Goal: Communication & Community: Ask a question

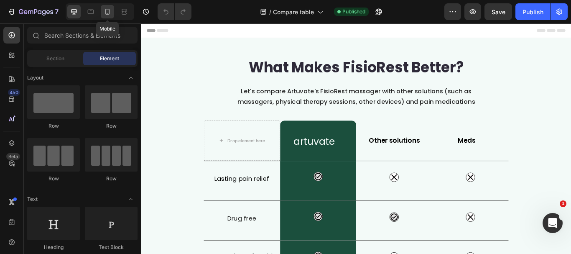
click at [108, 15] on icon at bounding box center [107, 12] width 5 height 6
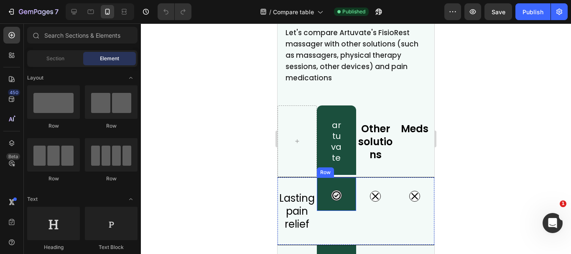
scroll to position [84, 0]
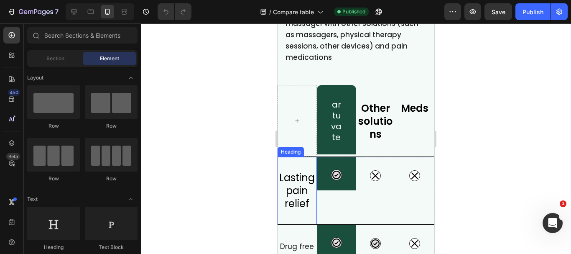
click at [294, 186] on h2 "Lasting pain relief" at bounding box center [297, 190] width 39 height 41
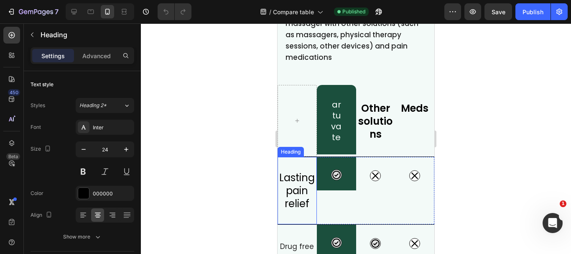
click at [297, 181] on h2 "Lasting pain relief" at bounding box center [297, 190] width 39 height 41
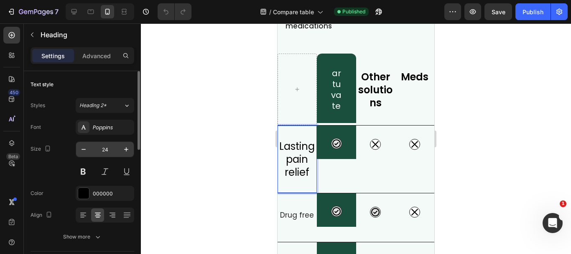
click at [107, 148] on input "24" at bounding box center [105, 149] width 28 height 15
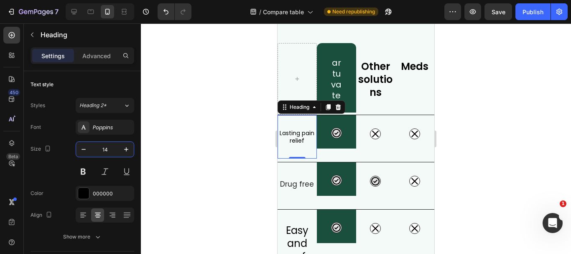
type input "14"
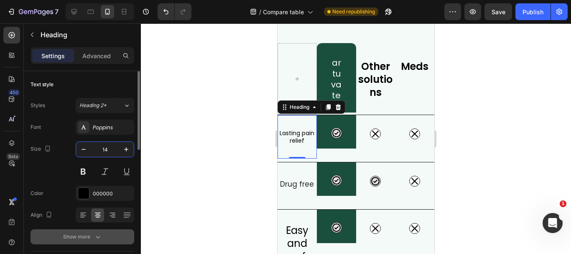
click at [100, 237] on icon "button" at bounding box center [98, 236] width 8 height 8
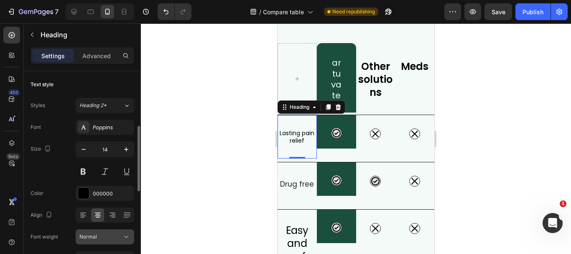
scroll to position [42, 0]
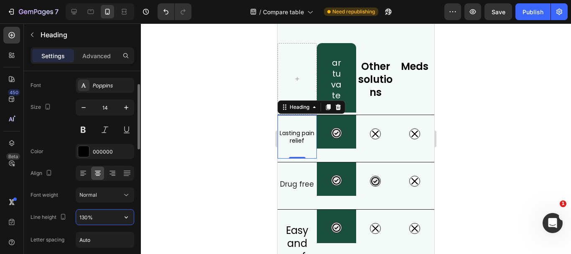
click at [100, 220] on input "130%" at bounding box center [105, 216] width 58 height 15
type input "%"
click at [100, 220] on input "%" at bounding box center [105, 216] width 58 height 15
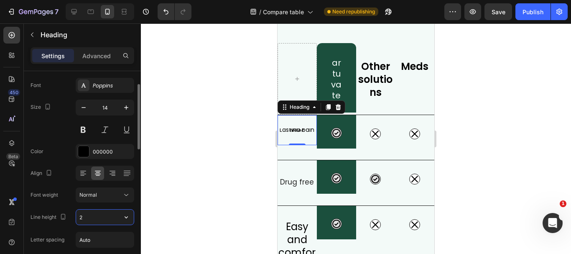
type input "21"
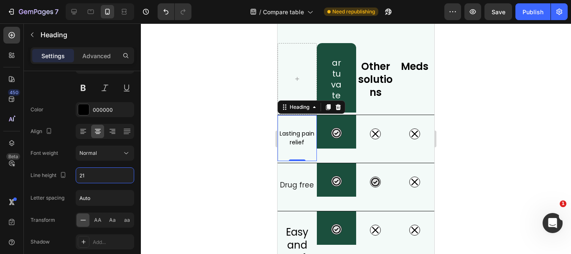
scroll to position [125, 0]
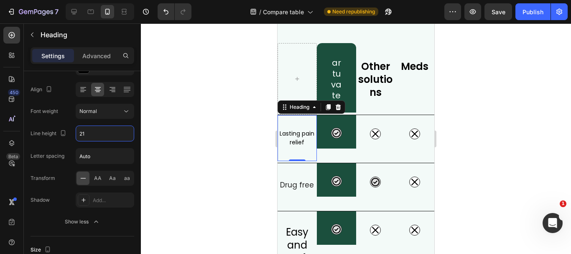
click at [98, 222] on icon "button" at bounding box center [96, 221] width 8 height 8
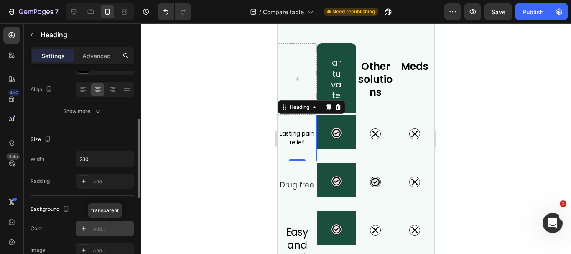
scroll to position [167, 0]
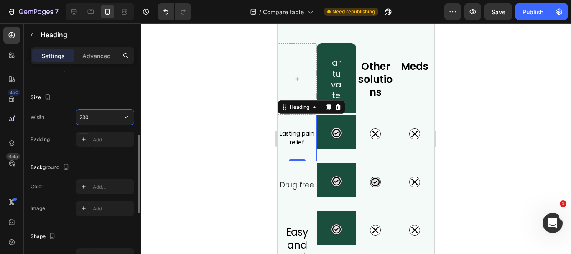
click at [92, 117] on input "230" at bounding box center [105, 117] width 58 height 15
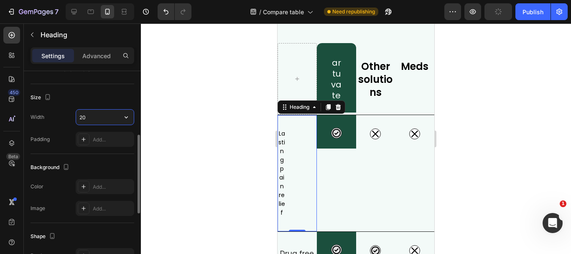
type input "207"
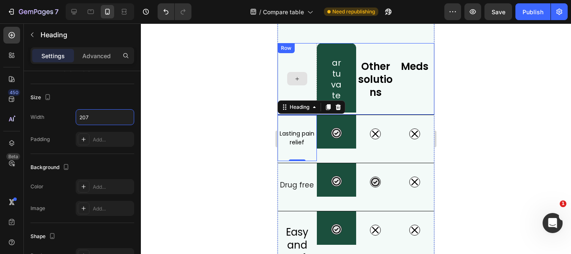
click at [299, 81] on icon at bounding box center [297, 78] width 7 height 7
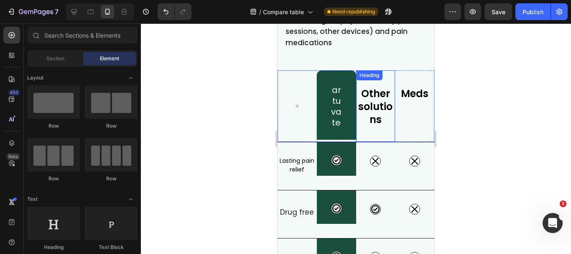
scroll to position [84, 0]
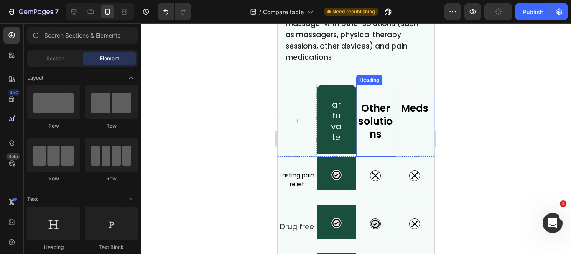
click at [378, 135] on h2 "Other solutions" at bounding box center [375, 121] width 39 height 41
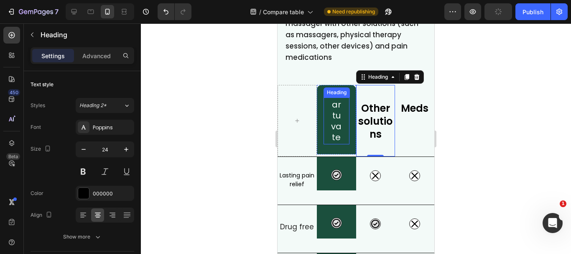
click at [344, 132] on h2 "artuvate" at bounding box center [337, 120] width 26 height 47
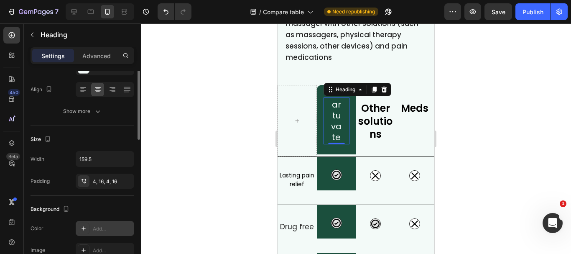
scroll to position [42, 0]
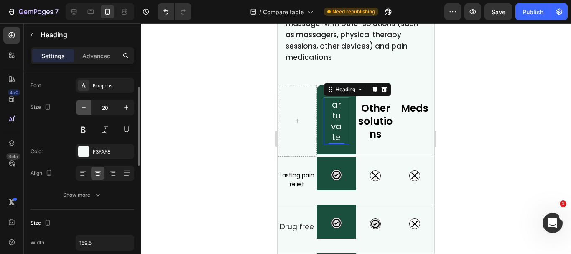
click at [85, 108] on icon "button" at bounding box center [83, 107] width 8 height 8
type input "17"
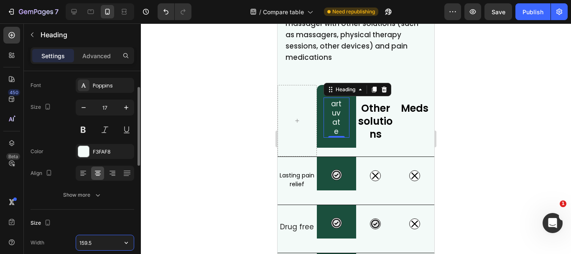
click at [96, 243] on input "159.5" at bounding box center [105, 242] width 58 height 15
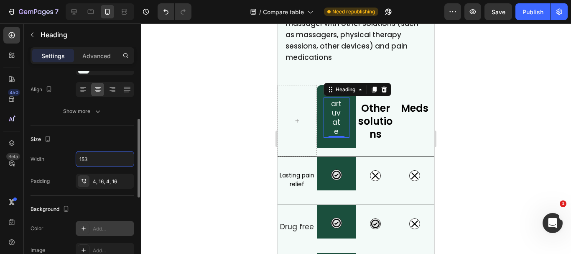
scroll to position [84, 0]
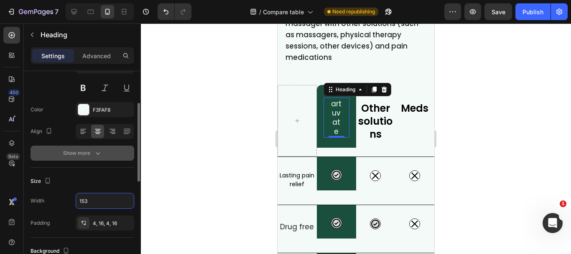
type input "153"
click at [101, 153] on icon "button" at bounding box center [98, 153] width 8 height 8
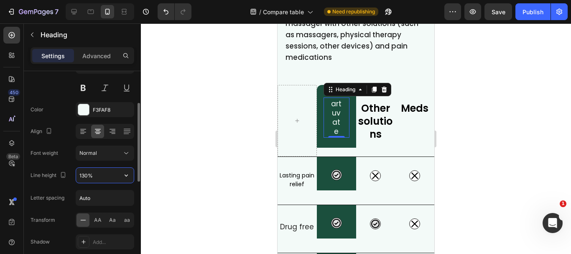
click at [95, 175] on input "130%" at bounding box center [105, 175] width 58 height 15
type input "%"
click at [96, 176] on input "%" at bounding box center [105, 175] width 58 height 15
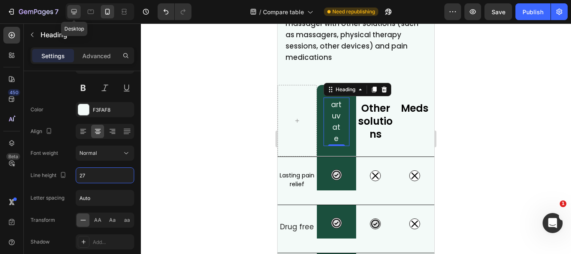
type input "27"
click at [76, 11] on icon at bounding box center [74, 12] width 8 height 8
type input "27"
type input "159.5"
type input "50.4"
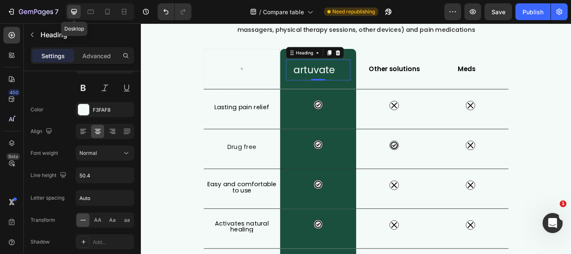
scroll to position [97, 0]
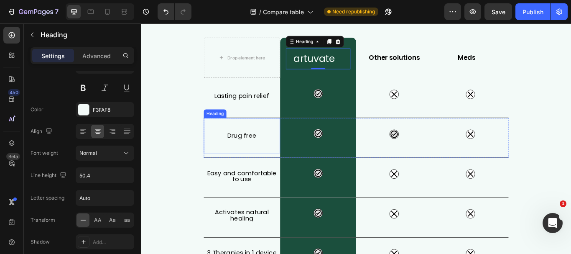
click at [257, 152] on span "Drug free" at bounding box center [259, 154] width 34 height 10
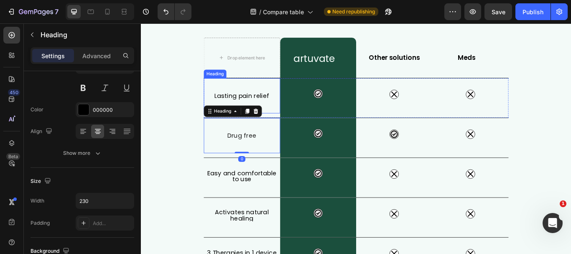
click at [250, 107] on p "Lasting pain relief" at bounding box center [258, 108] width 87 height 13
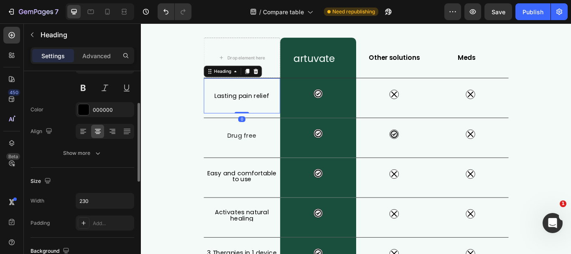
scroll to position [0, 0]
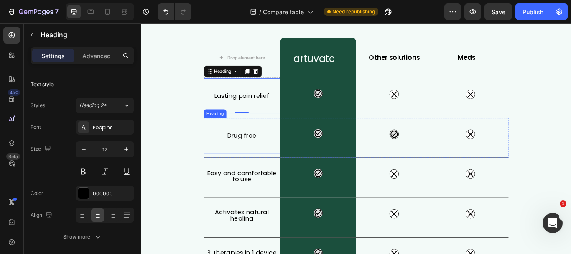
click at [254, 154] on span "Drug free" at bounding box center [259, 154] width 34 height 10
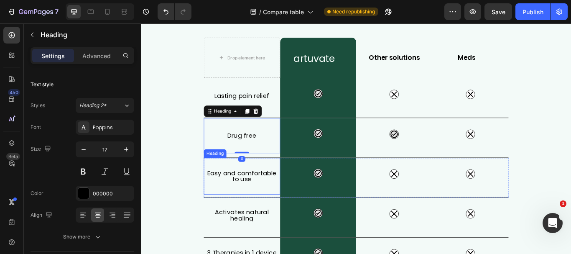
click at [251, 204] on h2 "Easy and comfortable to use" at bounding box center [258, 202] width 89 height 16
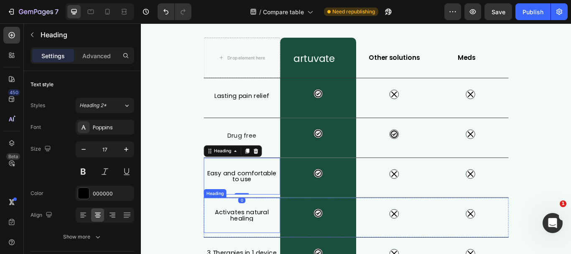
click at [254, 244] on h2 "Activates natural healing" at bounding box center [258, 247] width 89 height 14
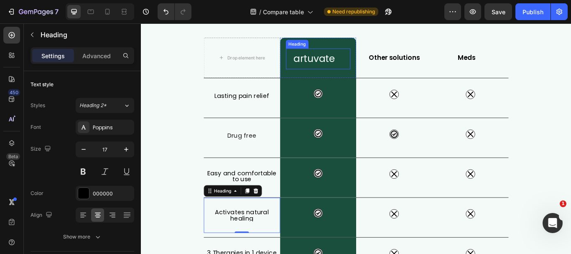
click at [342, 71] on h2 "artuvate" at bounding box center [343, 65] width 67 height 24
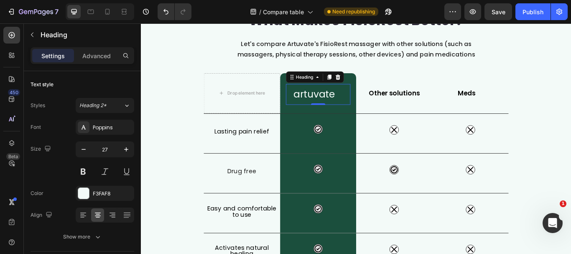
scroll to position [55, 0]
click at [110, 13] on icon at bounding box center [107, 12] width 8 height 8
type input "17"
type input "153"
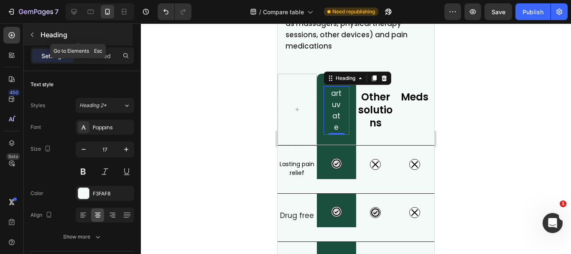
scroll to position [128, 0]
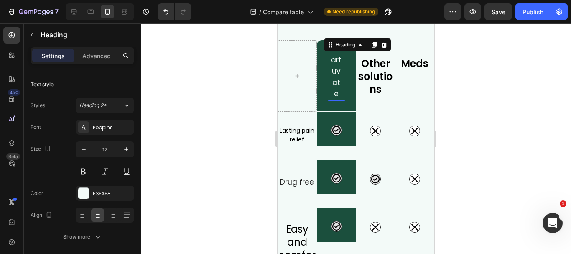
click at [336, 92] on h2 "artuvate" at bounding box center [337, 77] width 26 height 49
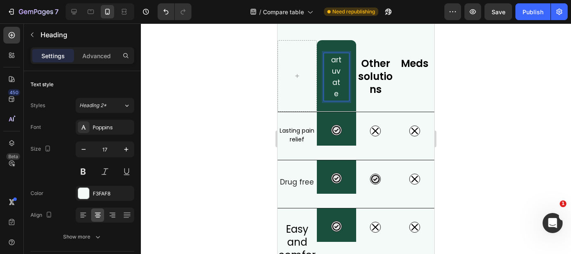
click at [345, 67] on h2 "artuvate" at bounding box center [337, 77] width 26 height 49
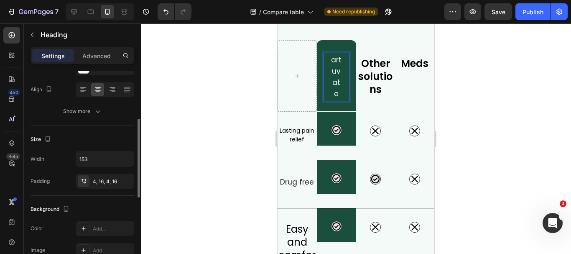
scroll to position [0, 0]
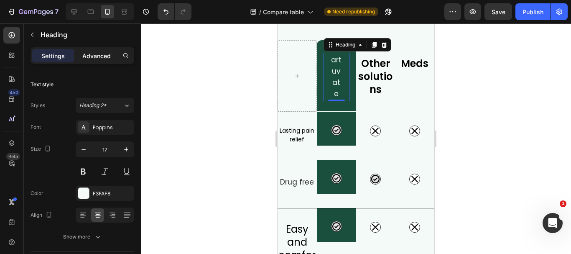
click at [95, 56] on p "Advanced" at bounding box center [96, 55] width 28 height 9
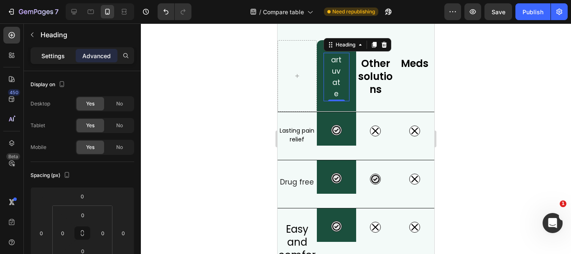
click at [57, 57] on p "Settings" at bounding box center [52, 55] width 23 height 9
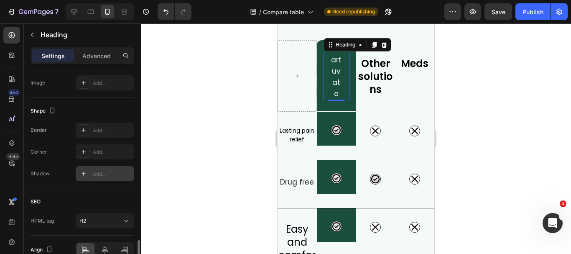
scroll to position [336, 0]
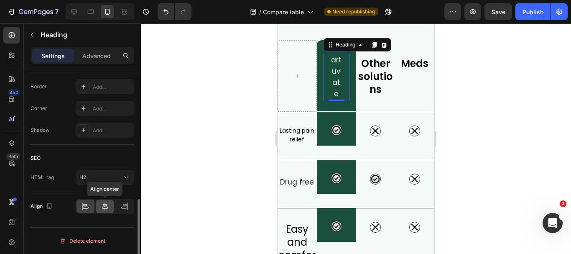
click at [105, 209] on icon at bounding box center [105, 206] width 6 height 8
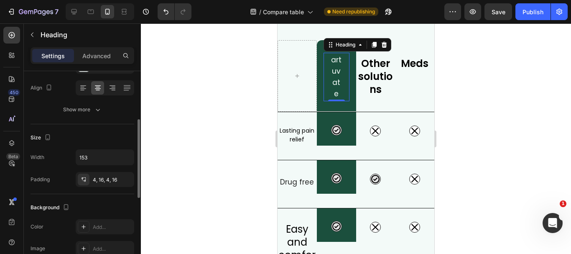
scroll to position [85, 0]
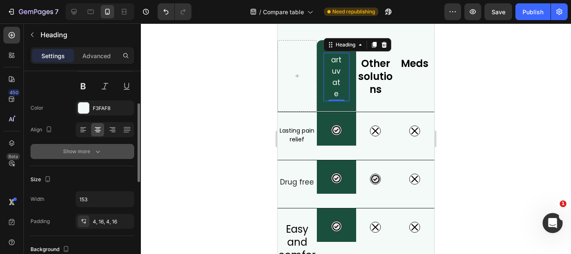
click at [100, 152] on icon "button" at bounding box center [98, 151] width 8 height 8
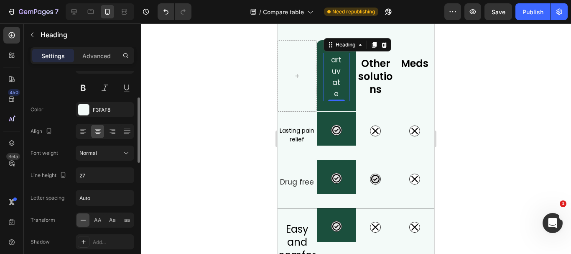
scroll to position [125, 0]
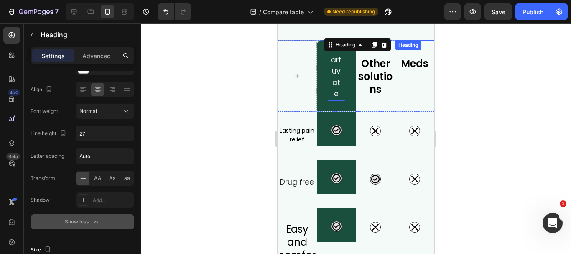
click at [416, 68] on h2 "Meds" at bounding box center [414, 63] width 39 height 15
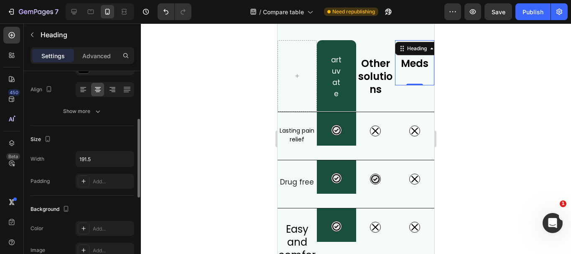
scroll to position [42, 0]
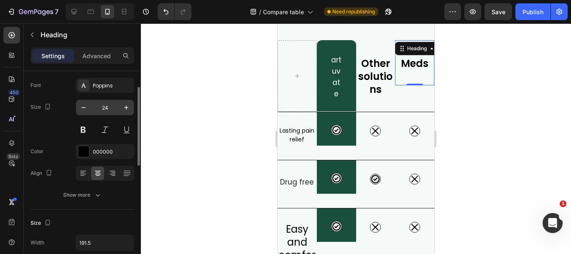
click at [109, 103] on input "24" at bounding box center [105, 107] width 28 height 15
type input "15"
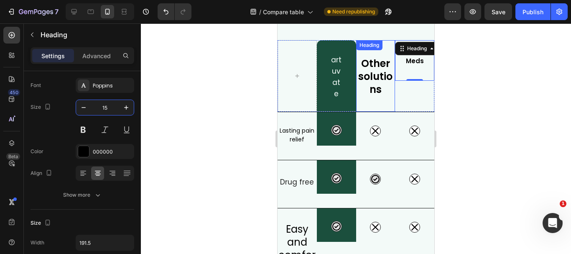
click at [366, 92] on h2 "Other solutions" at bounding box center [375, 76] width 39 height 41
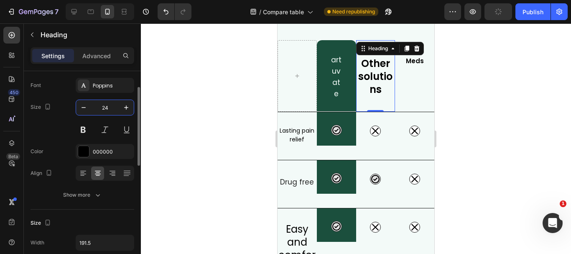
click at [114, 107] on input "24" at bounding box center [105, 107] width 28 height 15
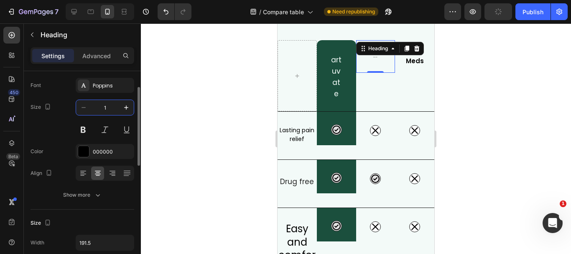
type input "15"
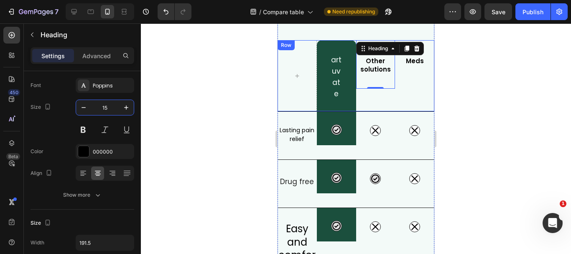
click at [402, 84] on div "Meds Heading" at bounding box center [414, 75] width 39 height 71
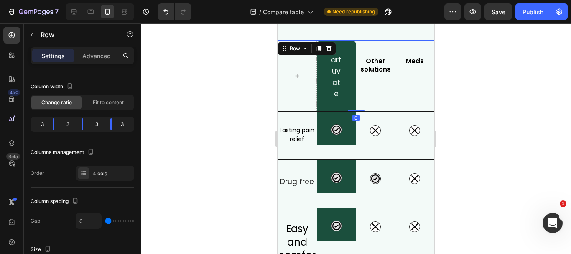
scroll to position [0, 0]
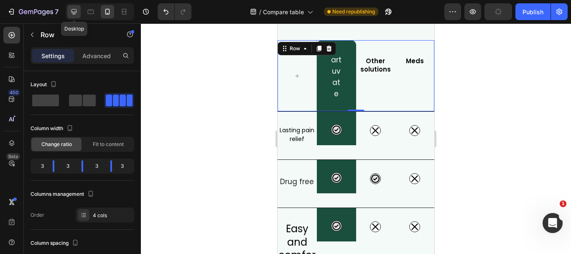
click at [77, 11] on icon at bounding box center [74, 12] width 8 height 8
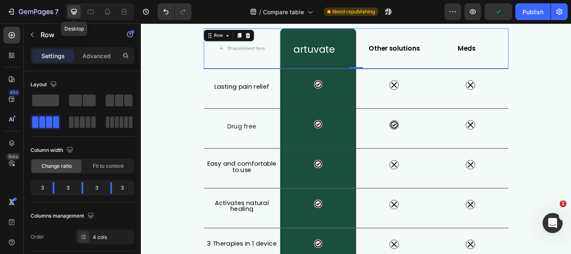
scroll to position [84, 0]
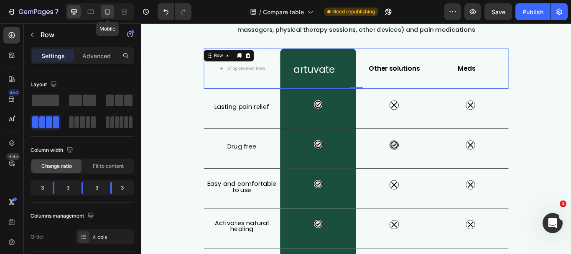
click at [112, 12] on div at bounding box center [107, 11] width 13 height 13
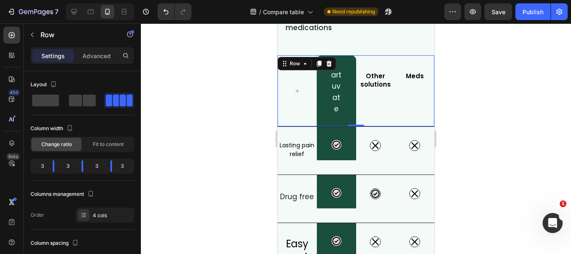
scroll to position [116, 0]
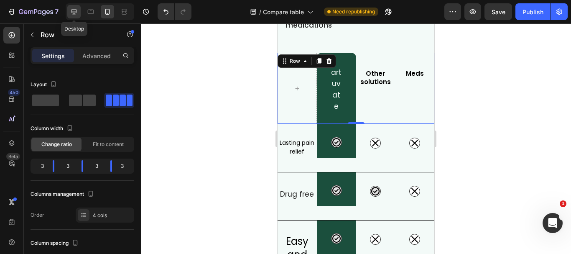
click at [76, 13] on icon at bounding box center [73, 11] width 5 height 5
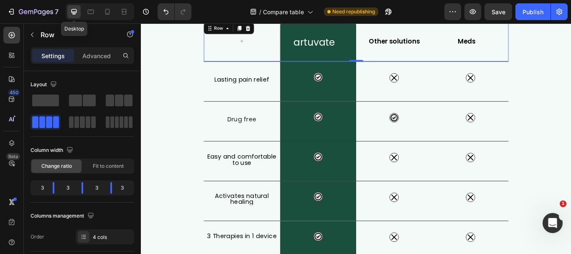
scroll to position [84, 0]
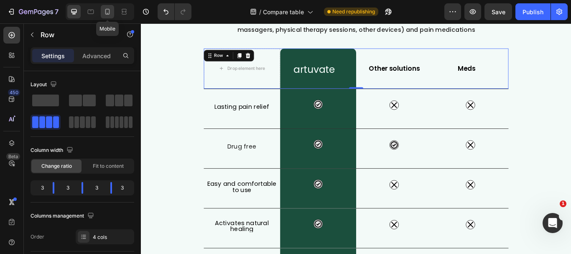
click at [109, 13] on icon at bounding box center [107, 12] width 8 height 8
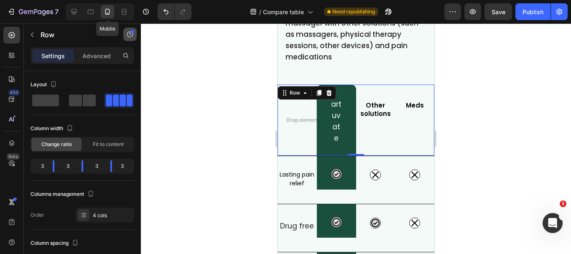
scroll to position [116, 0]
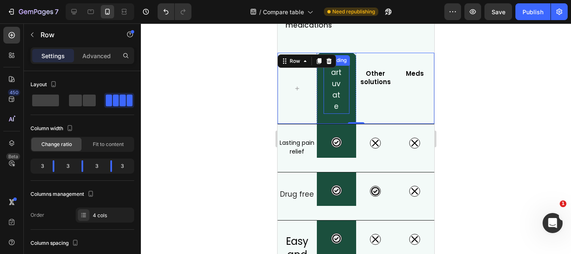
click at [339, 97] on p "artuvate" at bounding box center [336, 89] width 13 height 45
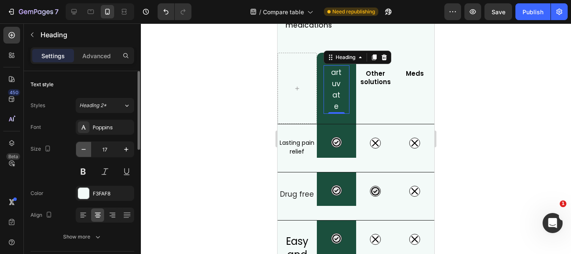
click at [80, 150] on icon "button" at bounding box center [83, 149] width 8 height 8
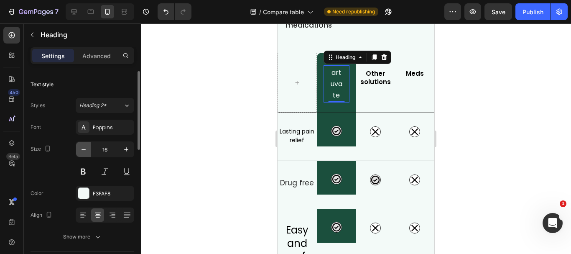
click at [80, 150] on icon "button" at bounding box center [83, 149] width 8 height 8
type input "15"
click at [347, 106] on div "artuvate Heading 0 Row" at bounding box center [336, 83] width 39 height 60
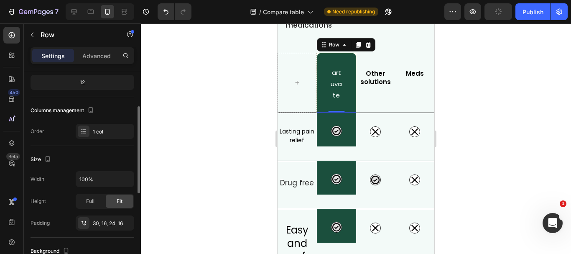
scroll to position [125, 0]
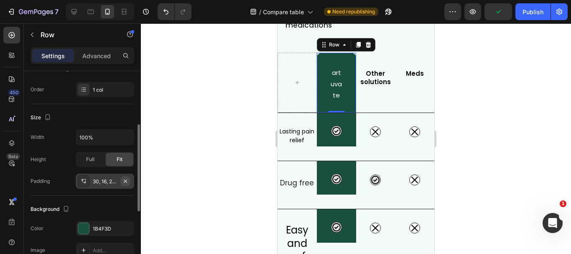
click at [126, 178] on icon "button" at bounding box center [125, 181] width 7 height 7
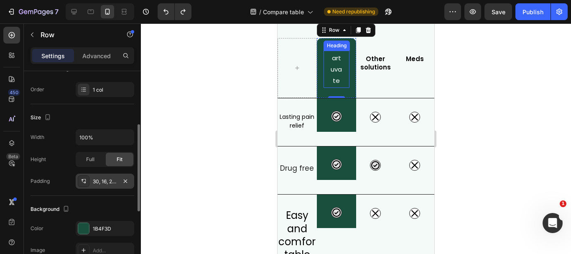
scroll to position [116, 0]
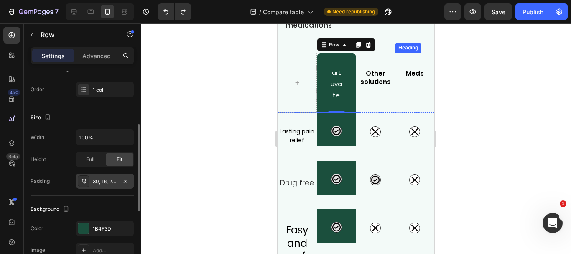
click at [419, 91] on div "Meds Heading" at bounding box center [414, 73] width 39 height 41
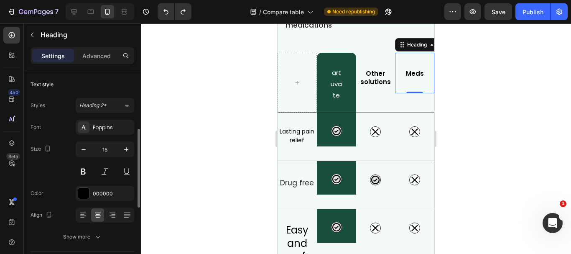
scroll to position [42, 0]
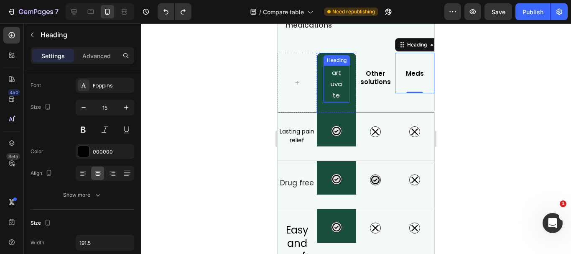
click at [342, 92] on h2 "artuvate" at bounding box center [337, 83] width 26 height 37
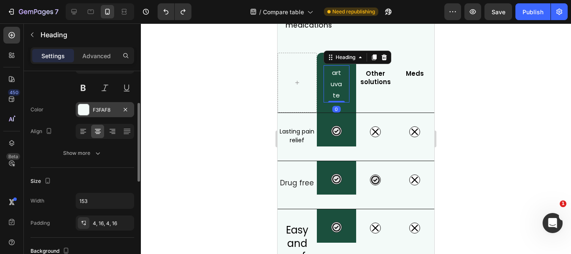
scroll to position [125, 0]
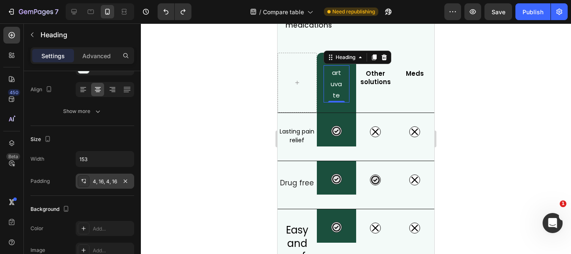
click at [101, 181] on div "4, 16, 4, 16" at bounding box center [105, 182] width 24 height 8
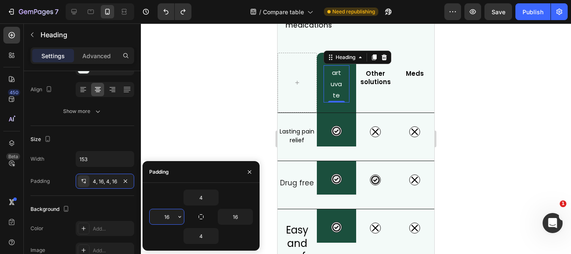
click at [171, 218] on input "16" at bounding box center [167, 216] width 34 height 15
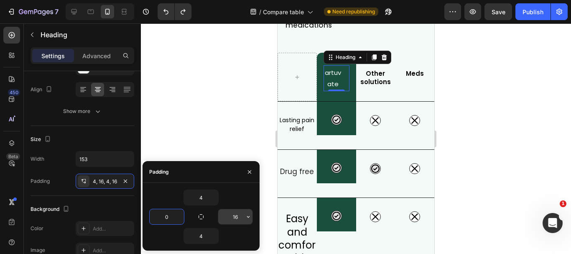
type input "0"
click at [237, 217] on input "16" at bounding box center [235, 216] width 34 height 15
type input "0"
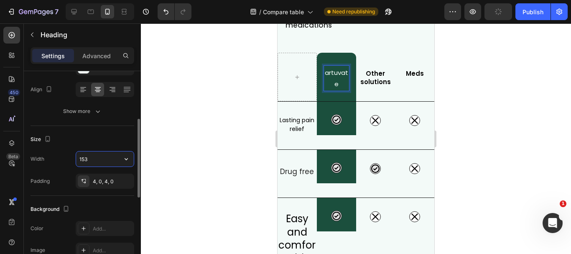
click at [88, 160] on input "153" at bounding box center [105, 158] width 58 height 15
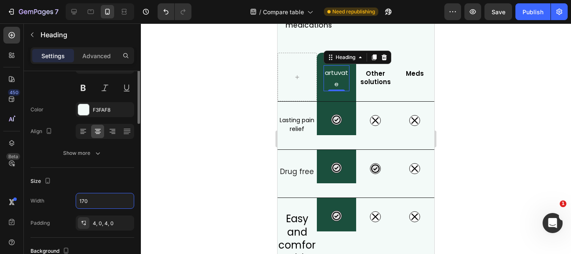
scroll to position [42, 0]
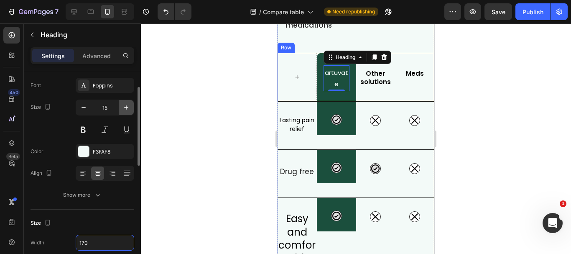
type input "170"
click at [124, 106] on icon "button" at bounding box center [126, 107] width 8 height 8
click at [79, 109] on icon "button" at bounding box center [83, 107] width 8 height 8
type input "15"
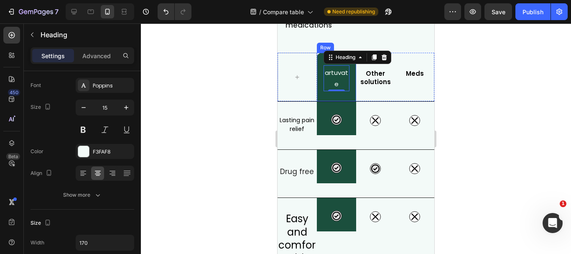
click at [321, 70] on div "artuvate Heading 0 Row" at bounding box center [336, 77] width 39 height 49
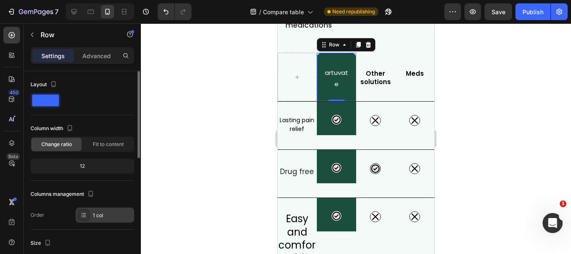
scroll to position [84, 0]
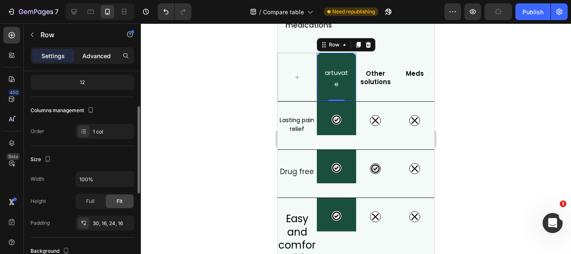
click at [102, 59] on p "Advanced" at bounding box center [96, 55] width 28 height 9
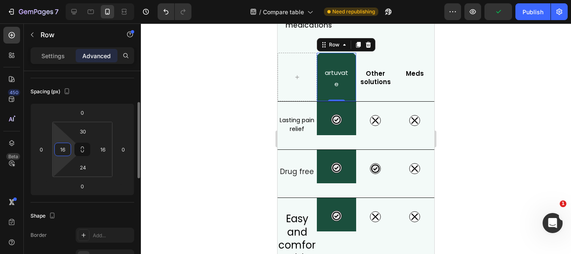
click at [67, 147] on input "16" at bounding box center [62, 149] width 13 height 13
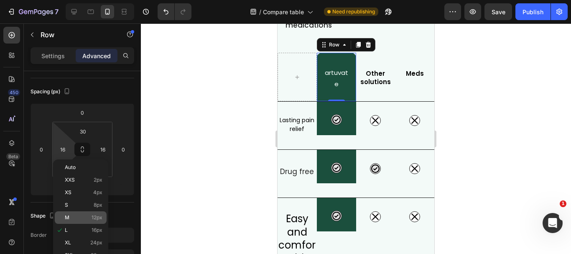
click at [91, 214] on div "M 12px" at bounding box center [81, 217] width 52 height 13
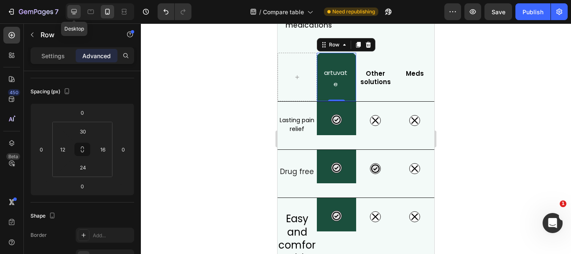
click at [78, 13] on icon at bounding box center [74, 12] width 8 height 8
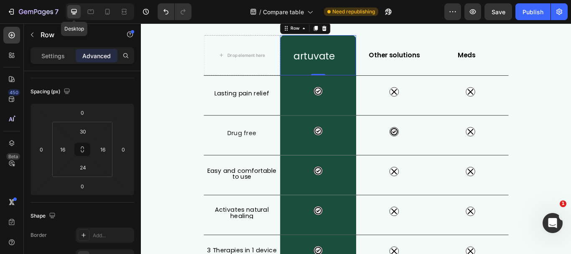
scroll to position [84, 0]
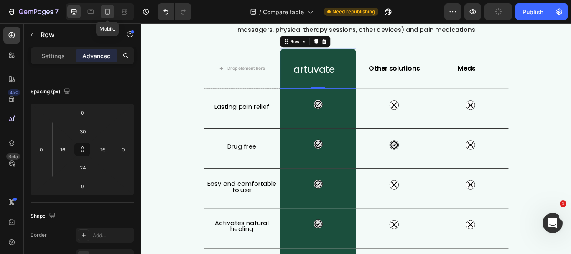
click at [107, 10] on icon at bounding box center [107, 12] width 8 height 8
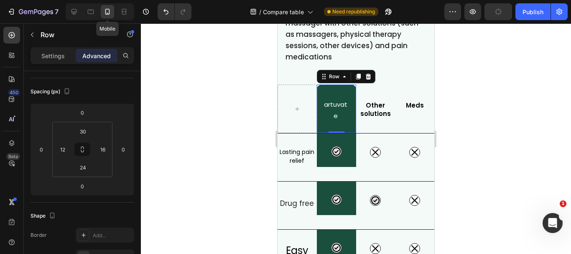
scroll to position [116, 0]
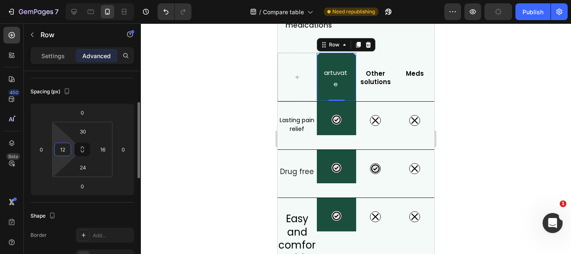
click at [64, 145] on input "12" at bounding box center [62, 149] width 13 height 13
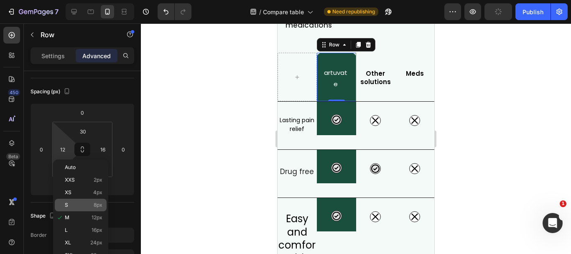
click at [92, 202] on div "S 8px" at bounding box center [81, 205] width 52 height 13
type input "8"
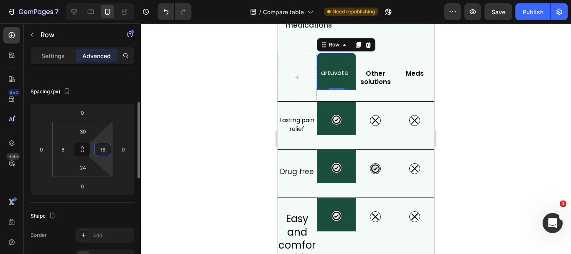
click at [105, 151] on input "16" at bounding box center [103, 149] width 13 height 13
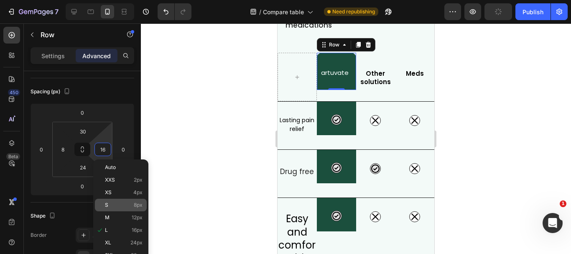
click at [125, 208] on div "S 8px" at bounding box center [121, 205] width 52 height 13
type input "8"
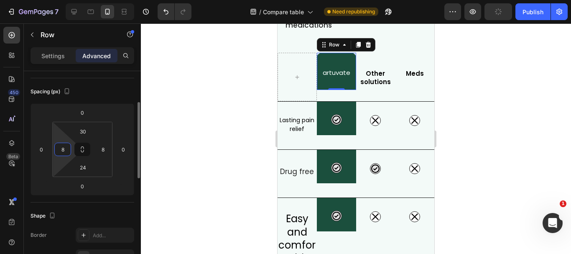
click at [64, 152] on input "8" at bounding box center [62, 149] width 13 height 13
type input "0"
click at [102, 149] on input "8" at bounding box center [103, 149] width 13 height 13
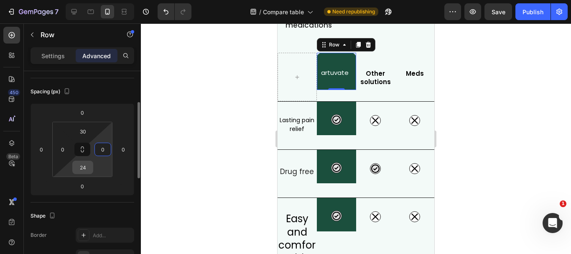
type input "0"
click at [88, 169] on input "24" at bounding box center [82, 167] width 17 height 13
type input "3"
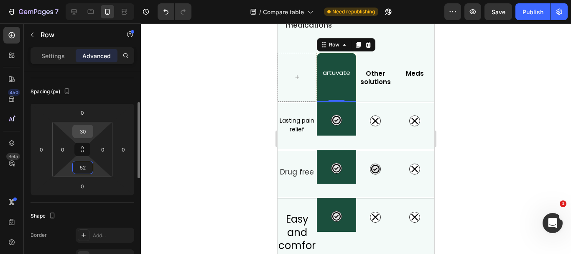
type input "52"
click at [88, 131] on input "30" at bounding box center [82, 131] width 17 height 13
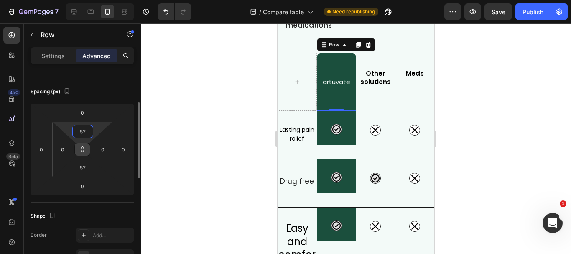
type input "5"
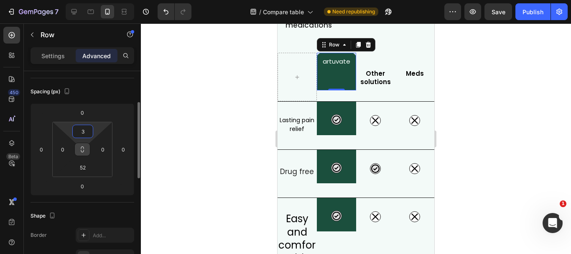
type input "30"
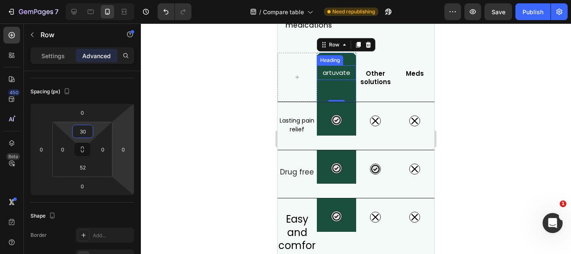
click at [341, 76] on p "artuvate" at bounding box center [336, 72] width 39 height 11
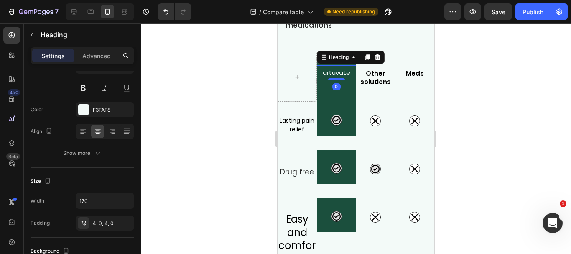
scroll to position [0, 0]
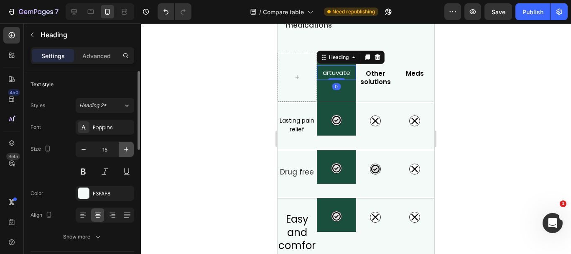
click at [123, 150] on icon "button" at bounding box center [126, 149] width 8 height 8
type input "17"
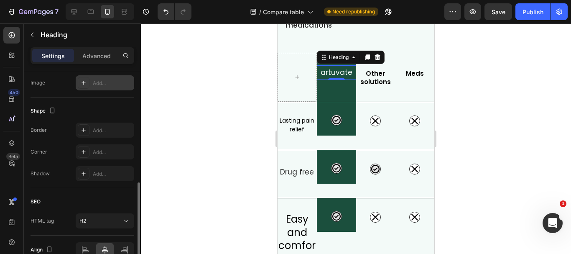
scroll to position [335, 0]
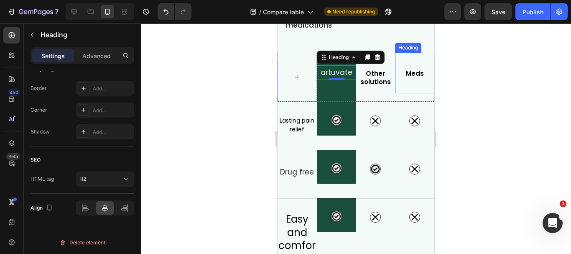
click at [475, 81] on div at bounding box center [356, 138] width 430 height 230
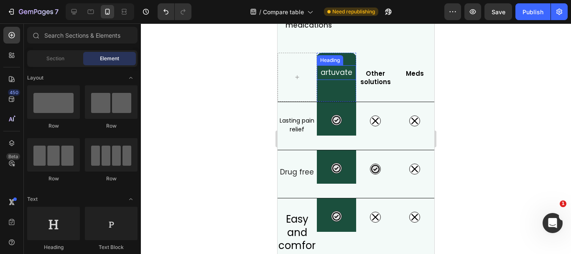
click at [337, 76] on p "artuvate" at bounding box center [336, 72] width 39 height 11
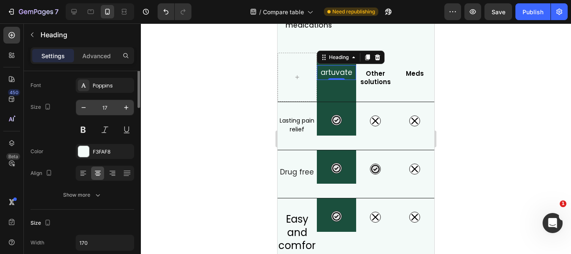
scroll to position [0, 0]
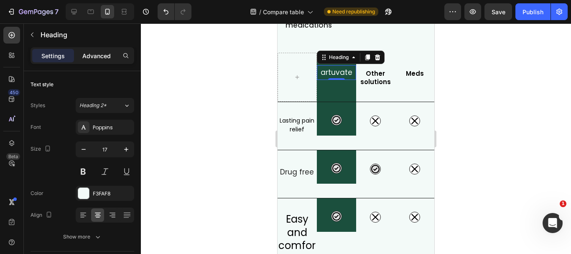
click at [100, 55] on p "Advanced" at bounding box center [96, 55] width 28 height 9
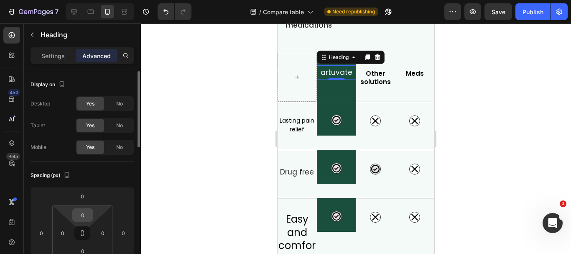
click at [81, 219] on input "0" at bounding box center [82, 215] width 17 height 13
click at [120, 245] on span "2px" at bounding box center [118, 246] width 9 height 6
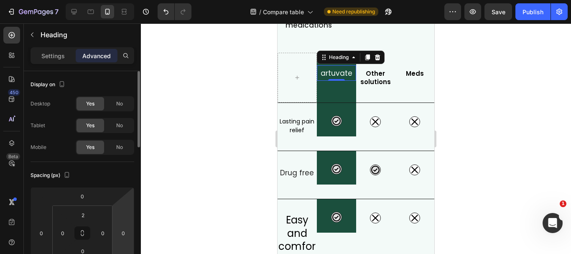
type input "0"
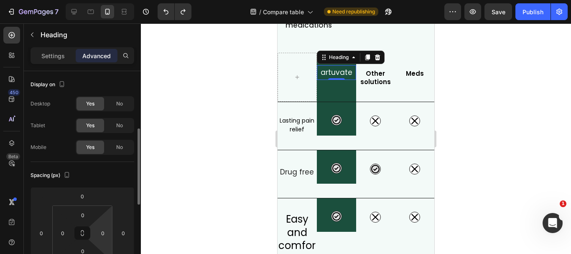
scroll to position [42, 0]
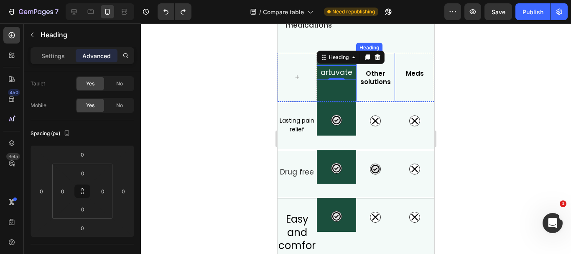
click at [368, 92] on div "Other solutions Heading" at bounding box center [375, 77] width 39 height 49
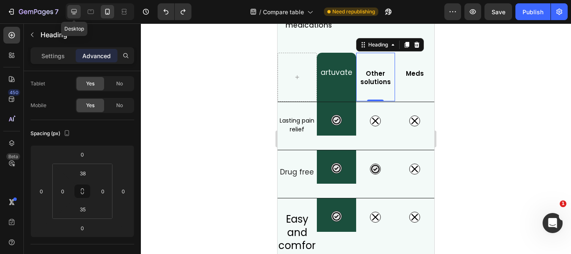
click at [75, 13] on icon at bounding box center [73, 11] width 5 height 5
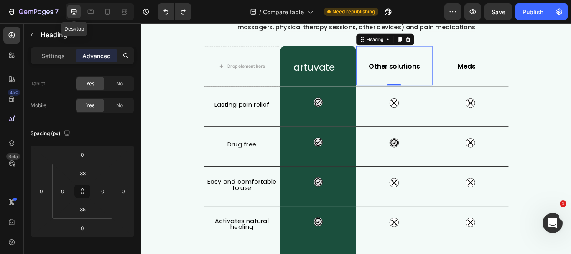
scroll to position [84, 0]
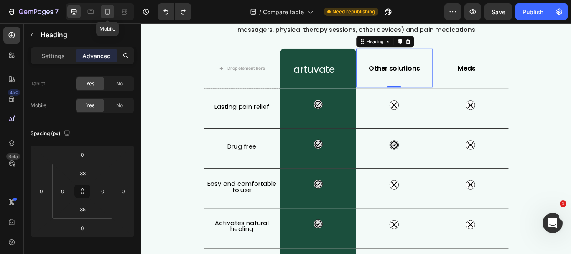
click at [107, 12] on icon at bounding box center [107, 12] width 8 height 8
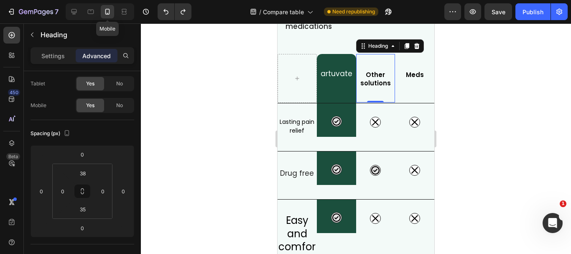
scroll to position [116, 0]
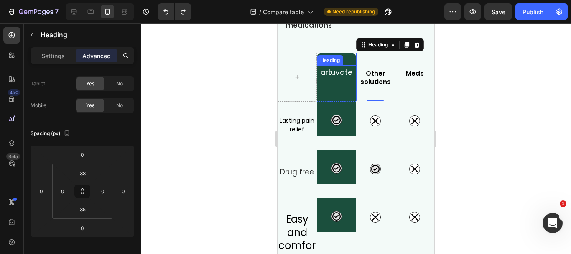
click at [334, 79] on h2 "artuvate" at bounding box center [336, 72] width 39 height 15
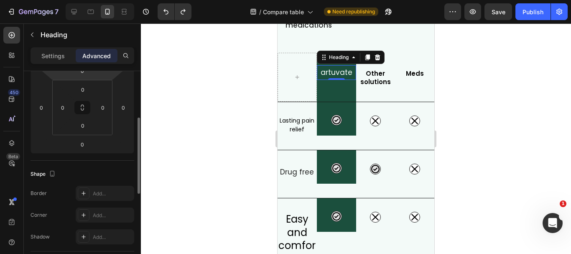
scroll to position [42, 0]
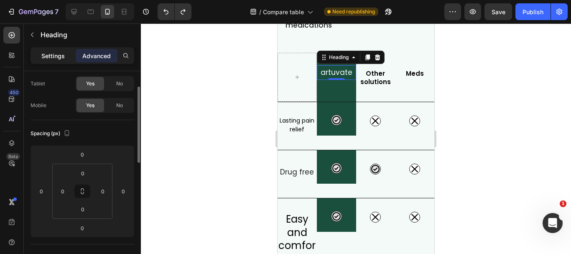
click at [54, 56] on p "Settings" at bounding box center [52, 55] width 23 height 9
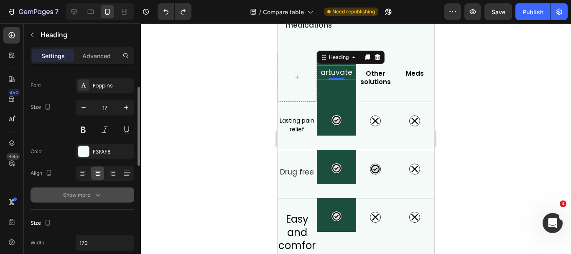
click at [100, 195] on icon "button" at bounding box center [98, 195] width 8 height 8
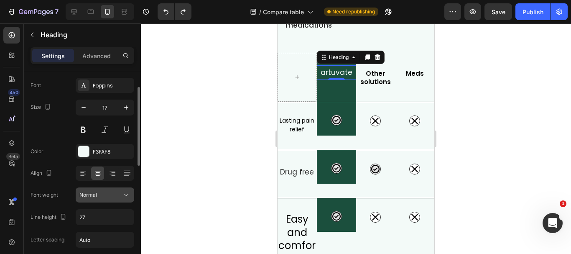
scroll to position [84, 0]
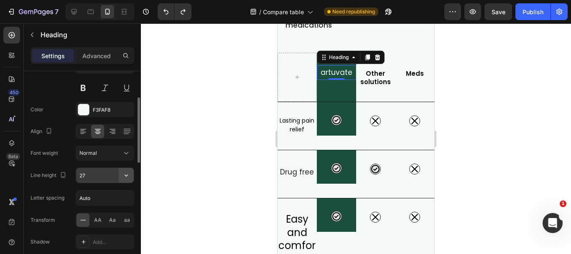
click at [126, 176] on icon "button" at bounding box center [126, 175] width 3 height 2
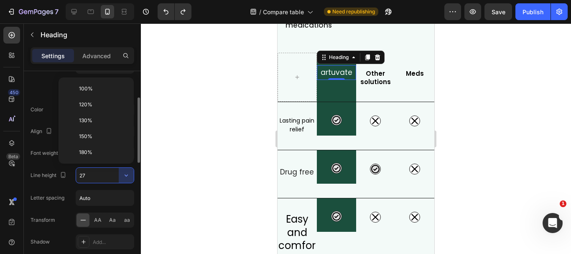
click at [100, 176] on input "27" at bounding box center [105, 175] width 58 height 15
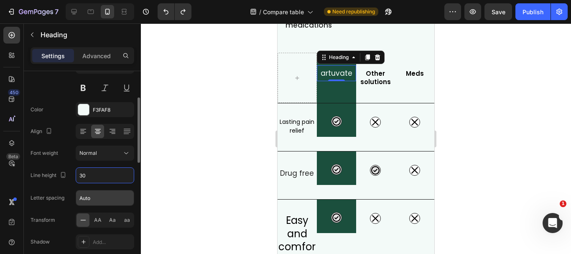
type input "27"
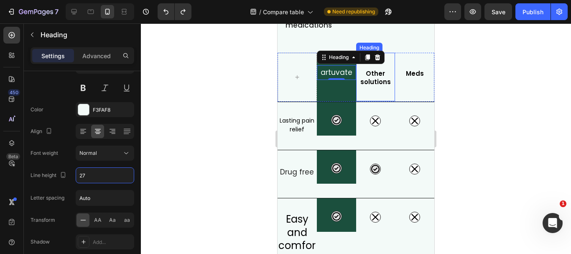
click at [378, 77] on h2 "Other solutions" at bounding box center [375, 78] width 39 height 18
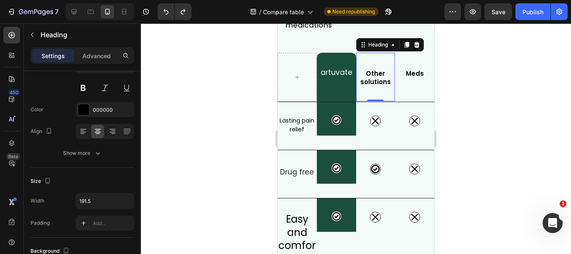
click at [373, 79] on h2 "Other solutions" at bounding box center [375, 78] width 39 height 18
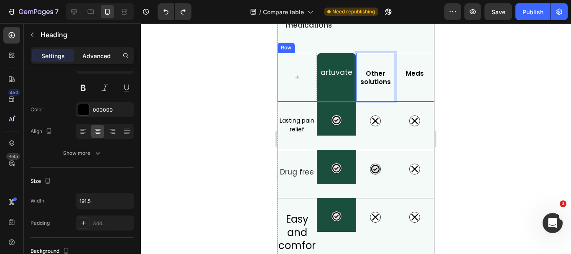
click at [97, 51] on p "Advanced" at bounding box center [96, 55] width 28 height 9
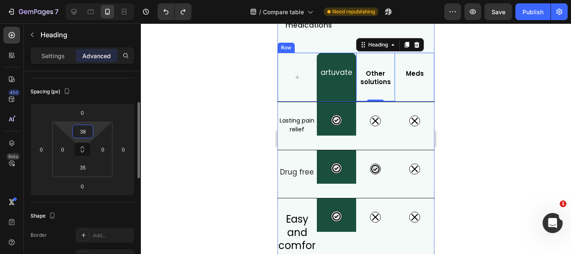
click at [89, 130] on input "38" at bounding box center [82, 131] width 17 height 13
type input "34"
click at [87, 167] on input "35" at bounding box center [82, 167] width 17 height 13
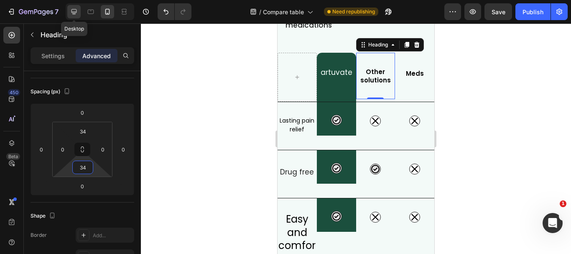
type input "34"
click at [73, 9] on icon at bounding box center [73, 11] width 5 height 5
type input "38"
type input "35"
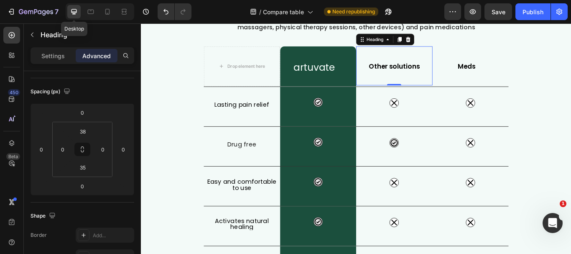
scroll to position [84, 0]
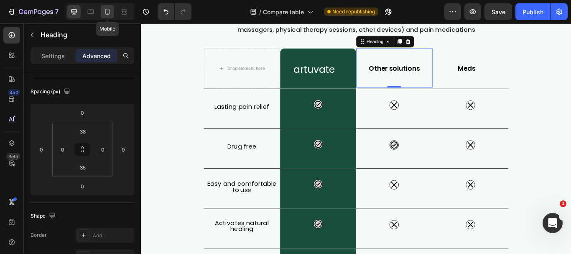
click at [107, 13] on icon at bounding box center [107, 12] width 5 height 6
type input "34"
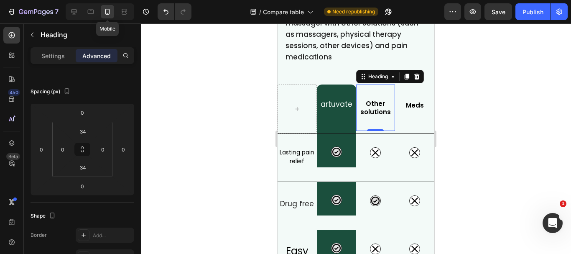
scroll to position [116, 0]
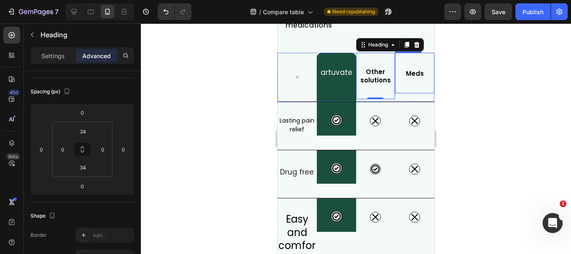
click at [397, 77] on h2 "Meds" at bounding box center [414, 74] width 39 height 10
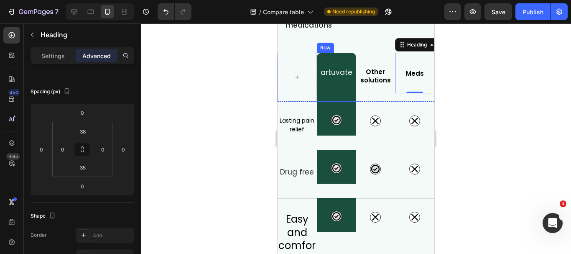
click at [337, 95] on div "artuvate Heading Row" at bounding box center [336, 77] width 39 height 49
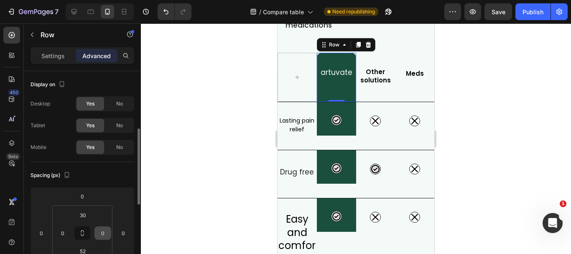
scroll to position [42, 0]
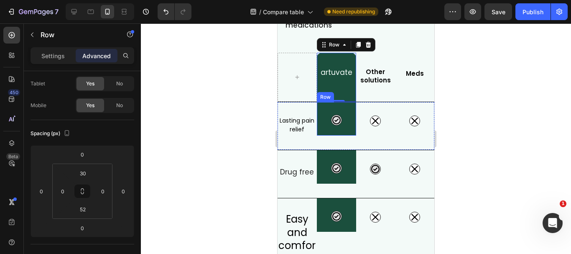
click at [317, 107] on div "Icon Row" at bounding box center [336, 118] width 39 height 33
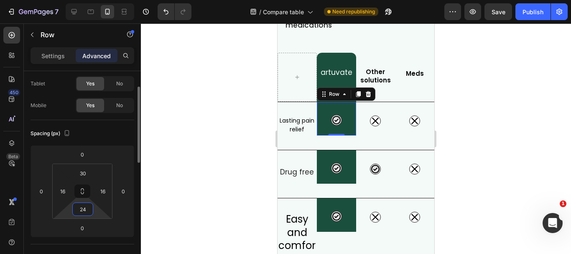
click at [86, 209] on input "24" at bounding box center [82, 209] width 17 height 13
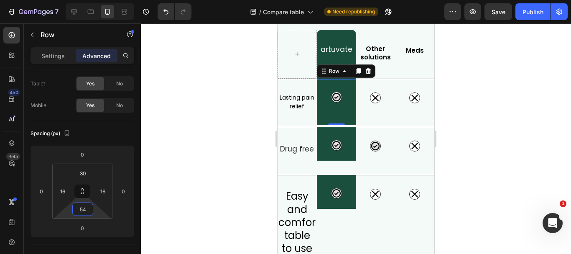
scroll to position [158, 0]
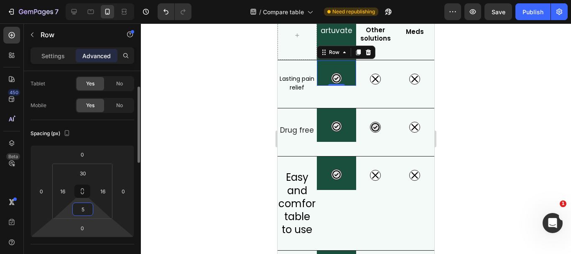
type input "56"
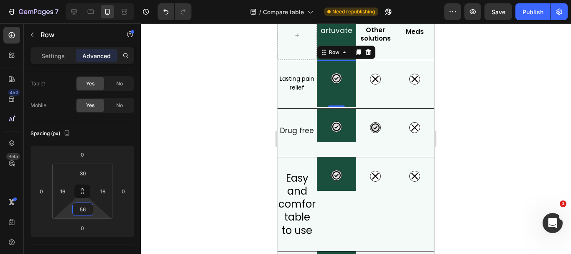
click at [467, 102] on div at bounding box center [356, 138] width 430 height 230
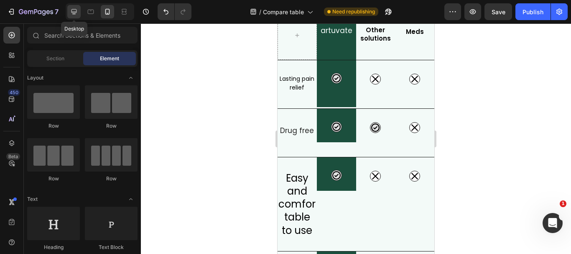
click at [71, 10] on icon at bounding box center [74, 12] width 8 height 8
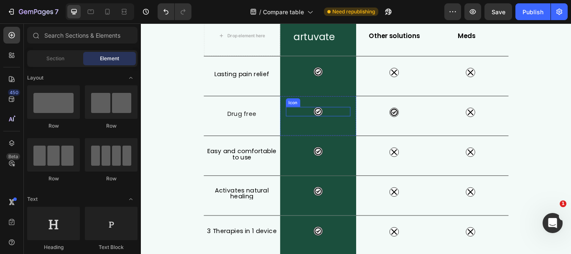
scroll to position [142, 0]
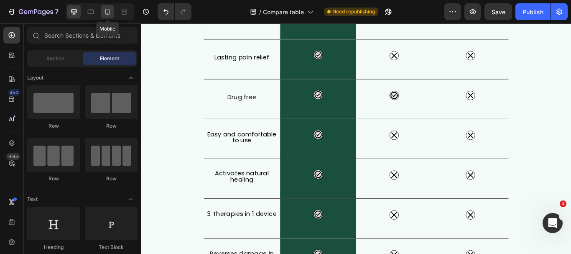
click at [104, 15] on icon at bounding box center [107, 12] width 8 height 8
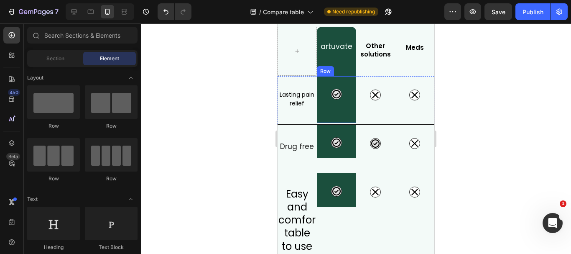
click at [342, 84] on div "Icon Row" at bounding box center [336, 99] width 39 height 47
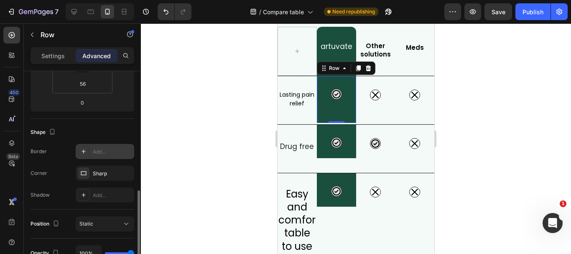
scroll to position [209, 0]
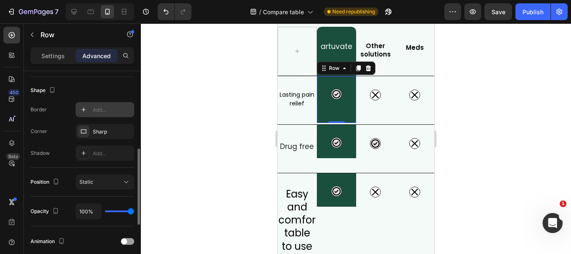
click at [92, 111] on div "Add..." at bounding box center [105, 109] width 59 height 15
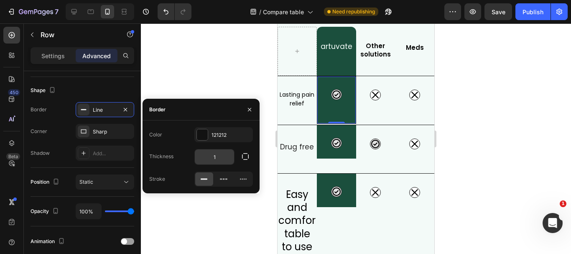
click at [217, 159] on input "1" at bounding box center [214, 156] width 39 height 15
type input "0"
drag, startPoint x: 59, startPoint y: 99, endPoint x: 476, endPoint y: 117, distance: 417.7
click at [476, 117] on div at bounding box center [356, 138] width 430 height 230
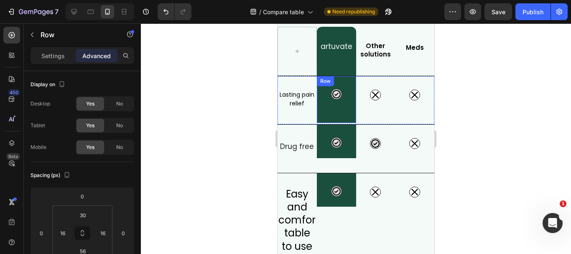
click at [345, 107] on div "Icon Row" at bounding box center [336, 99] width 39 height 47
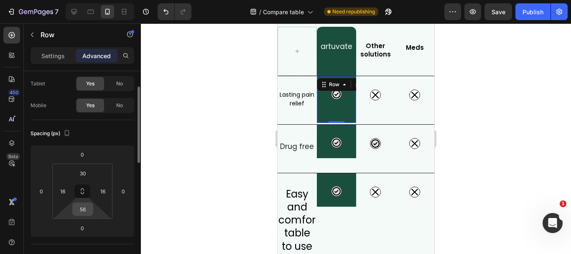
click at [87, 208] on input "56" at bounding box center [82, 209] width 17 height 13
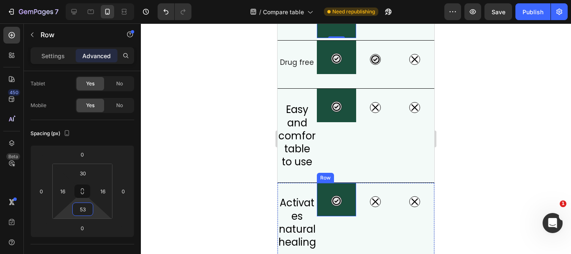
scroll to position [142, 0]
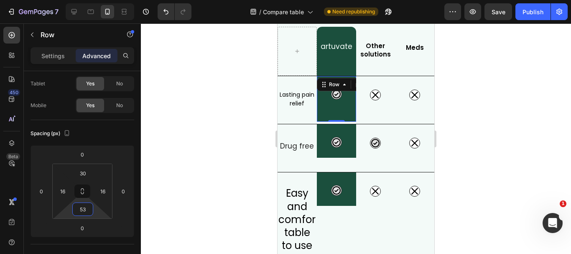
type input "53"
click at [344, 118] on div "Icon Row 0" at bounding box center [336, 99] width 39 height 46
click at [363, 123] on div "Icon" at bounding box center [375, 100] width 39 height 48
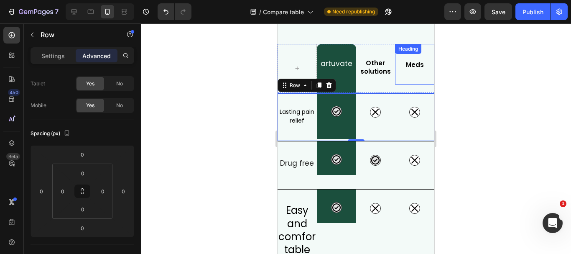
scroll to position [100, 0]
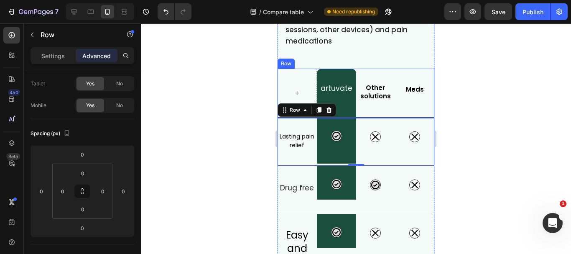
click at [281, 66] on div "Row" at bounding box center [286, 64] width 17 height 10
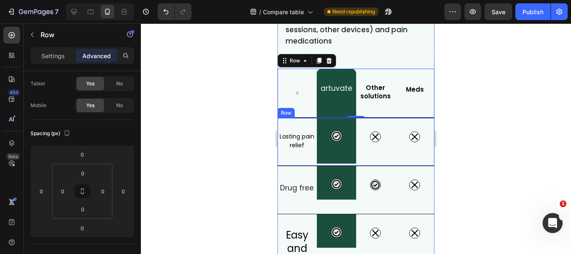
click at [373, 160] on div "Icon" at bounding box center [375, 142] width 39 height 48
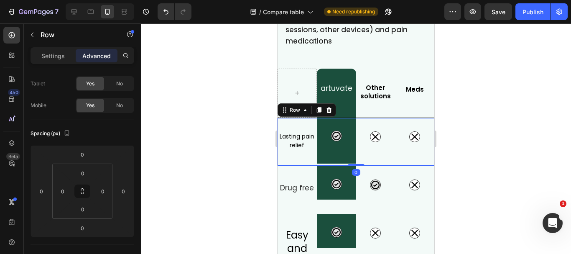
drag, startPoint x: 352, startPoint y: 166, endPoint x: 355, endPoint y: 159, distance: 7.1
click at [355, 159] on div "Lasting pain relief Heading Icon Row Icon Icon Row 0" at bounding box center [356, 142] width 157 height 48
click at [356, 164] on div at bounding box center [356, 164] width 17 height 3
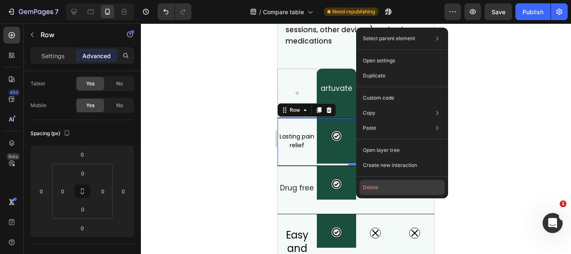
click at [368, 186] on button "Delete" at bounding box center [402, 187] width 85 height 15
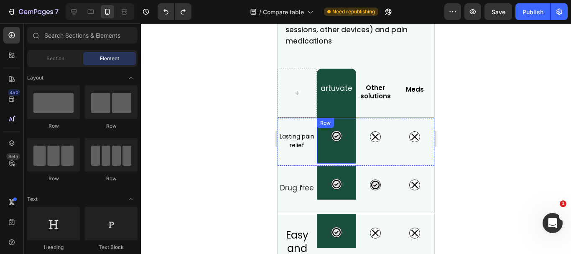
click at [332, 146] on div "Icon Row" at bounding box center [336, 141] width 39 height 46
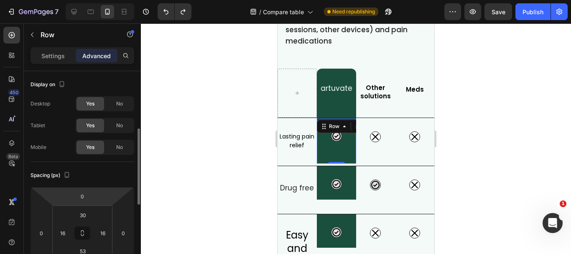
scroll to position [42, 0]
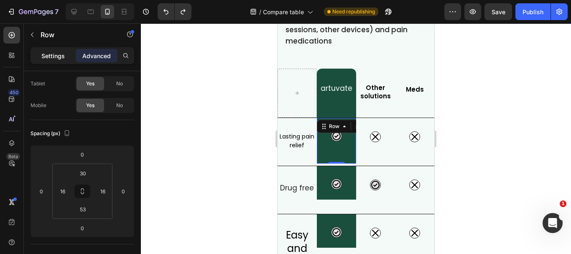
click at [53, 55] on p "Settings" at bounding box center [52, 55] width 23 height 9
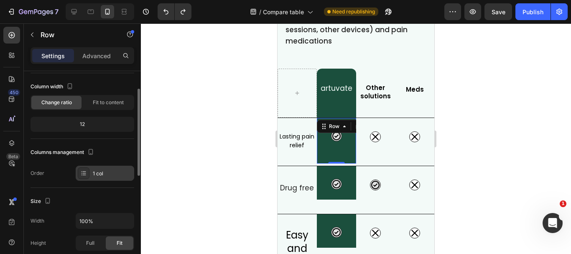
scroll to position [84, 0]
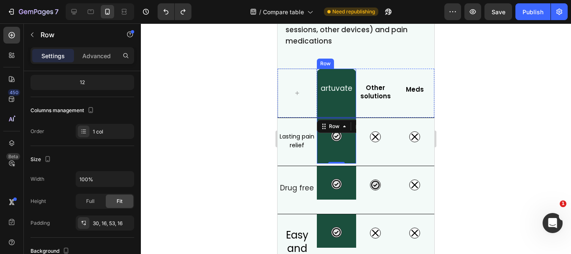
click at [332, 103] on div "artuvate Heading Row" at bounding box center [336, 93] width 39 height 49
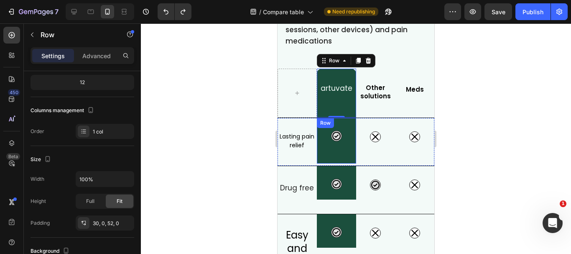
click at [346, 156] on div "Icon Row" at bounding box center [336, 141] width 39 height 46
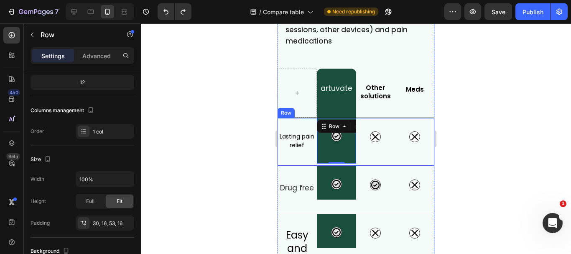
click at [370, 165] on div "Icon" at bounding box center [375, 142] width 39 height 48
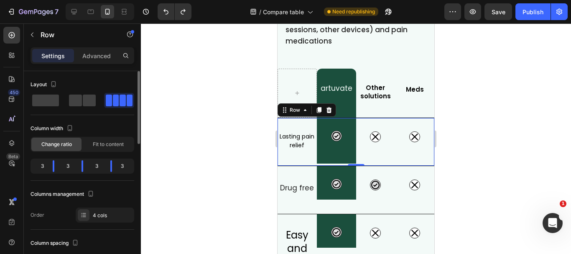
scroll to position [125, 0]
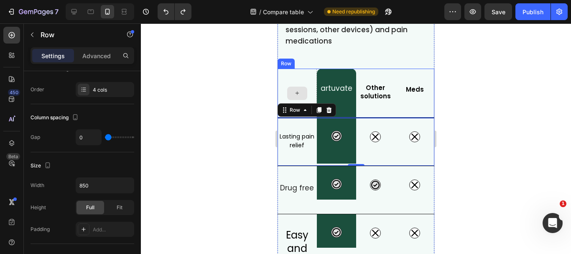
click at [286, 71] on div at bounding box center [297, 93] width 39 height 49
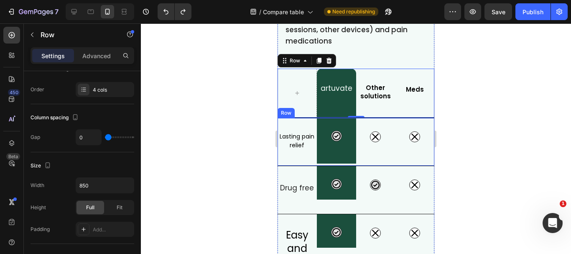
click at [426, 161] on div "Icon" at bounding box center [414, 142] width 39 height 48
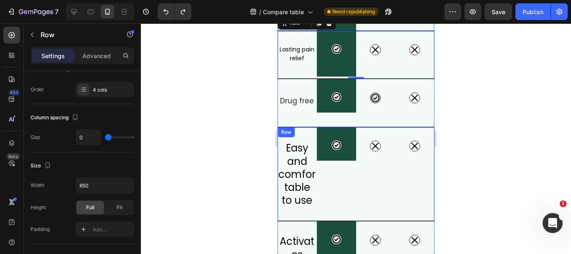
scroll to position [184, 0]
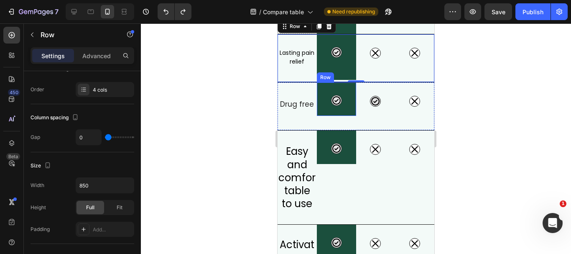
click at [347, 110] on div "Icon Row" at bounding box center [336, 98] width 39 height 33
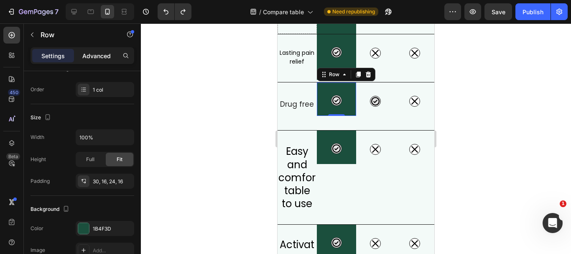
click at [96, 57] on p "Advanced" at bounding box center [96, 55] width 28 height 9
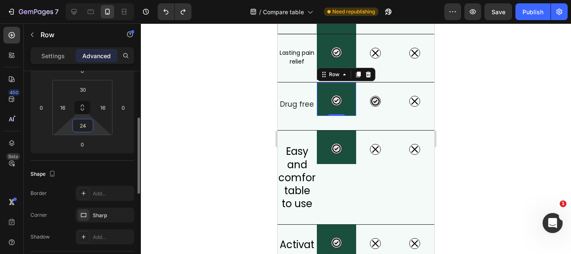
click at [87, 126] on input "24" at bounding box center [82, 125] width 17 height 13
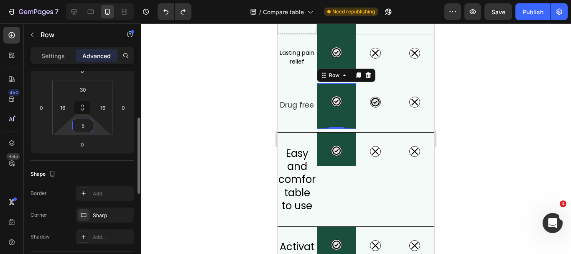
type input "53"
click at [329, 96] on div "Icon" at bounding box center [337, 101] width 26 height 11
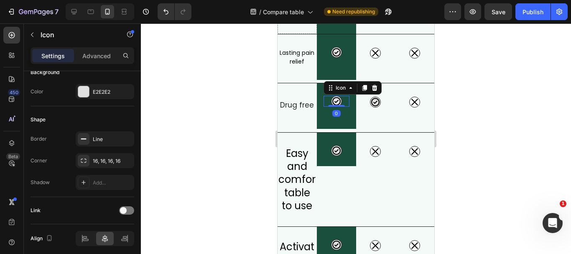
scroll to position [0, 0]
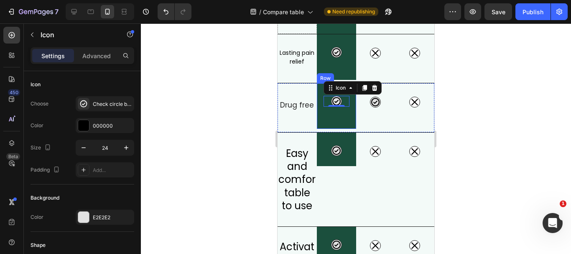
click at [345, 120] on div "Icon 0 Row" at bounding box center [336, 106] width 39 height 46
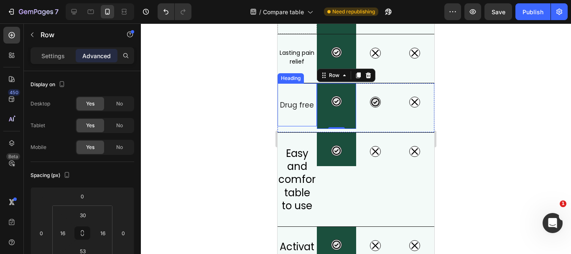
click at [297, 91] on div "Drug free Heading" at bounding box center [297, 104] width 39 height 43
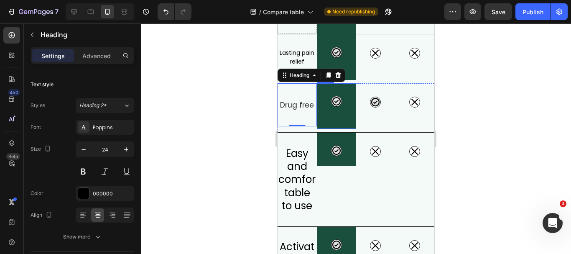
click at [350, 98] on div "Icon Row" at bounding box center [336, 106] width 39 height 46
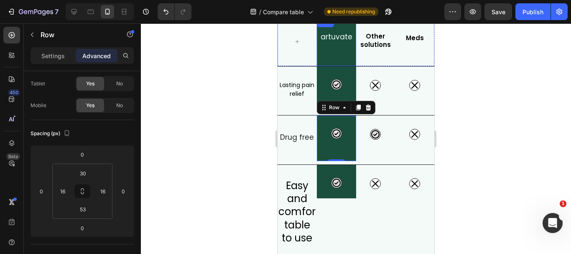
scroll to position [142, 0]
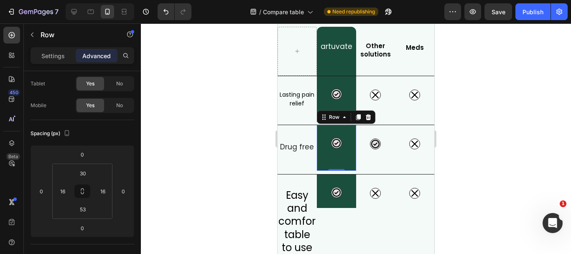
click at [451, 94] on div at bounding box center [356, 138] width 430 height 230
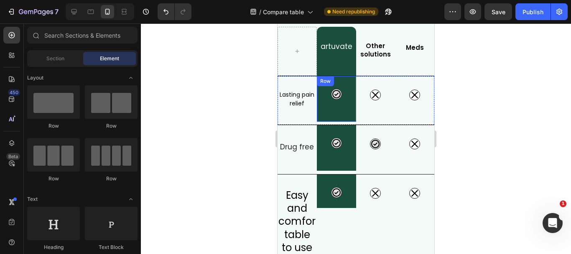
click at [344, 117] on div "Icon Row" at bounding box center [336, 99] width 39 height 46
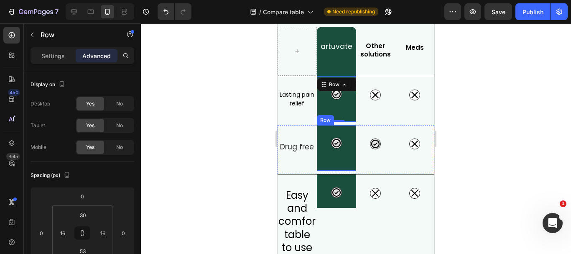
click at [336, 163] on div "Icon Row" at bounding box center [336, 148] width 39 height 46
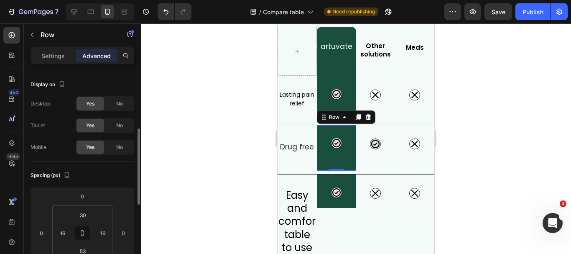
scroll to position [42, 0]
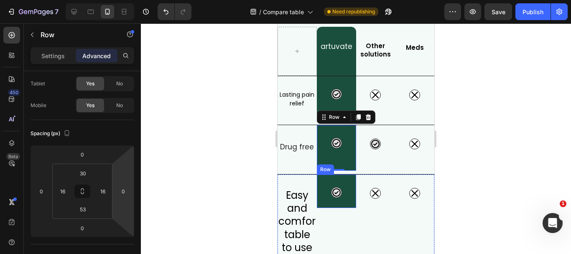
click at [343, 203] on div "Icon Row" at bounding box center [336, 190] width 39 height 33
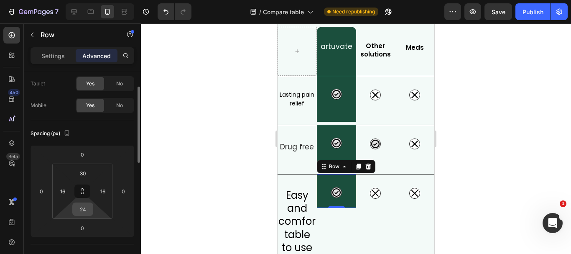
click at [87, 210] on input "24" at bounding box center [82, 209] width 17 height 13
type input "53"
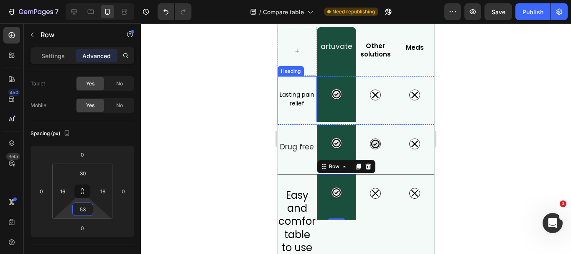
click at [301, 98] on h2 "Lasting pain relief" at bounding box center [297, 98] width 39 height 19
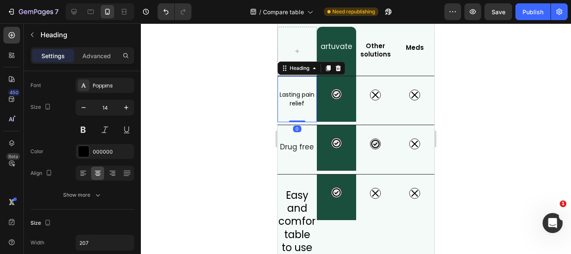
scroll to position [0, 0]
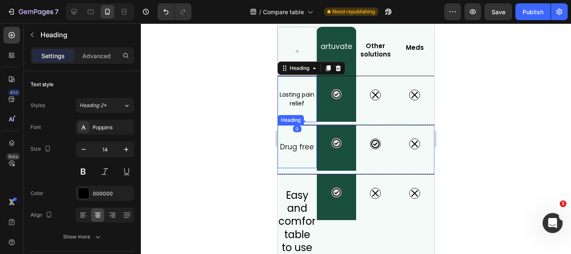
click at [293, 146] on span "Drug free" at bounding box center [297, 147] width 34 height 10
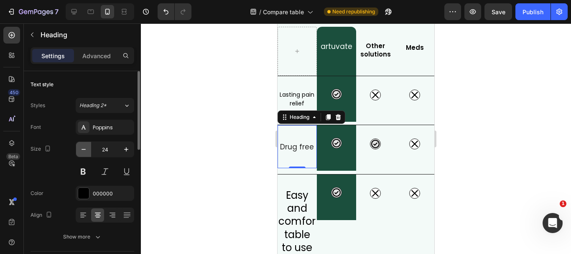
click at [81, 151] on icon "button" at bounding box center [83, 149] width 8 height 8
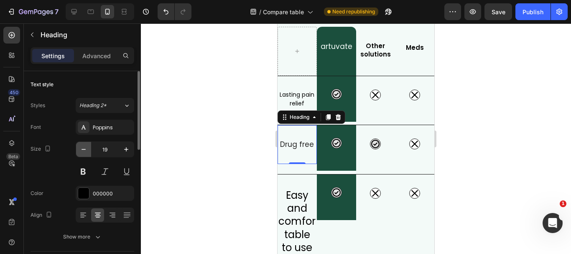
click at [81, 152] on icon "button" at bounding box center [83, 149] width 8 height 8
click at [83, 152] on icon "button" at bounding box center [83, 149] width 8 height 8
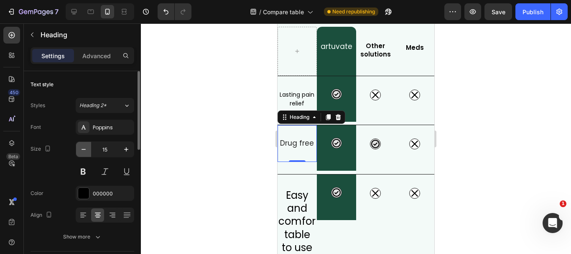
click at [83, 152] on icon "button" at bounding box center [83, 149] width 8 height 8
type input "14"
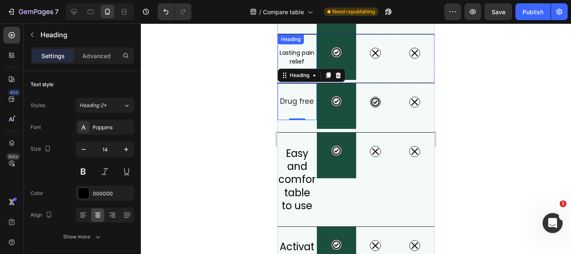
click at [295, 59] on h2 "Lasting pain relief" at bounding box center [297, 57] width 39 height 19
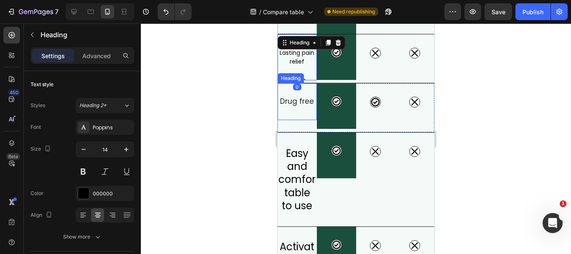
click at [298, 107] on div "Drug free Heading" at bounding box center [297, 101] width 39 height 36
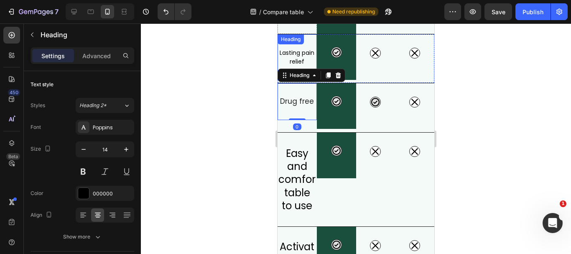
click at [296, 63] on h2 "Lasting pain relief" at bounding box center [297, 57] width 39 height 19
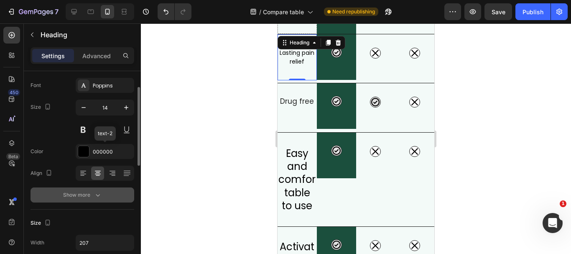
scroll to position [84, 0]
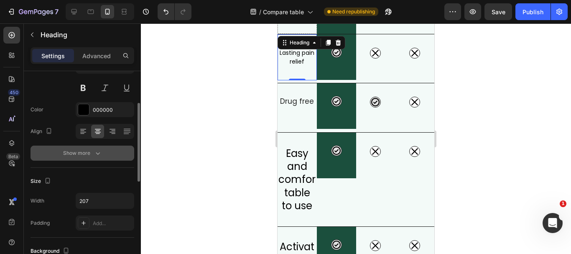
click at [101, 155] on icon "button" at bounding box center [98, 153] width 8 height 8
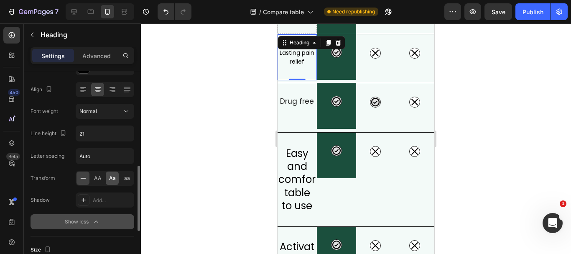
scroll to position [167, 0]
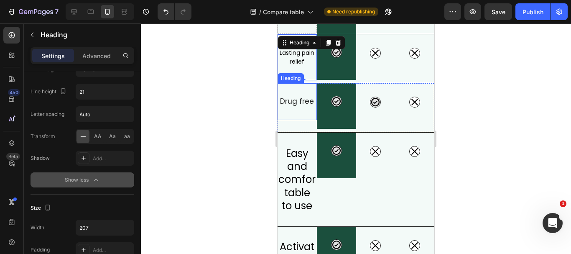
click at [303, 110] on div "Drug free Heading" at bounding box center [297, 101] width 39 height 36
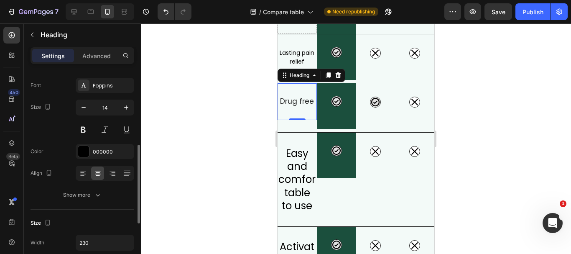
scroll to position [84, 0]
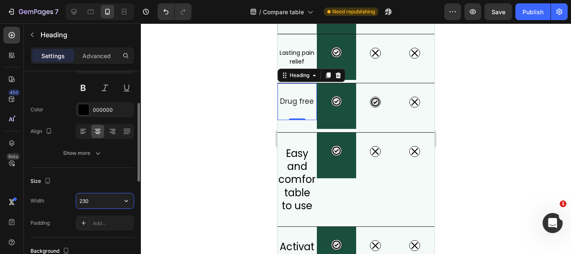
click at [91, 203] on input "230" at bounding box center [105, 200] width 58 height 15
click at [306, 54] on h2 "Lasting pain relief" at bounding box center [297, 57] width 39 height 19
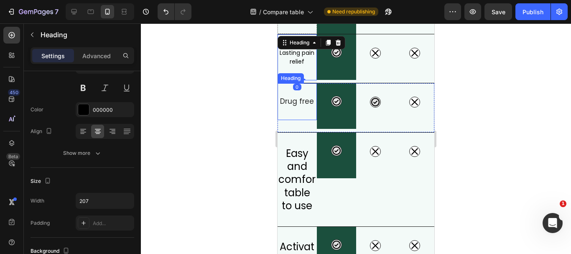
click at [302, 102] on span "Drug free" at bounding box center [297, 101] width 34 height 10
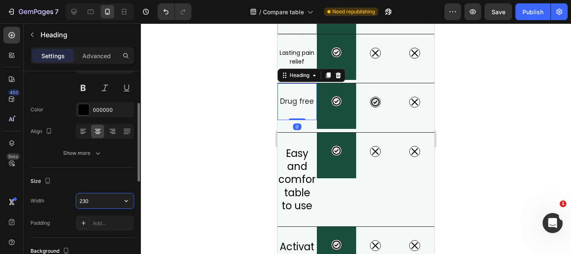
click at [89, 202] on input "230" at bounding box center [105, 200] width 58 height 15
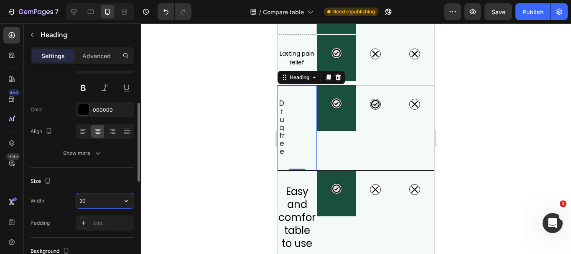
type input "207"
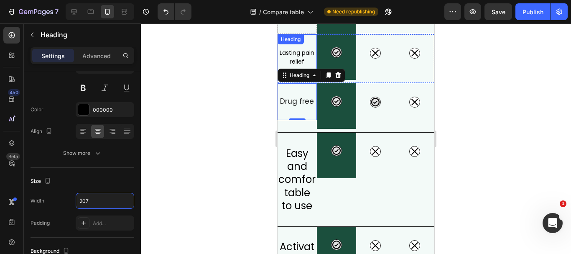
click at [300, 58] on h2 "Lasting pain relief" at bounding box center [297, 57] width 39 height 19
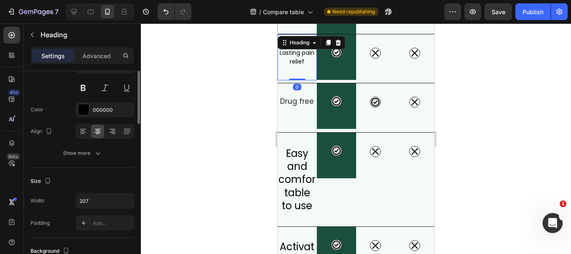
scroll to position [42, 0]
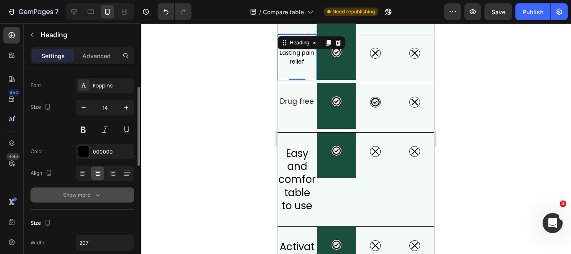
click at [97, 194] on icon "button" at bounding box center [98, 195] width 8 height 8
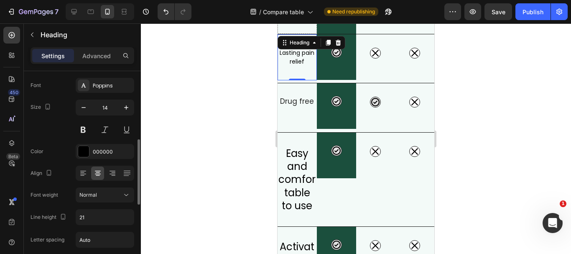
scroll to position [84, 0]
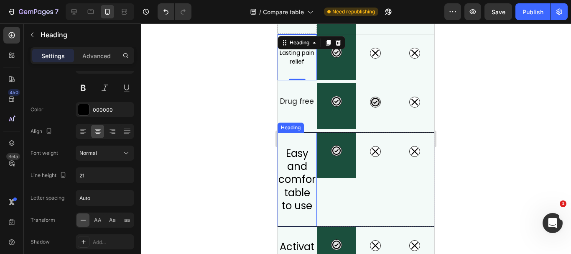
click at [303, 170] on h2 "Easy and comfortable to use" at bounding box center [297, 179] width 39 height 67
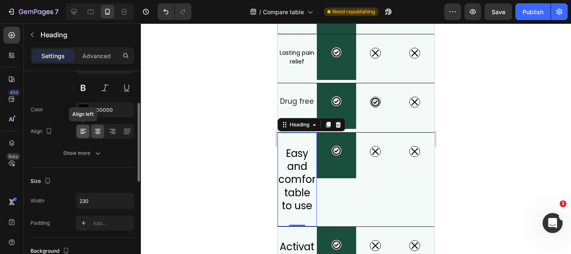
scroll to position [0, 0]
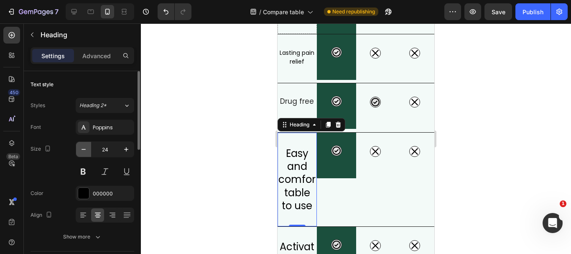
click at [86, 150] on icon "button" at bounding box center [83, 149] width 8 height 8
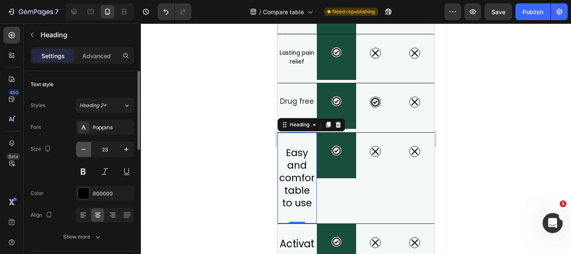
click at [86, 150] on icon "button" at bounding box center [83, 149] width 8 height 8
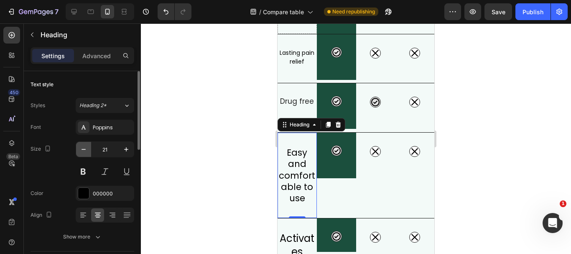
click at [87, 150] on icon "button" at bounding box center [83, 149] width 8 height 8
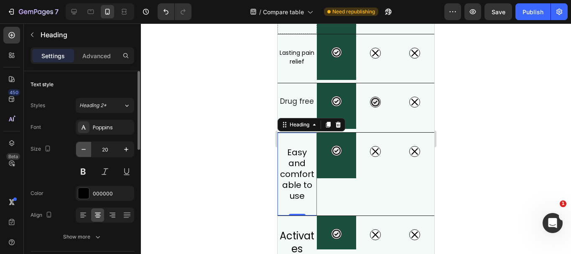
click at [87, 150] on icon "button" at bounding box center [83, 149] width 8 height 8
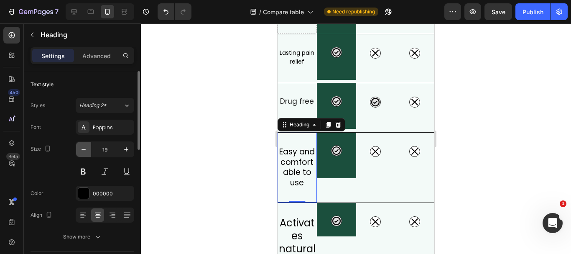
click at [87, 150] on icon "button" at bounding box center [83, 149] width 8 height 8
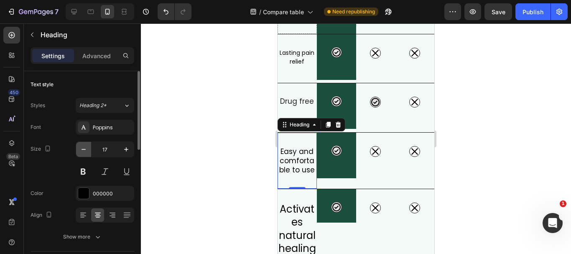
click at [87, 150] on icon "button" at bounding box center [83, 149] width 8 height 8
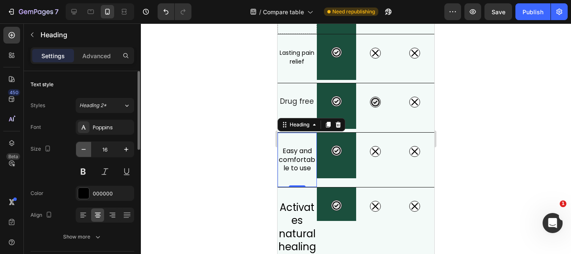
click at [87, 150] on icon "button" at bounding box center [83, 149] width 8 height 8
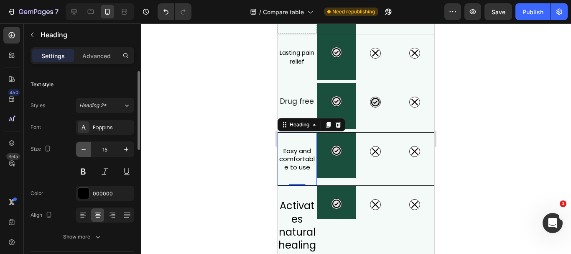
click at [87, 150] on icon "button" at bounding box center [83, 149] width 8 height 8
type input "14"
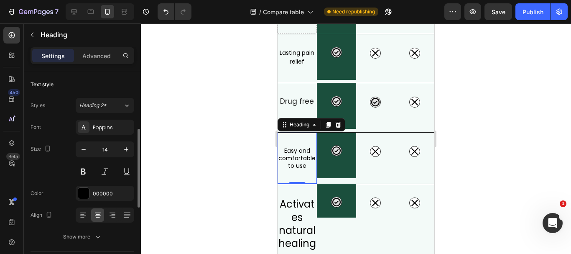
scroll to position [84, 0]
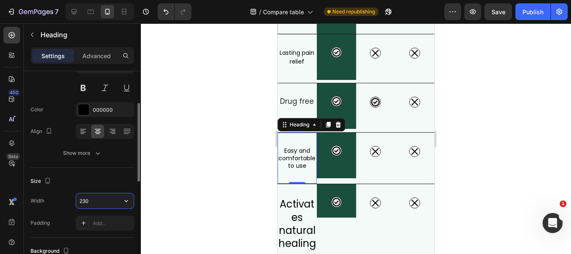
click at [96, 203] on input "230" at bounding box center [105, 200] width 58 height 15
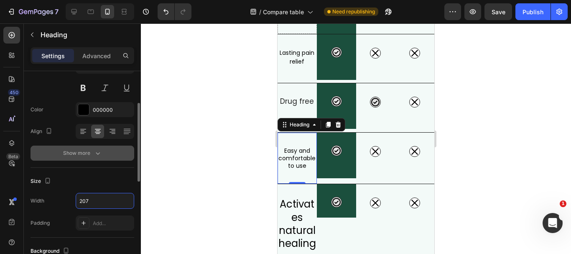
type input "207"
click at [99, 149] on icon "button" at bounding box center [98, 153] width 8 height 8
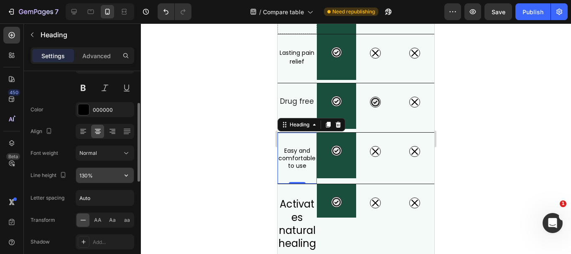
click at [100, 178] on input "130%" at bounding box center [105, 175] width 58 height 15
type input "%"
click at [95, 176] on input "%" at bounding box center [105, 175] width 58 height 15
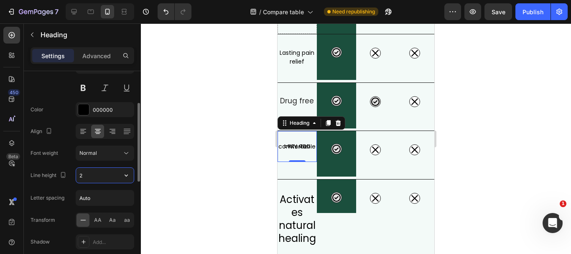
type input "21"
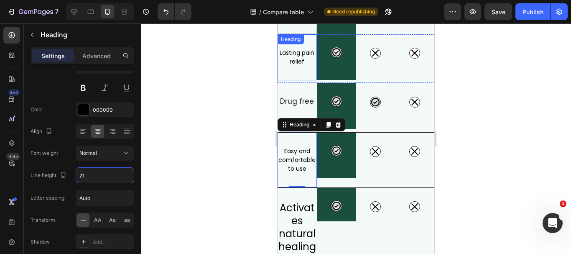
click at [298, 68] on div "Lasting pain relief Heading" at bounding box center [297, 57] width 39 height 46
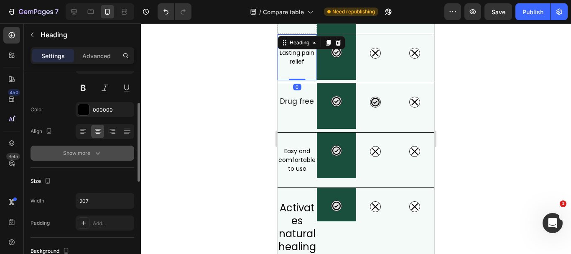
click at [101, 154] on icon "button" at bounding box center [98, 153] width 8 height 8
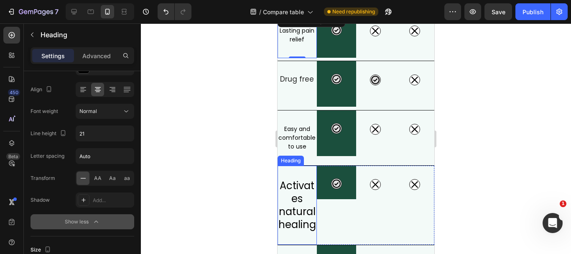
scroll to position [225, 0]
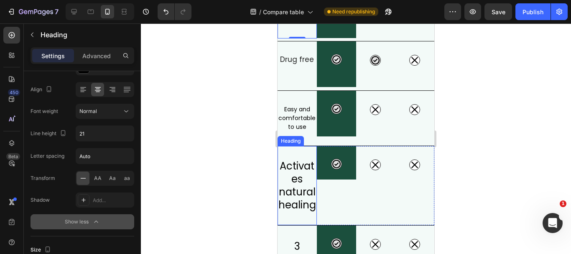
click at [303, 201] on h2 "Activates natural healing" at bounding box center [297, 185] width 39 height 52
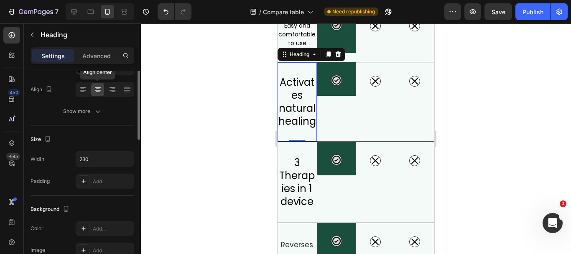
scroll to position [42, 0]
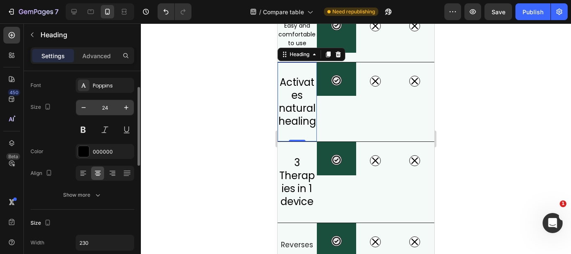
click at [107, 111] on input "24" at bounding box center [105, 107] width 28 height 15
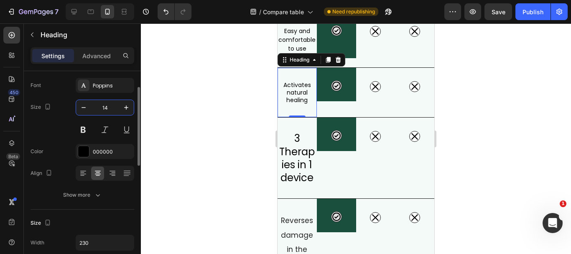
scroll to position [309, 0]
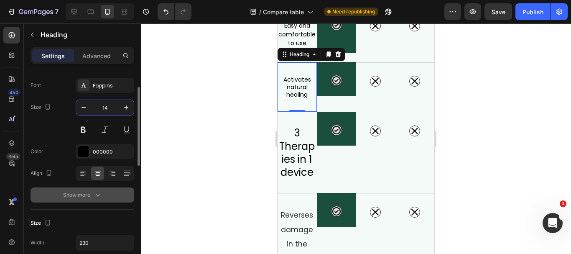
type input "14"
click at [97, 199] on button "Show more" at bounding box center [83, 194] width 104 height 15
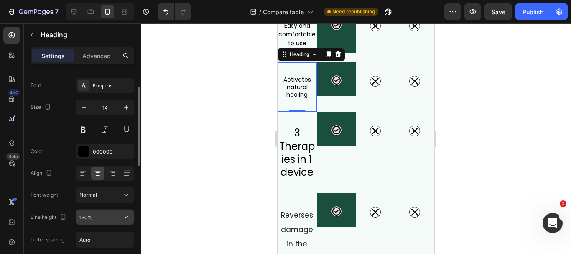
click at [98, 213] on input "130%" at bounding box center [105, 216] width 58 height 15
click at [99, 218] on input "130%" at bounding box center [105, 216] width 58 height 15
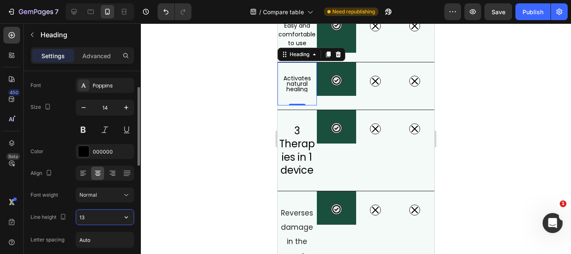
type input "1"
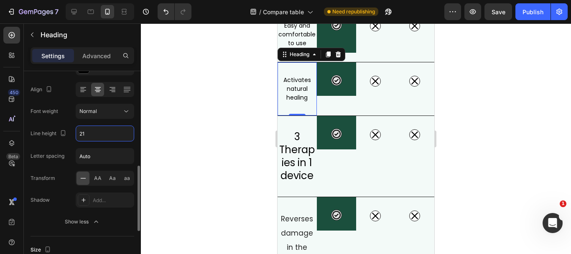
scroll to position [167, 0]
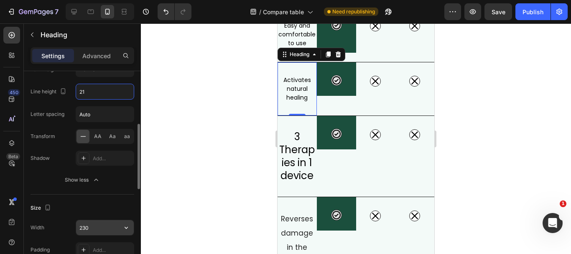
type input "21"
click at [96, 226] on input "230" at bounding box center [105, 227] width 58 height 15
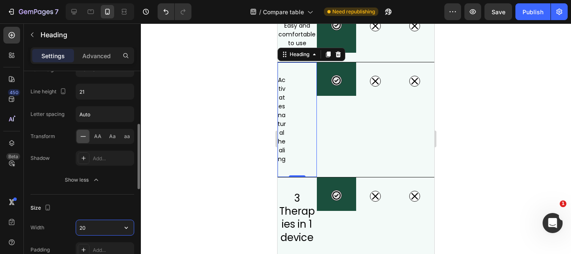
type input "207"
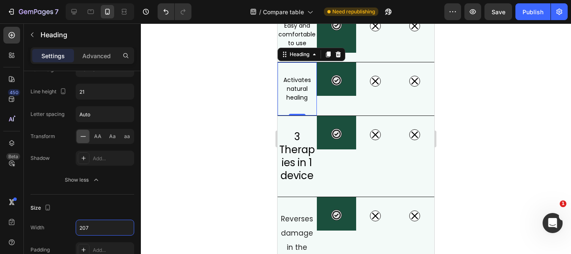
scroll to position [267, 0]
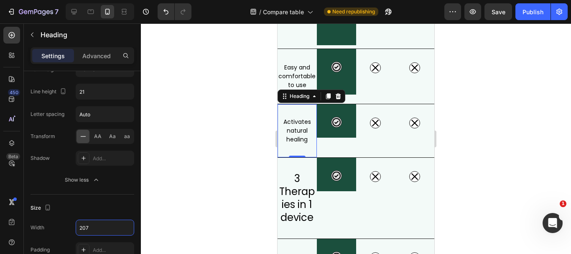
click at [467, 92] on div at bounding box center [356, 138] width 430 height 230
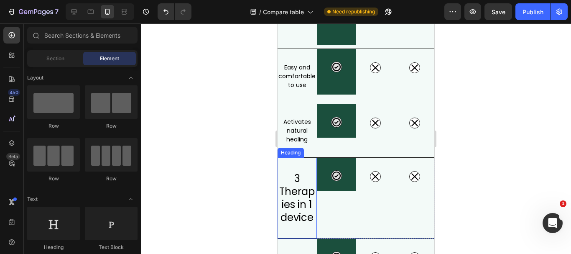
scroll to position [309, 0]
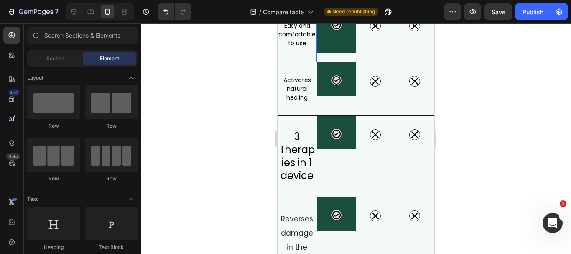
click at [304, 36] on h2 "Easy and comfortable to use" at bounding box center [297, 34] width 39 height 28
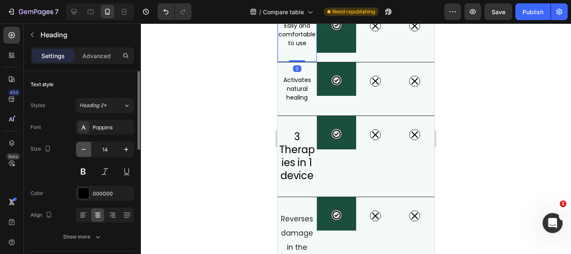
click at [84, 147] on icon "button" at bounding box center [83, 149] width 8 height 8
type input "13"
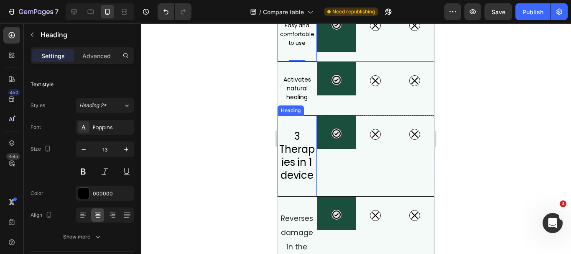
click at [299, 148] on h2 "3 Therapies in 1 device" at bounding box center [297, 156] width 39 height 54
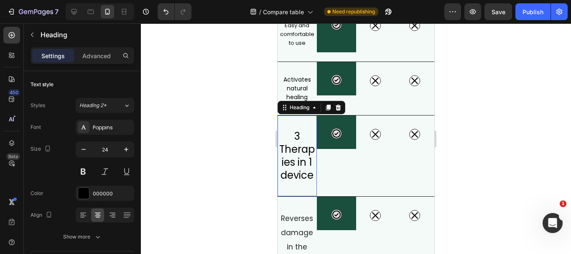
scroll to position [167, 0]
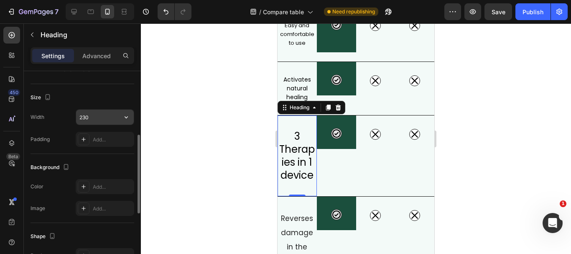
click at [95, 119] on input "230" at bounding box center [105, 117] width 58 height 15
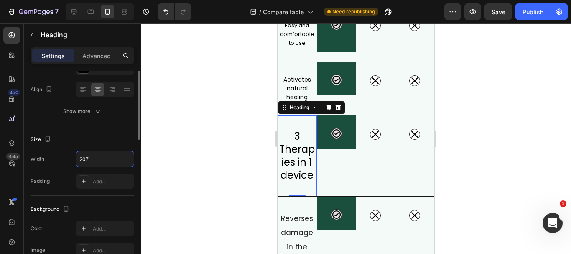
scroll to position [84, 0]
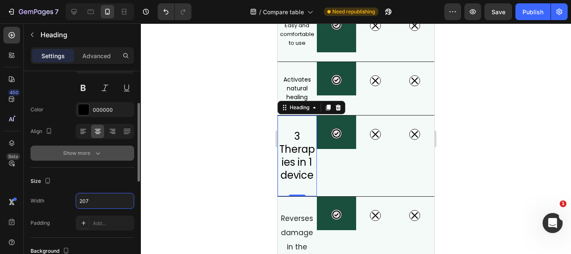
type input "207"
click at [102, 151] on icon "button" at bounding box center [98, 153] width 8 height 8
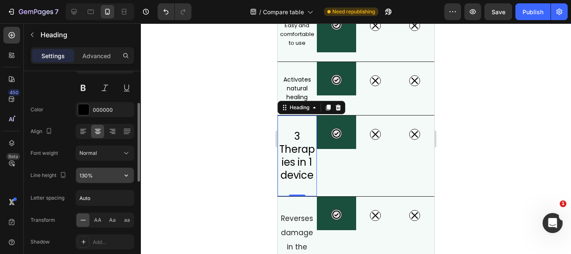
click at [104, 174] on input "130%" at bounding box center [105, 175] width 58 height 15
type input "%"
click at [104, 174] on input "%" at bounding box center [105, 175] width 58 height 15
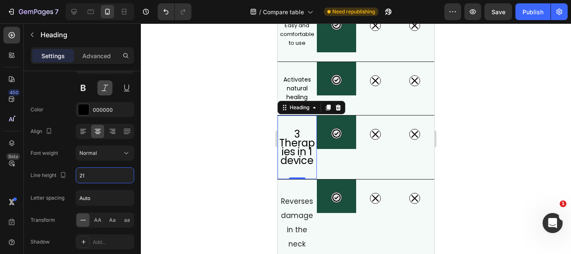
scroll to position [0, 0]
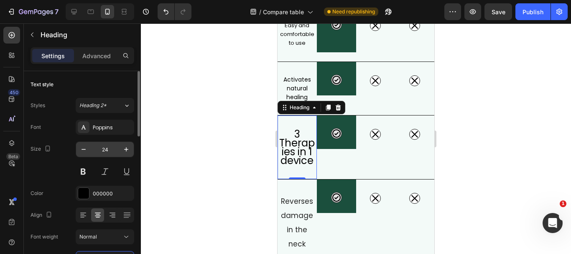
type input "21"
click at [109, 149] on input "24" at bounding box center [105, 149] width 28 height 15
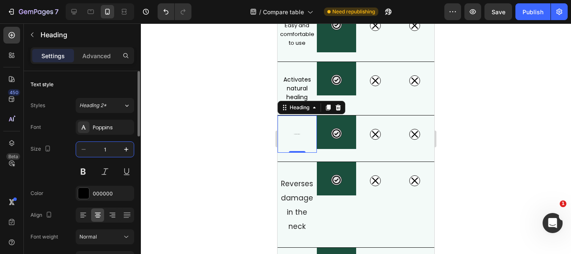
type input "14"
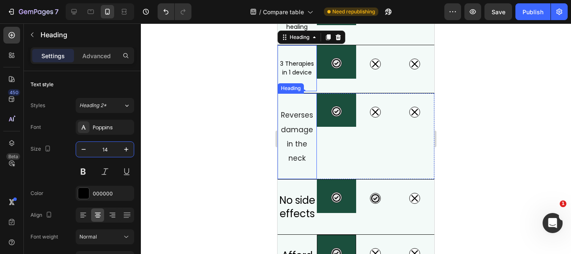
scroll to position [392, 0]
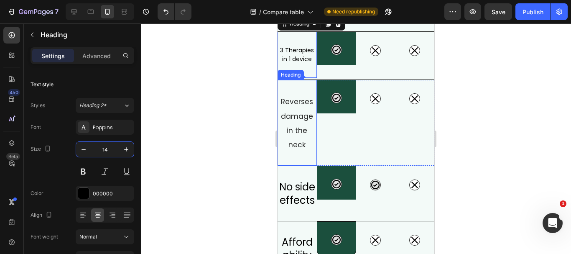
click at [304, 139] on h2 "Reverses damage in the neck" at bounding box center [297, 122] width 39 height 59
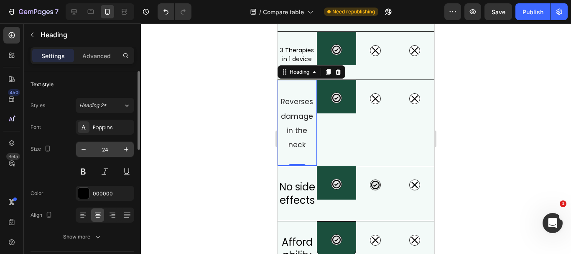
click at [108, 149] on input "24" at bounding box center [105, 149] width 28 height 15
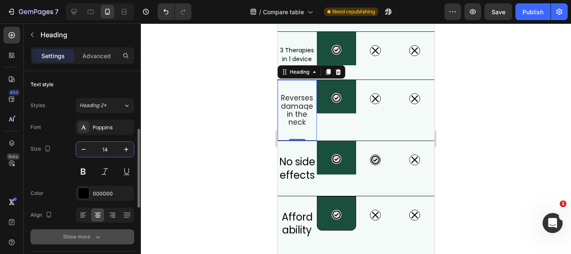
scroll to position [42, 0]
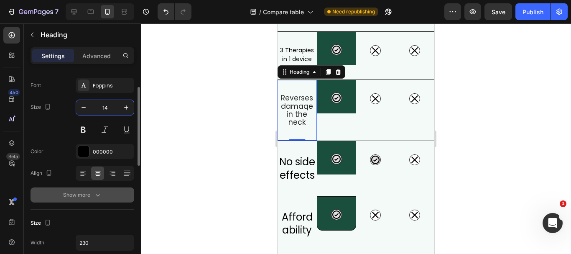
type input "14"
click at [102, 189] on button "Show more" at bounding box center [83, 194] width 104 height 15
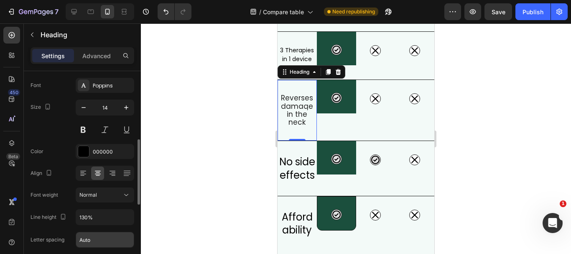
scroll to position [84, 0]
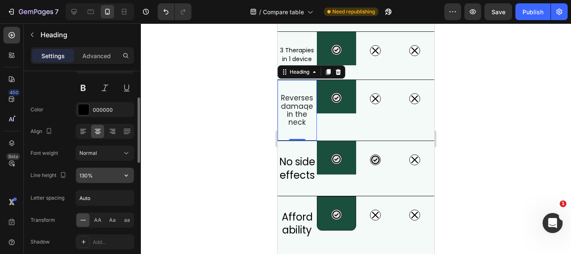
click at [99, 176] on input "130%" at bounding box center [105, 175] width 58 height 15
type input "%"
click at [99, 178] on input "%" at bounding box center [105, 175] width 58 height 15
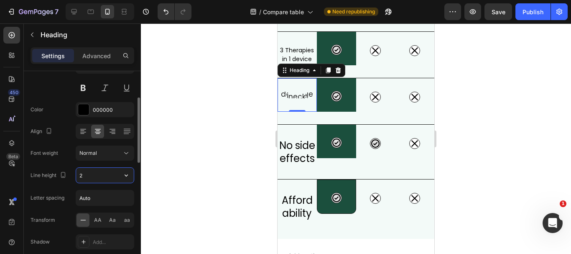
type input "21"
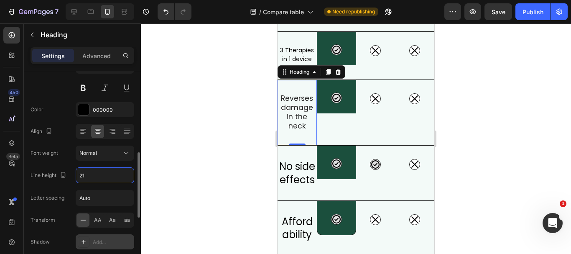
scroll to position [125, 0]
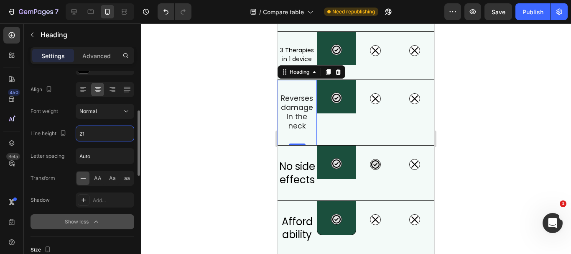
click at [102, 220] on button "Show less" at bounding box center [83, 221] width 104 height 15
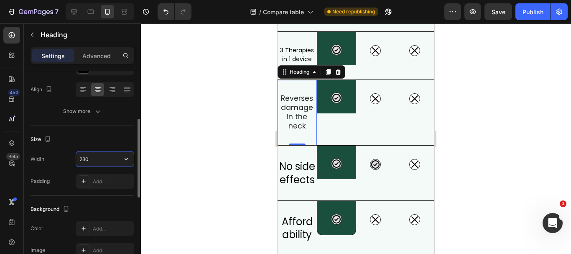
click at [95, 164] on input "230" at bounding box center [105, 158] width 58 height 15
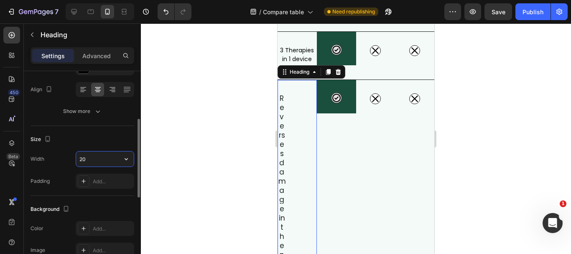
type input "207"
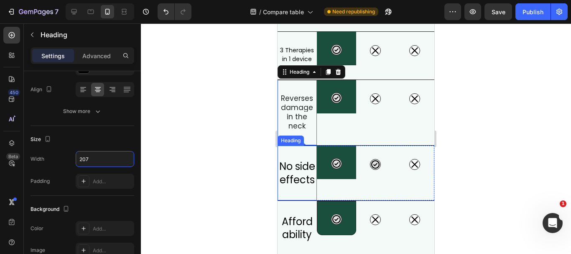
click at [304, 184] on h2 "No side effects" at bounding box center [297, 173] width 39 height 28
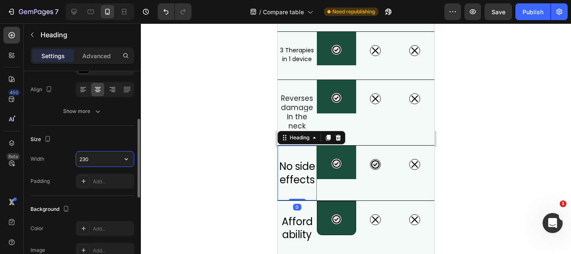
click at [97, 157] on input "230" at bounding box center [105, 158] width 58 height 15
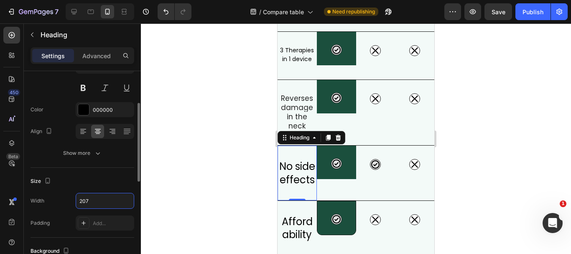
scroll to position [42, 0]
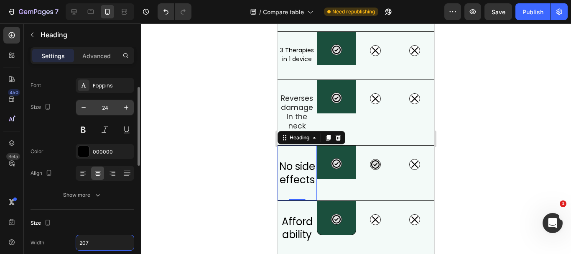
type input "207"
click at [110, 104] on input "24" at bounding box center [105, 107] width 28 height 15
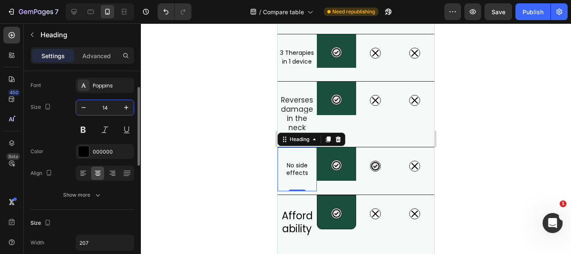
scroll to position [390, 0]
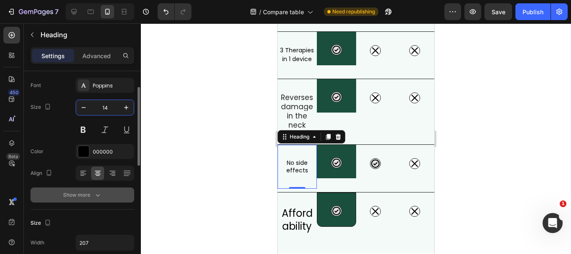
type input "14"
click at [97, 196] on icon "button" at bounding box center [98, 195] width 8 height 8
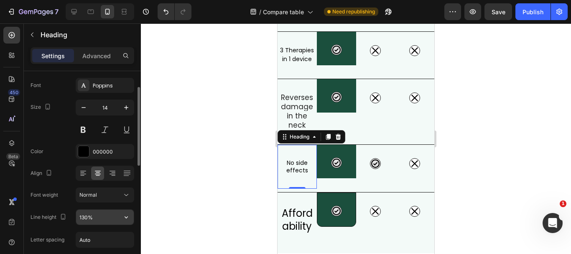
click at [99, 218] on input "130%" at bounding box center [105, 216] width 58 height 15
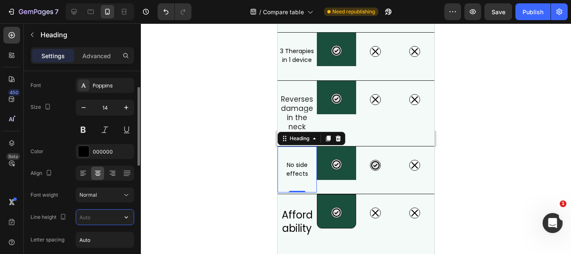
scroll to position [391, 0]
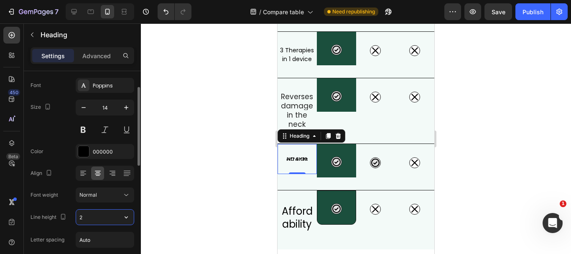
type input "21"
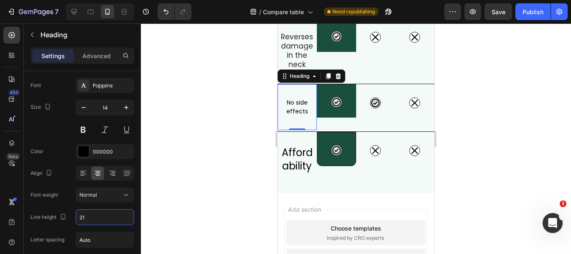
scroll to position [475, 0]
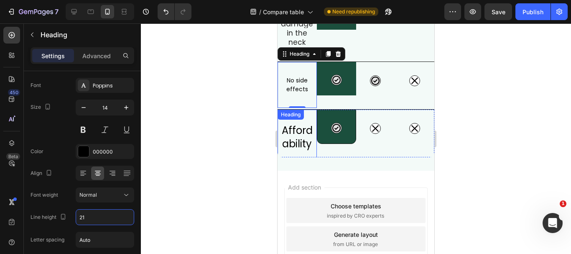
click at [294, 149] on h2 "Affordability" at bounding box center [297, 137] width 39 height 28
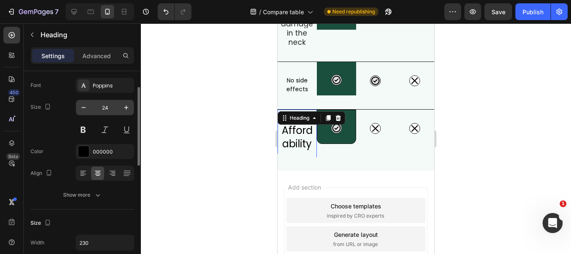
click at [111, 105] on input "24" at bounding box center [105, 107] width 28 height 15
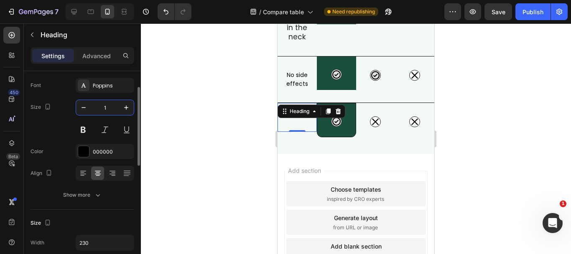
scroll to position [469, 0]
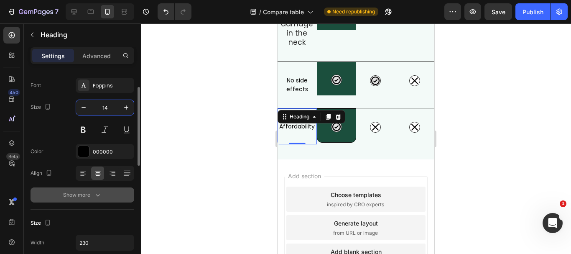
type input "14"
click at [100, 189] on button "Show more" at bounding box center [83, 194] width 104 height 15
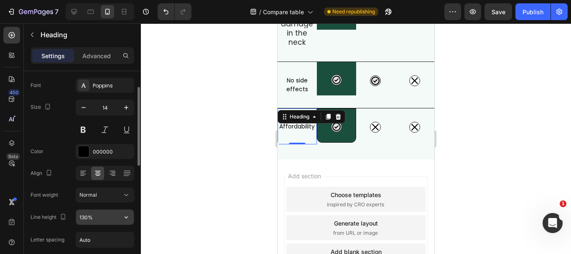
click at [95, 213] on input "130%" at bounding box center [105, 216] width 58 height 15
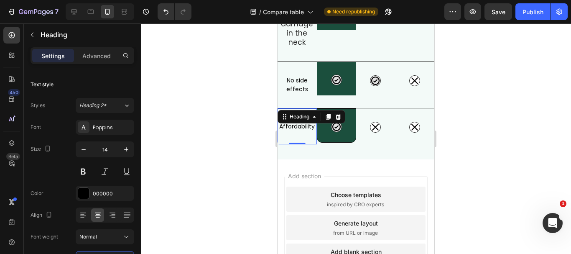
scroll to position [42, 0]
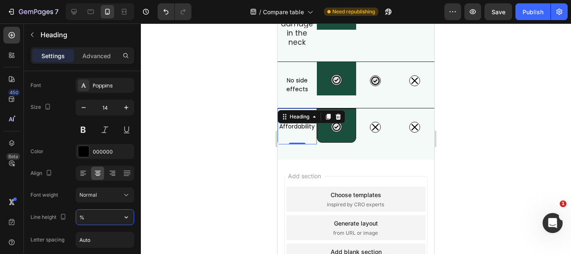
click at [95, 214] on input "%" at bounding box center [105, 216] width 58 height 15
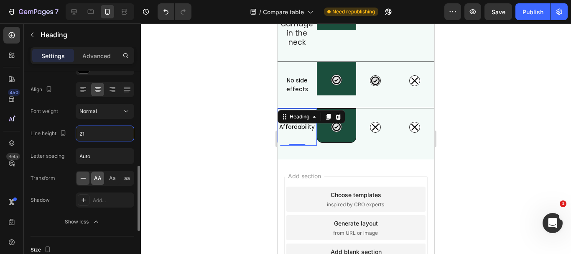
scroll to position [167, 0]
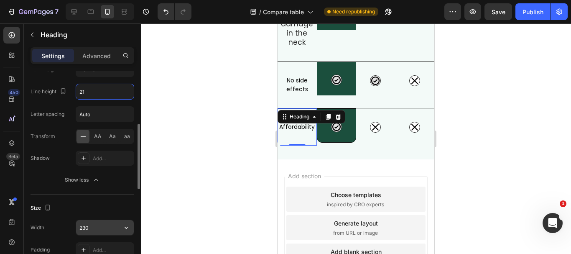
type input "21"
click at [95, 226] on input "230" at bounding box center [105, 227] width 58 height 15
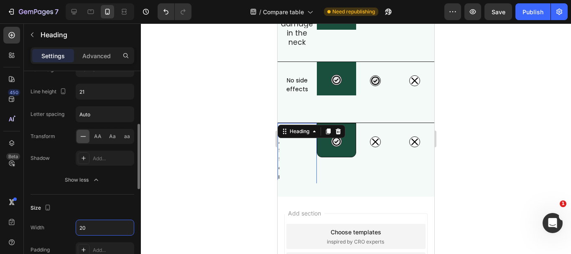
scroll to position [498, 0]
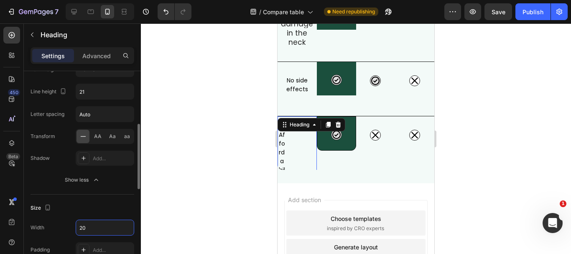
type input "207"
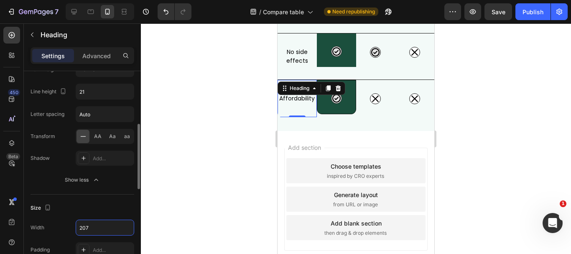
scroll to position [469, 0]
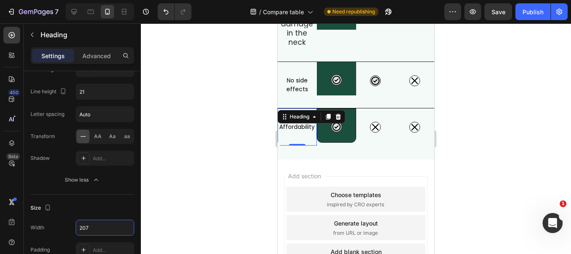
click at [490, 129] on div at bounding box center [356, 138] width 430 height 230
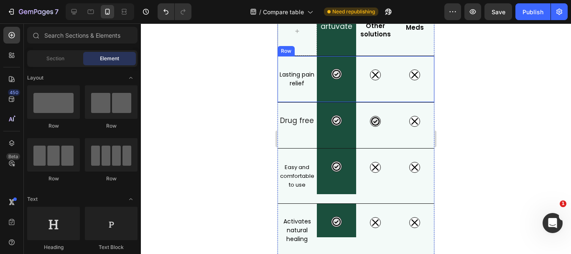
scroll to position [176, 0]
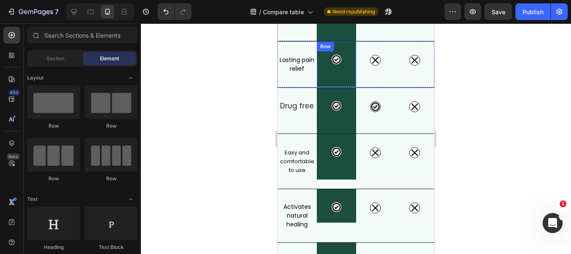
click at [345, 82] on div "Icon Row" at bounding box center [336, 64] width 39 height 46
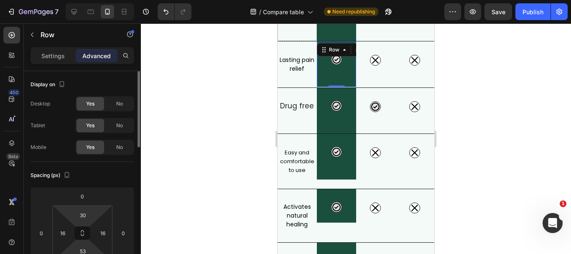
scroll to position [42, 0]
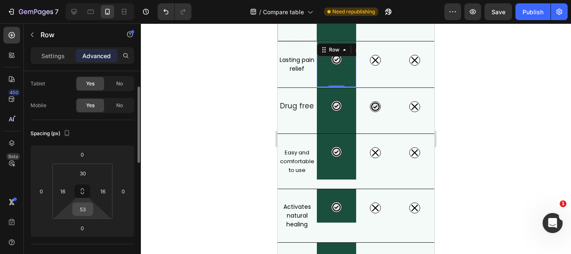
click at [86, 212] on input "53" at bounding box center [82, 209] width 17 height 13
type input "54"
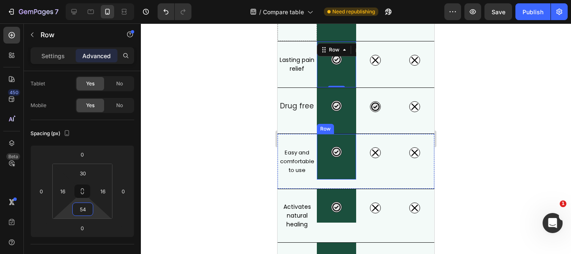
click at [347, 171] on div "Icon Row" at bounding box center [336, 157] width 39 height 46
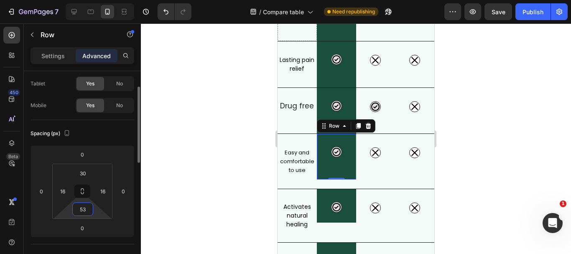
click at [88, 209] on input "53" at bounding box center [82, 209] width 17 height 13
type input "5"
type input "6"
type input "75"
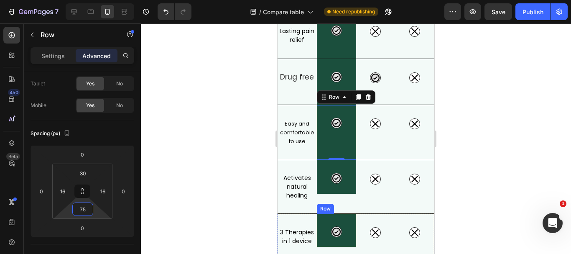
scroll to position [218, 0]
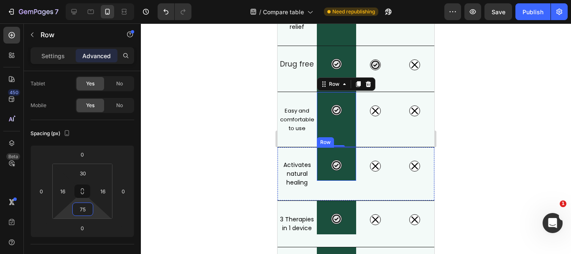
click at [321, 153] on div "Icon Row" at bounding box center [336, 163] width 39 height 33
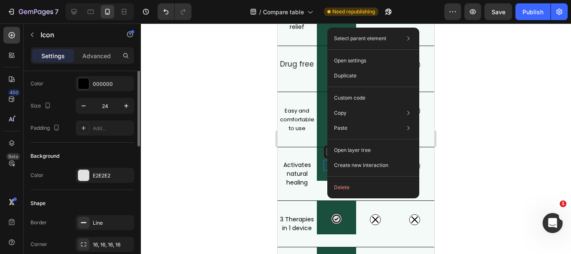
scroll to position [0, 0]
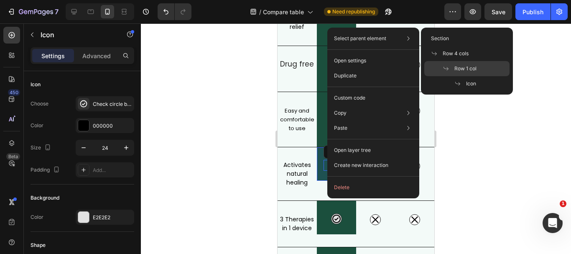
click at [452, 69] on span at bounding box center [449, 68] width 12 height 7
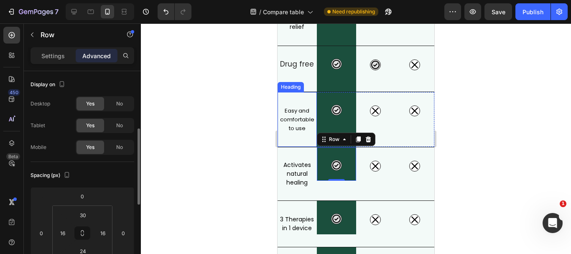
scroll to position [42, 0]
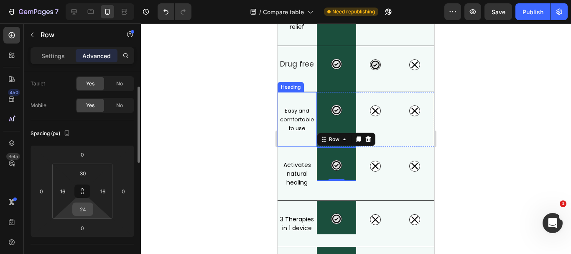
click at [89, 213] on input "24" at bounding box center [82, 209] width 17 height 13
type input "5"
type input "71"
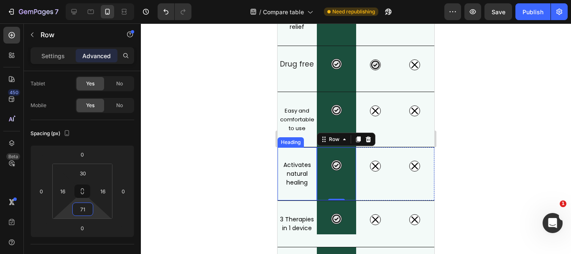
scroll to position [260, 0]
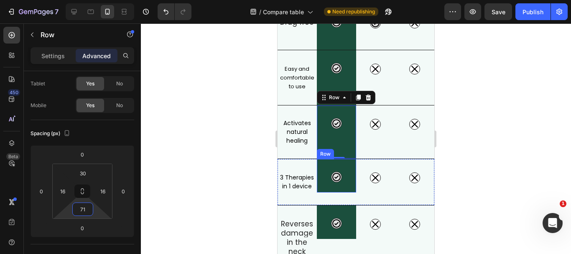
click at [335, 186] on div "Icon Row" at bounding box center [336, 175] width 39 height 33
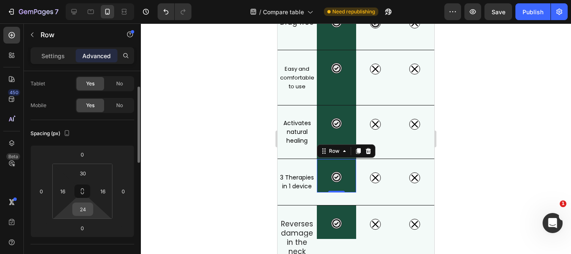
click at [85, 212] on input "24" at bounding box center [82, 209] width 17 height 13
type input "54"
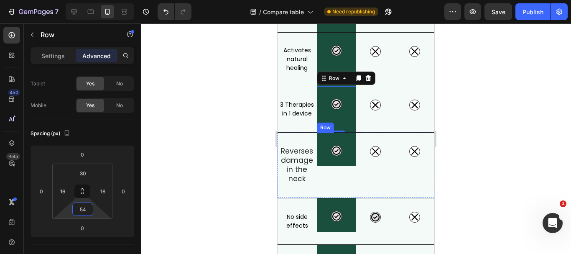
scroll to position [344, 0]
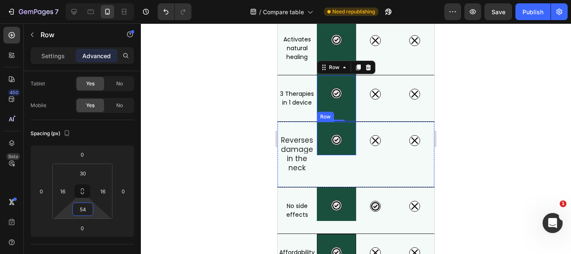
click at [343, 150] on div "Icon Row" at bounding box center [336, 138] width 39 height 33
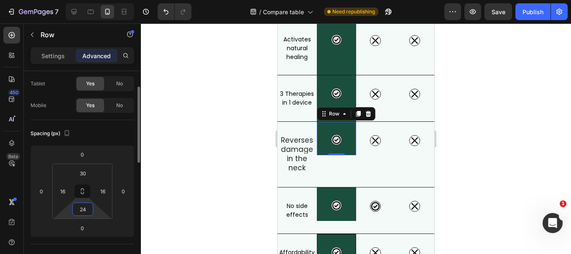
click at [84, 212] on input "24" at bounding box center [82, 209] width 17 height 13
type input "5"
type input "7"
type input "8"
type input "9"
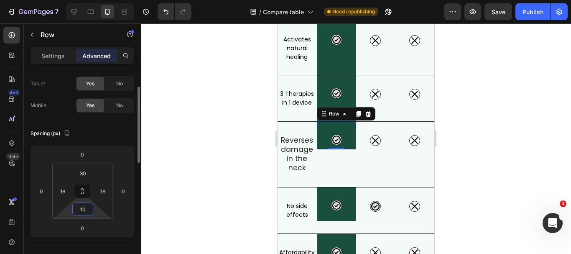
type input "1"
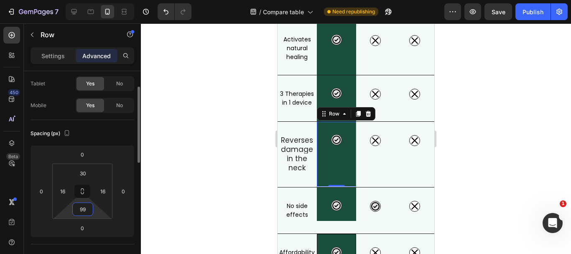
type input "9"
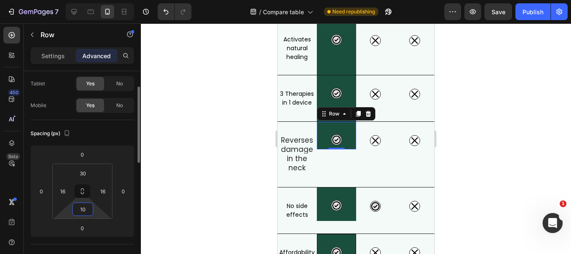
type input "100"
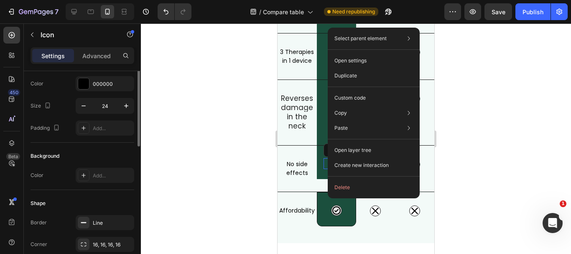
scroll to position [0, 0]
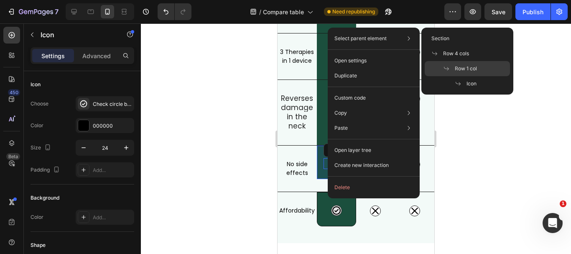
click at [450, 65] on p "Row 1 col" at bounding box center [460, 69] width 34 height 8
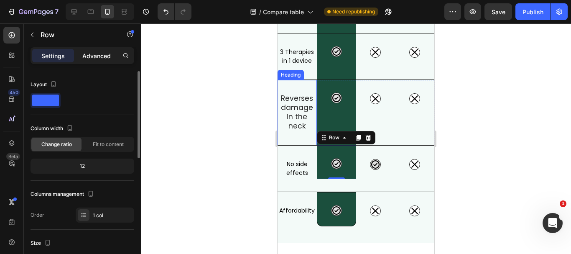
click at [106, 55] on p "Advanced" at bounding box center [96, 55] width 28 height 9
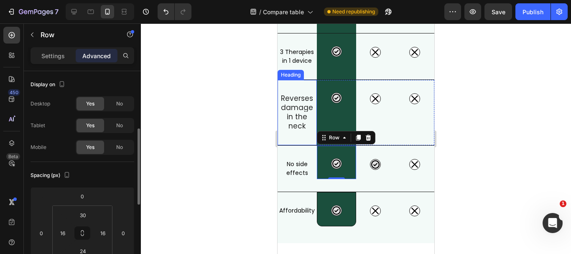
scroll to position [42, 0]
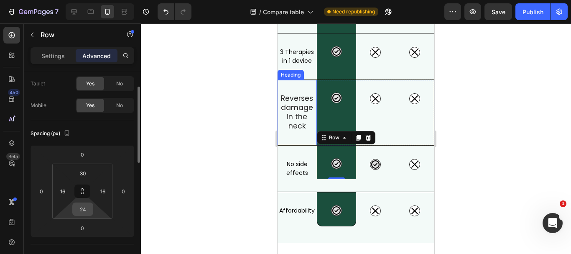
click at [86, 208] on input "24" at bounding box center [82, 209] width 17 height 13
type input "54"
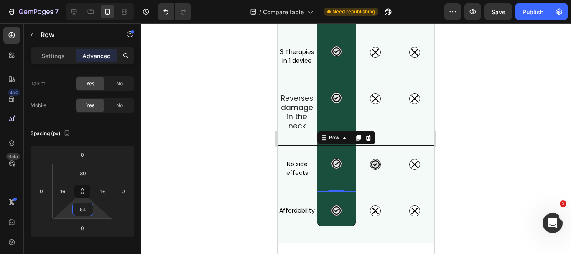
click at [497, 117] on div at bounding box center [356, 138] width 430 height 230
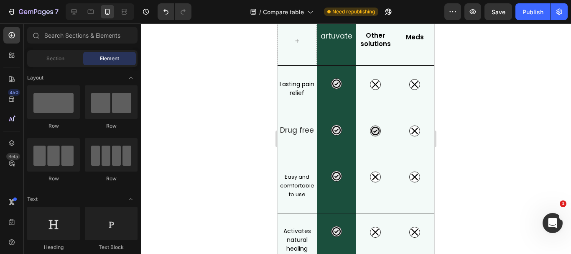
scroll to position [135, 0]
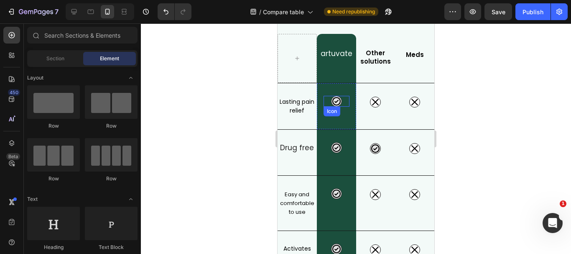
click at [336, 105] on icon at bounding box center [337, 101] width 10 height 10
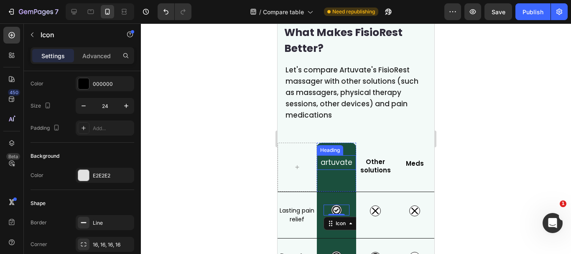
scroll to position [0, 0]
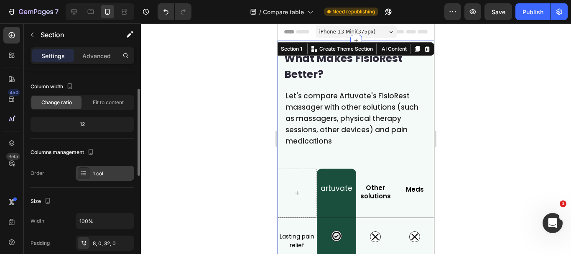
scroll to position [84, 0]
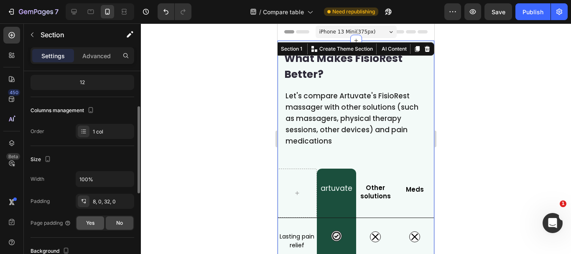
click at [91, 222] on span "Yes" at bounding box center [90, 223] width 8 height 8
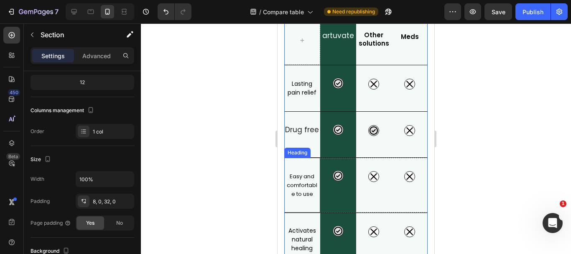
scroll to position [167, 0]
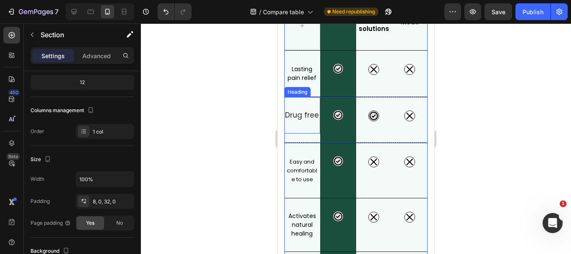
click at [299, 119] on span "Drug free" at bounding box center [302, 115] width 34 height 10
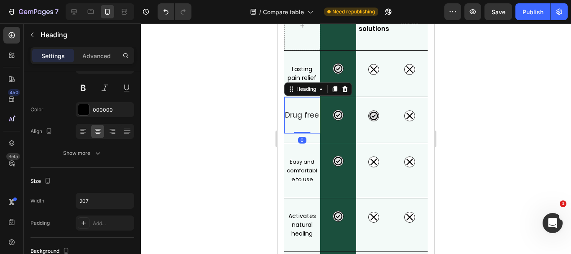
scroll to position [0, 0]
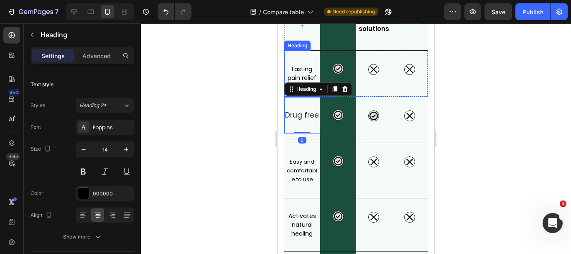
click at [303, 78] on h2 "Lasting pain relief" at bounding box center [302, 73] width 36 height 19
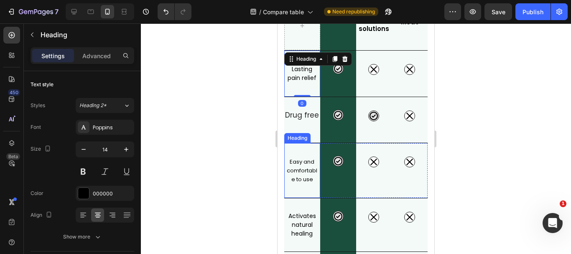
click at [306, 163] on h2 "Easy and comfortable to use" at bounding box center [302, 170] width 36 height 28
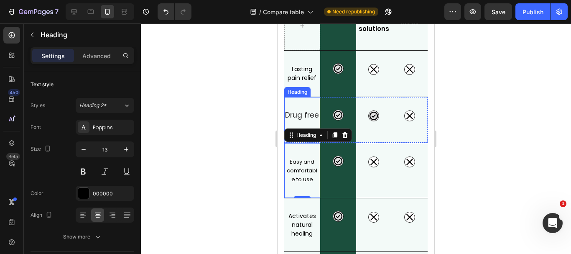
click at [301, 117] on span "Drug free" at bounding box center [302, 115] width 34 height 10
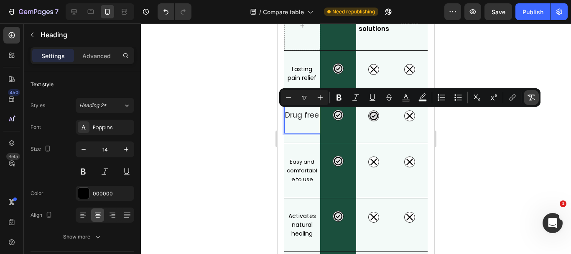
click at [531, 97] on icon "Editor contextual toolbar" at bounding box center [531, 97] width 8 height 8
type input "14"
click at [527, 133] on div at bounding box center [356, 138] width 430 height 230
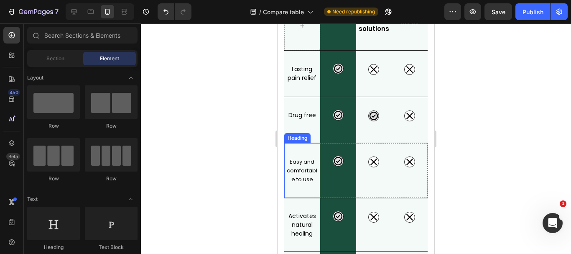
click at [306, 170] on h2 "Easy and comfortable to use" at bounding box center [302, 170] width 36 height 28
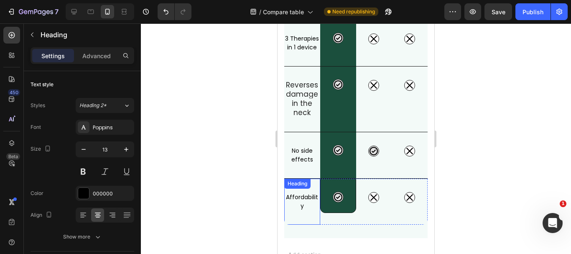
scroll to position [418, 0]
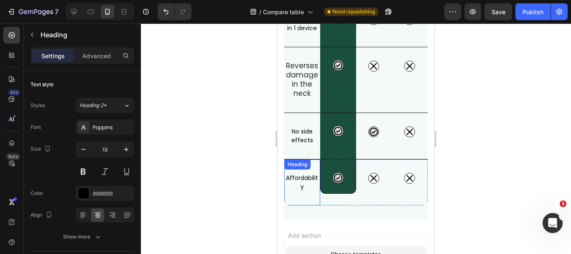
click at [292, 192] on h2 "Affordability" at bounding box center [302, 182] width 36 height 19
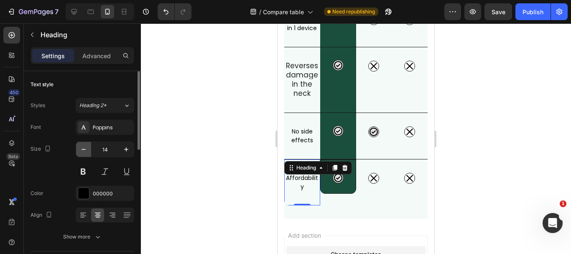
click at [82, 148] on icon "button" at bounding box center [83, 149] width 8 height 8
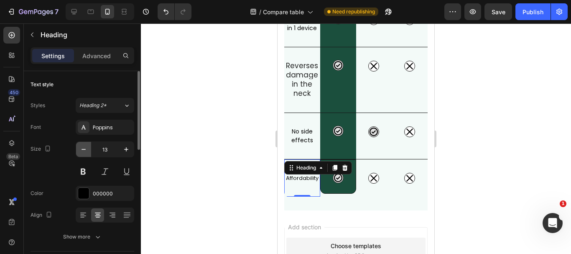
click at [82, 148] on icon "button" at bounding box center [83, 149] width 8 height 8
type input "12"
click at [296, 143] on h2 "No side effects" at bounding box center [302, 135] width 36 height 19
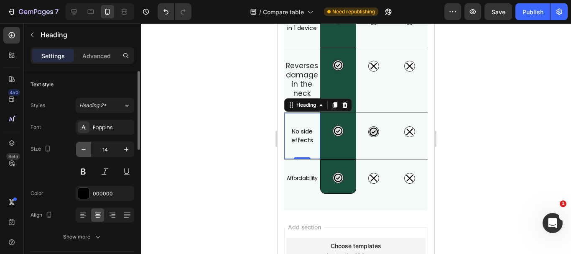
click at [81, 147] on icon "button" at bounding box center [83, 149] width 8 height 8
type input "12"
click at [301, 90] on span "Reverses damage in the neck" at bounding box center [302, 80] width 32 height 38
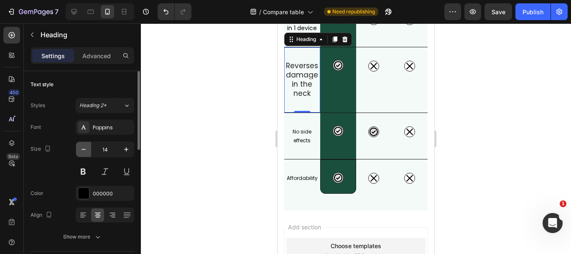
click at [85, 146] on icon "button" at bounding box center [83, 149] width 8 height 8
type input "12"
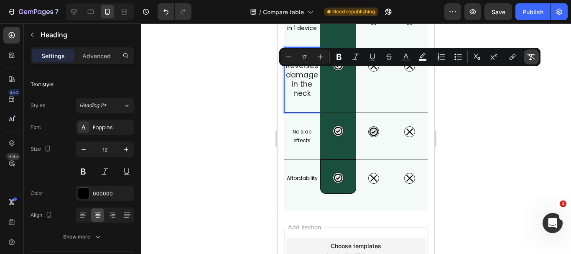
click at [532, 52] on button "Remove Format" at bounding box center [531, 56] width 15 height 15
type input "12"
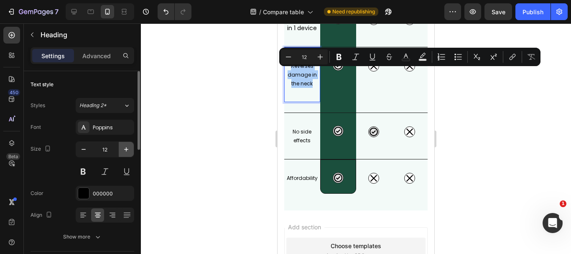
click at [125, 150] on icon "button" at bounding box center [126, 149] width 8 height 8
type input "13"
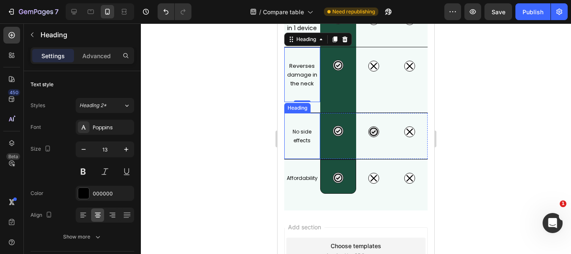
click at [303, 146] on h2 "No side effects" at bounding box center [302, 135] width 36 height 19
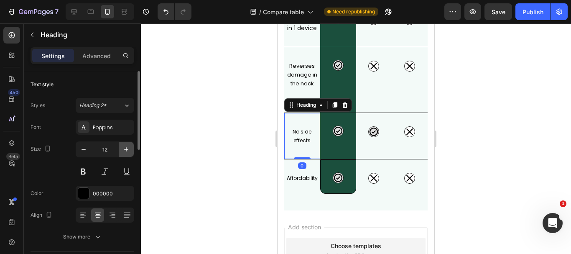
click at [123, 149] on icon "button" at bounding box center [126, 149] width 8 height 8
type input "13"
click at [304, 33] on h2 "3 Therapies in 1 device" at bounding box center [302, 23] width 36 height 19
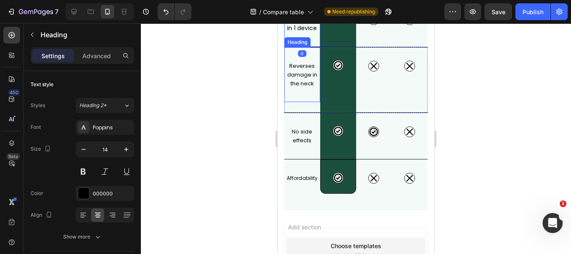
click at [304, 88] on p "Reverses damage in the neck" at bounding box center [302, 74] width 34 height 26
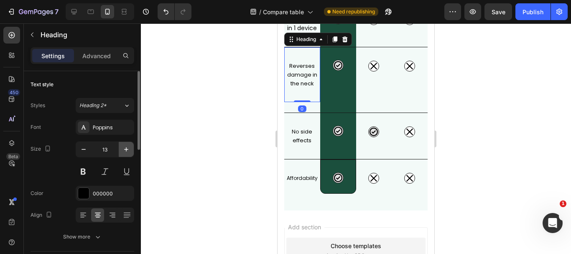
click at [124, 148] on icon "button" at bounding box center [126, 149] width 8 height 8
type input "14"
click at [296, 146] on h2 "No side effects" at bounding box center [302, 135] width 36 height 19
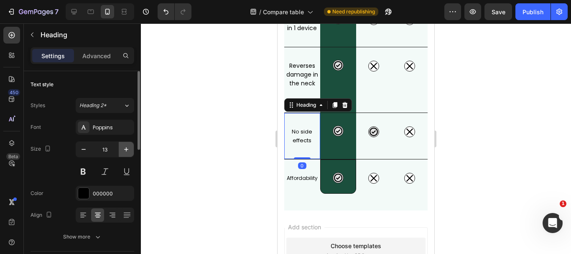
click at [125, 150] on icon "button" at bounding box center [126, 149] width 8 height 8
type input "14"
click at [298, 183] on h2 "Affordability" at bounding box center [302, 178] width 36 height 10
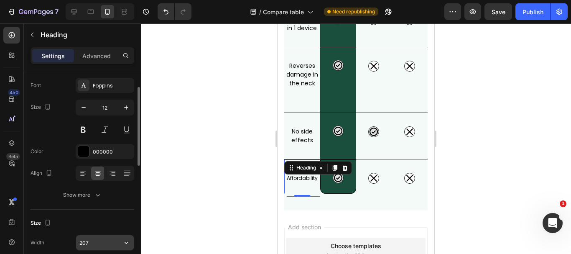
scroll to position [84, 0]
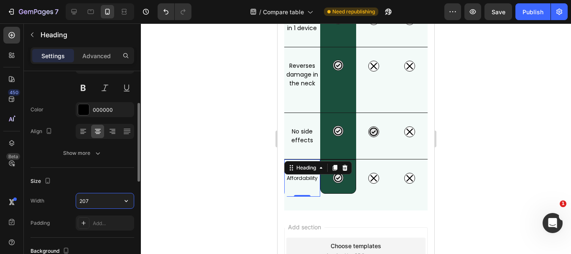
click at [97, 198] on input "207" at bounding box center [105, 200] width 58 height 15
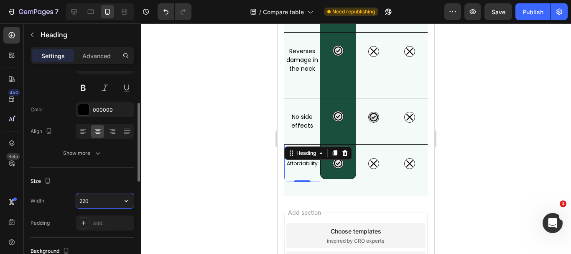
scroll to position [418, 0]
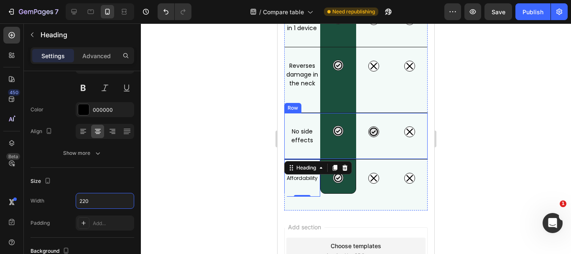
type input "220"
drag, startPoint x: 467, startPoint y: 160, endPoint x: 63, endPoint y: 172, distance: 404.5
click at [467, 160] on div at bounding box center [356, 138] width 430 height 230
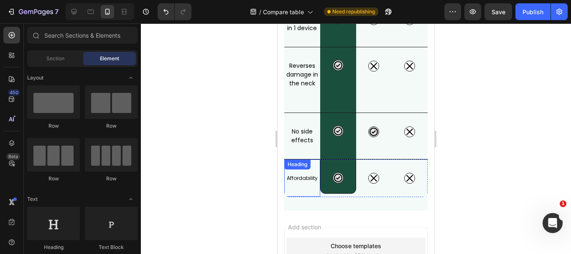
click at [305, 195] on div "Affordability Heading" at bounding box center [302, 177] width 36 height 37
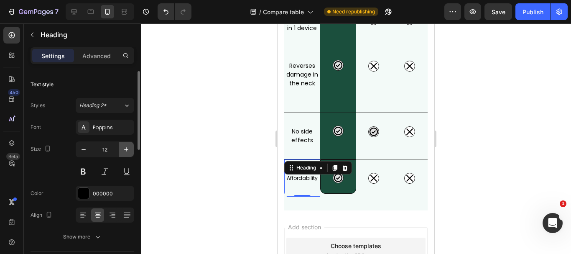
click at [124, 148] on icon "button" at bounding box center [126, 149] width 8 height 8
type input "13"
click at [126, 149] on icon "button" at bounding box center [126, 149] width 4 height 4
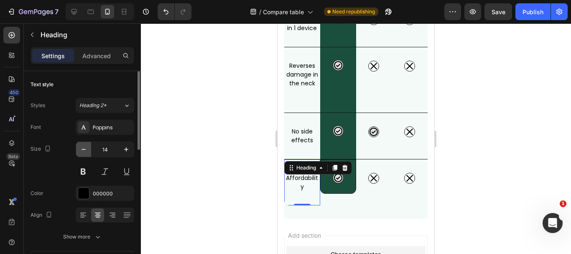
click at [84, 148] on icon "button" at bounding box center [83, 149] width 8 height 8
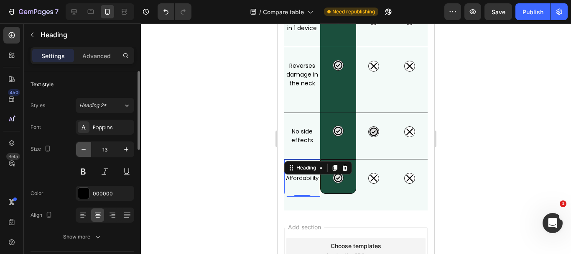
click at [84, 148] on icon "button" at bounding box center [83, 149] width 8 height 8
type input "12"
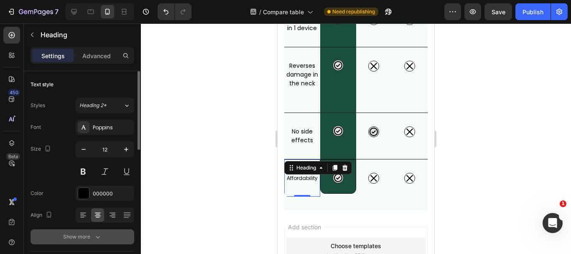
click at [92, 241] on button "Show more" at bounding box center [83, 236] width 104 height 15
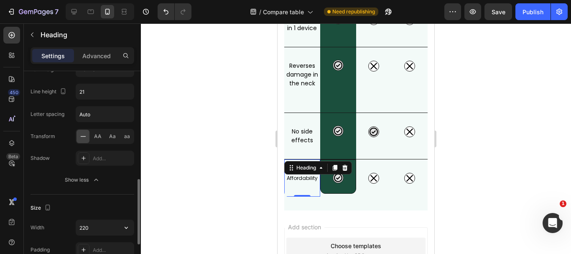
scroll to position [209, 0]
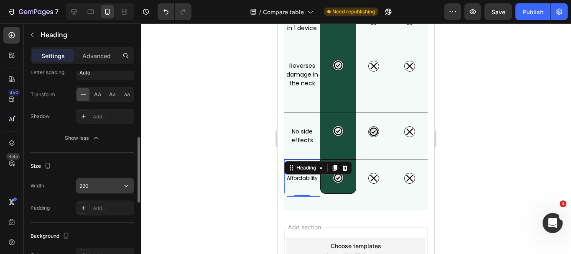
click at [95, 190] on input "220" at bounding box center [105, 185] width 58 height 15
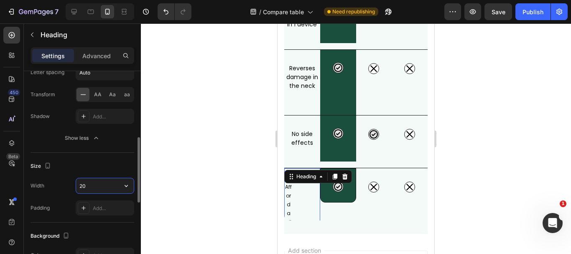
type input "207"
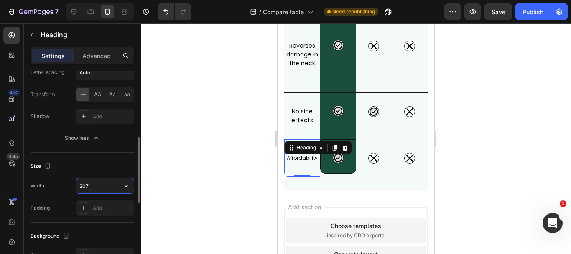
scroll to position [418, 0]
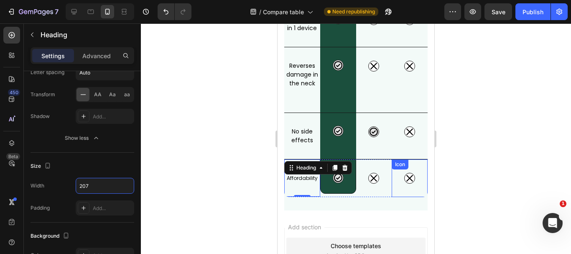
click at [462, 187] on div at bounding box center [356, 138] width 430 height 230
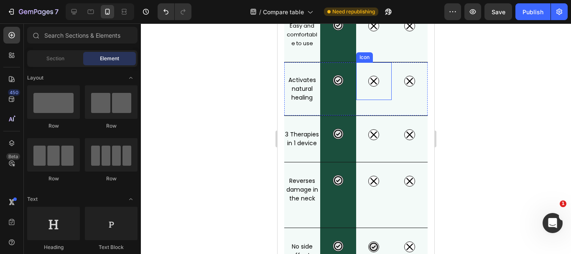
scroll to position [335, 0]
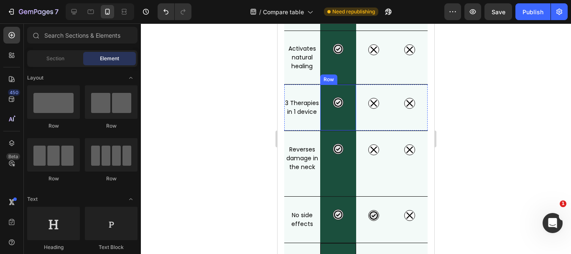
click at [322, 95] on div "Icon Row" at bounding box center [338, 107] width 36 height 46
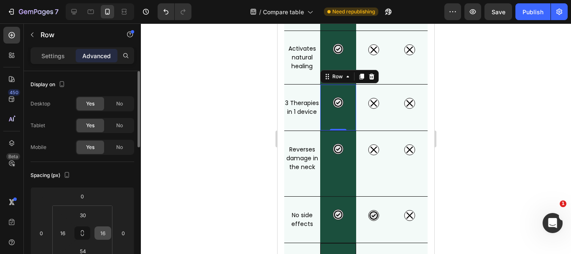
scroll to position [42, 0]
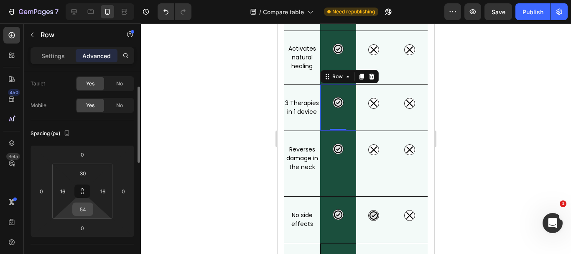
click at [87, 211] on input "54" at bounding box center [82, 209] width 17 height 13
type input "75"
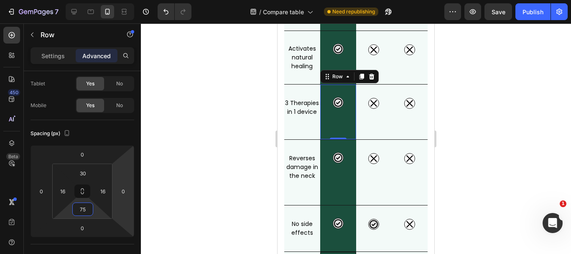
click at [462, 97] on div at bounding box center [356, 138] width 430 height 230
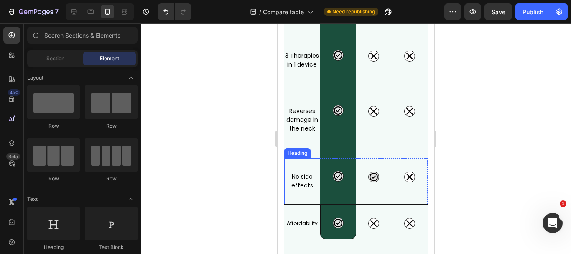
scroll to position [418, 0]
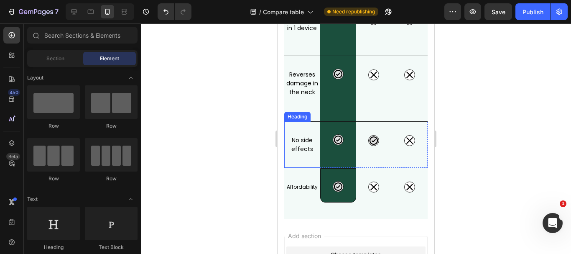
click at [302, 148] on h2 "No side effects" at bounding box center [302, 144] width 36 height 19
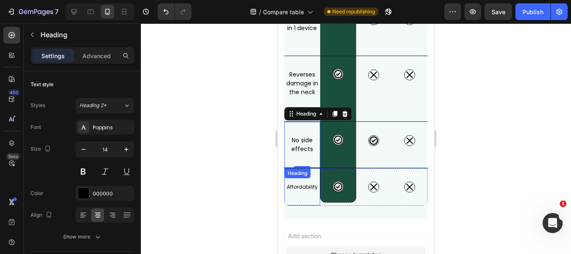
click at [295, 185] on h2 "Affordability" at bounding box center [302, 186] width 36 height 10
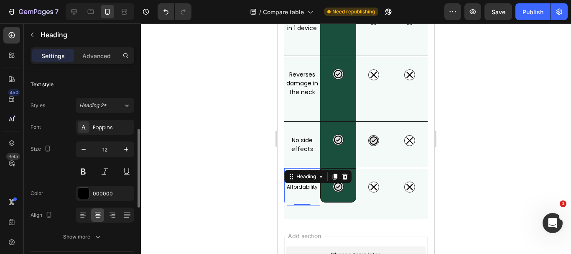
scroll to position [42, 0]
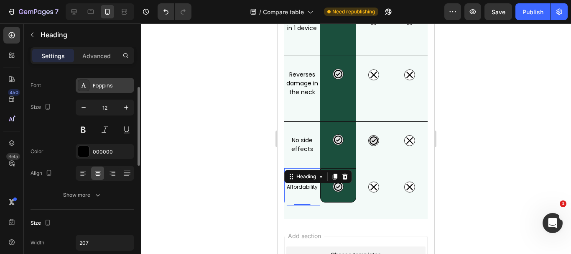
click at [104, 85] on div "Poppins" at bounding box center [112, 86] width 39 height 8
click at [97, 56] on p "Advanced" at bounding box center [96, 55] width 28 height 9
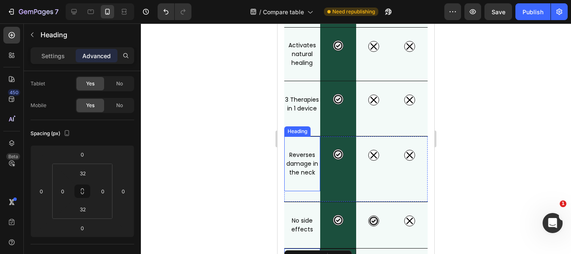
scroll to position [335, 0]
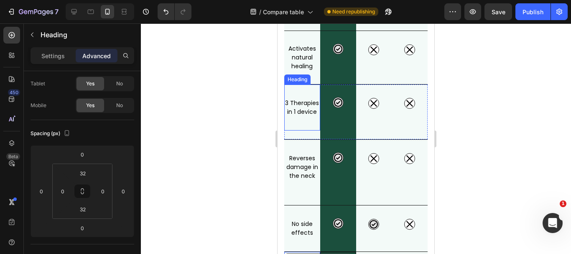
click at [298, 107] on h2 "3 Therapies in 1 device" at bounding box center [302, 107] width 36 height 19
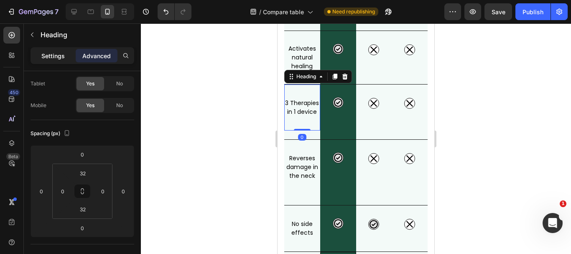
click at [52, 50] on div "Settings" at bounding box center [53, 55] width 42 height 13
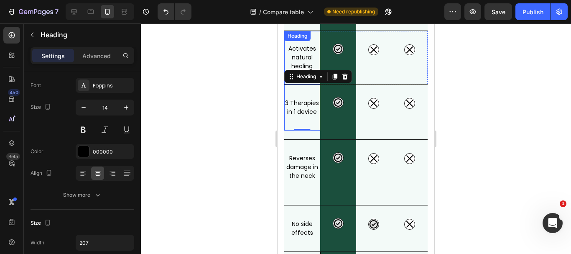
click at [299, 56] on h2 "Activates natural healing" at bounding box center [302, 57] width 36 height 26
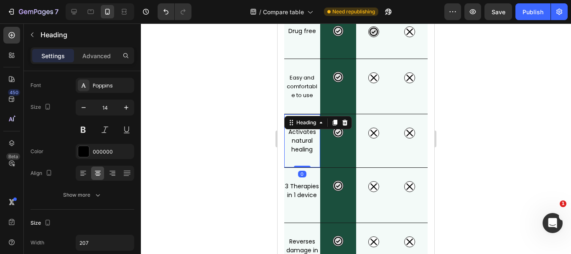
scroll to position [251, 0]
click at [295, 75] on h2 "Easy and comfortable to use" at bounding box center [302, 87] width 36 height 28
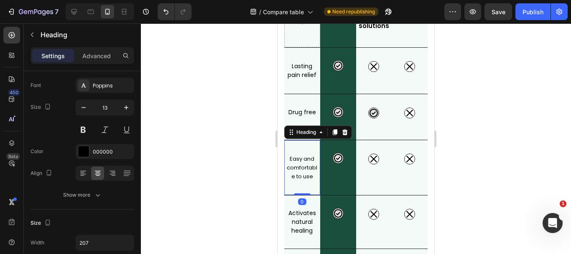
scroll to position [167, 0]
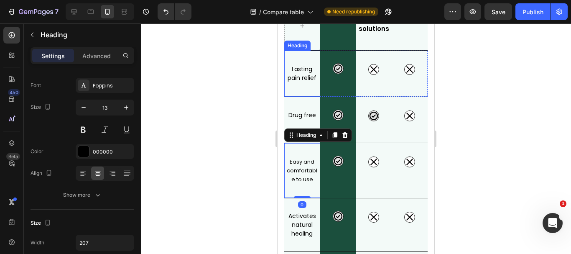
click at [296, 69] on h2 "Lasting pain relief" at bounding box center [302, 73] width 36 height 19
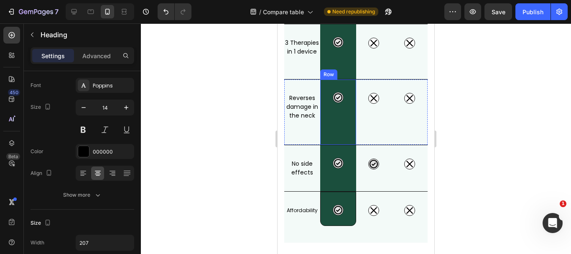
scroll to position [418, 0]
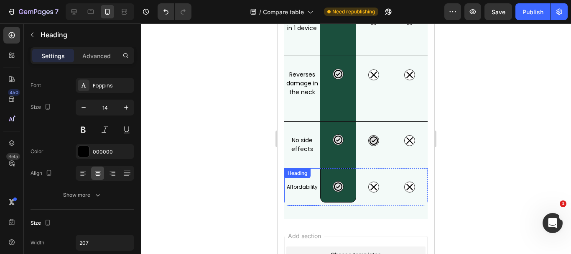
click at [299, 188] on h2 "Affordability" at bounding box center [302, 186] width 36 height 10
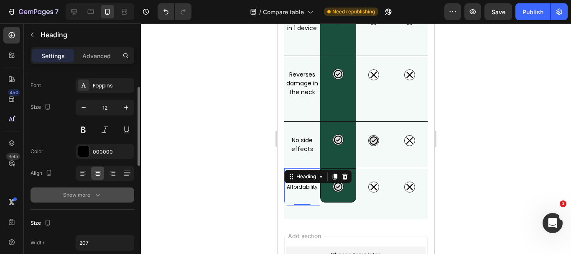
click at [99, 193] on icon "button" at bounding box center [98, 195] width 8 height 8
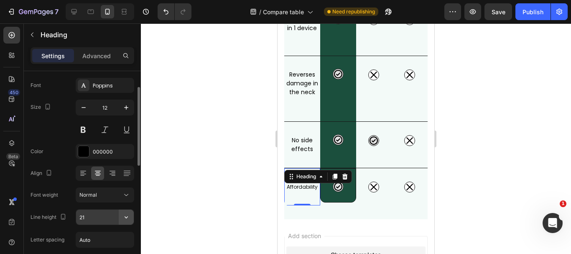
click at [125, 219] on icon "button" at bounding box center [126, 217] width 8 height 8
click at [98, 218] on input "21" at bounding box center [105, 216] width 58 height 15
type input "22"
click at [126, 109] on icon "button" at bounding box center [126, 107] width 4 height 4
type input "13"
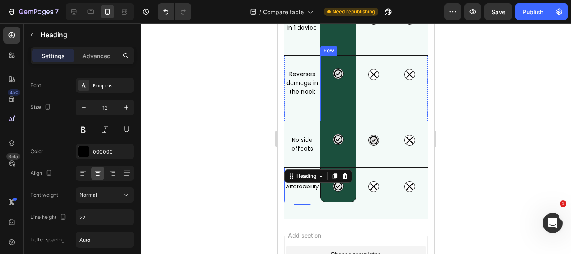
scroll to position [377, 0]
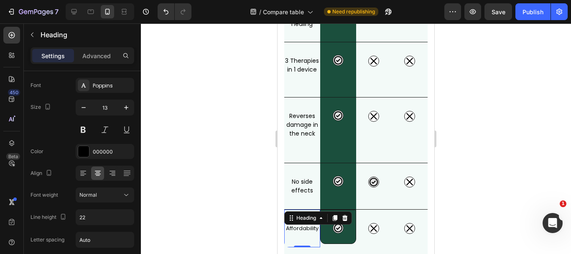
drag, startPoint x: 264, startPoint y: 215, endPoint x: 59, endPoint y: 171, distance: 209.1
click at [264, 215] on div at bounding box center [356, 138] width 430 height 230
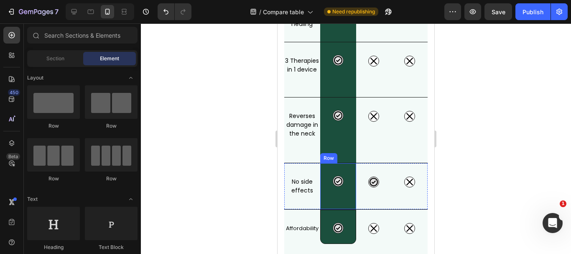
click at [348, 189] on div "Icon Row" at bounding box center [338, 186] width 36 height 46
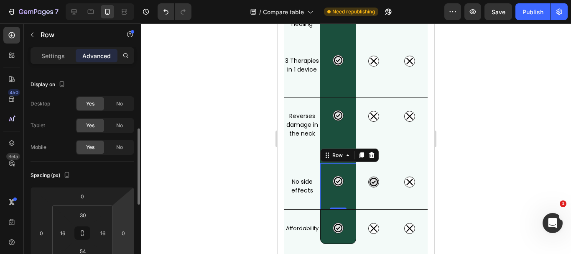
scroll to position [42, 0]
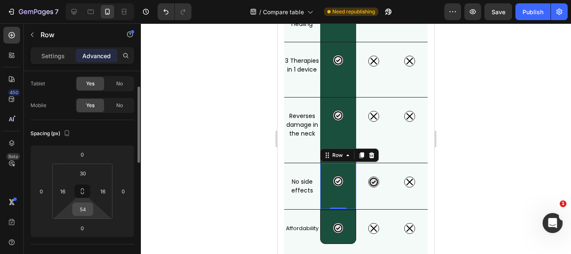
click at [92, 210] on div "54" at bounding box center [82, 208] width 21 height 13
click at [89, 210] on input "54" at bounding box center [82, 209] width 17 height 13
type input "55"
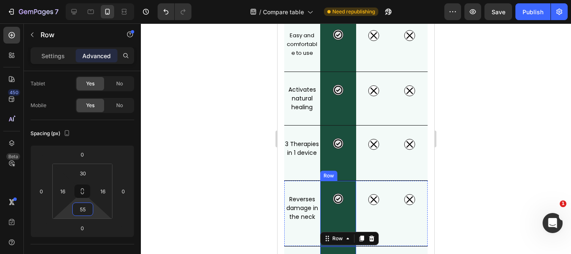
scroll to position [419, 0]
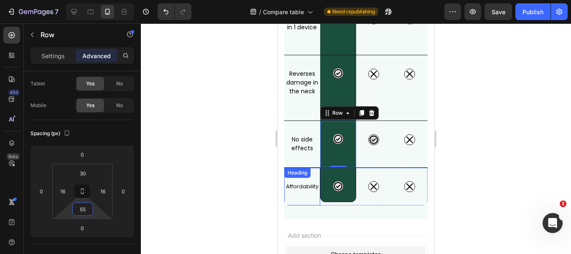
click at [307, 186] on h2 "Affordability" at bounding box center [302, 186] width 36 height 11
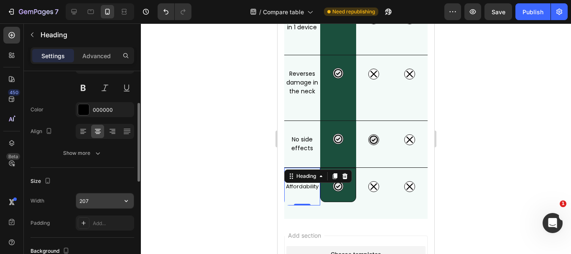
scroll to position [42, 0]
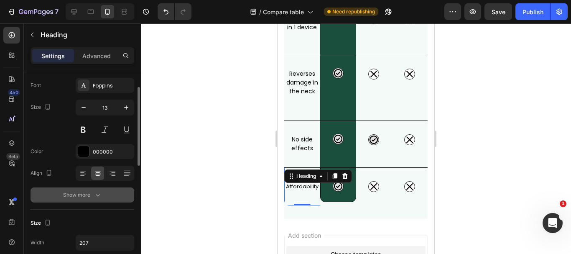
click at [97, 196] on icon "button" at bounding box center [98, 195] width 4 height 3
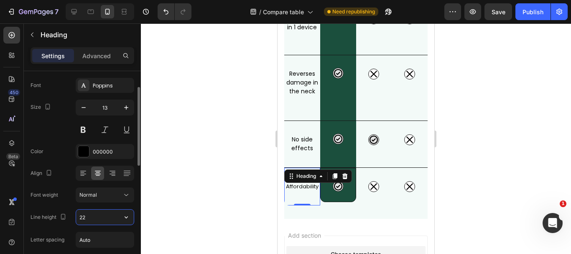
click at [92, 219] on input "22" at bounding box center [105, 216] width 58 height 15
type input "15"
click at [128, 105] on icon "button" at bounding box center [126, 107] width 8 height 8
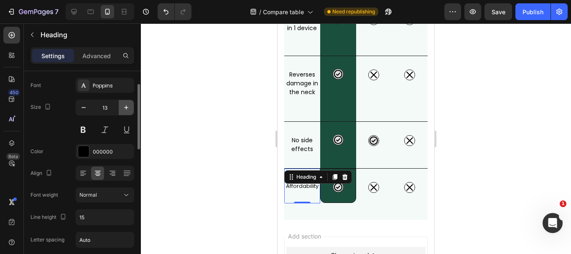
type input "14"
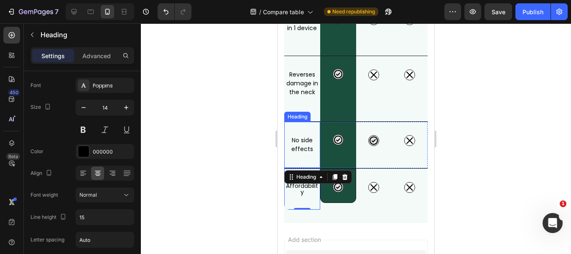
click at [304, 146] on h2 "No side effects" at bounding box center [302, 144] width 36 height 19
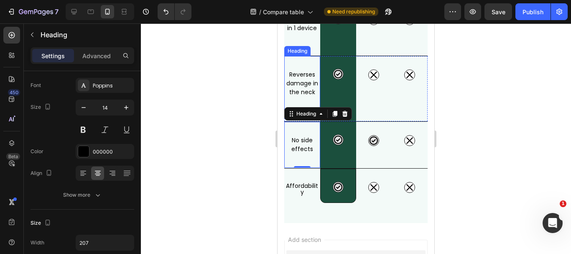
click at [302, 94] on p "Reverses damage in the neck" at bounding box center [302, 83] width 34 height 26
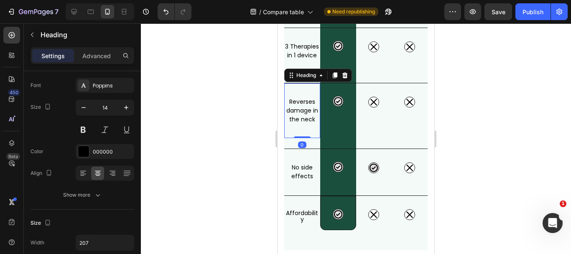
scroll to position [376, 0]
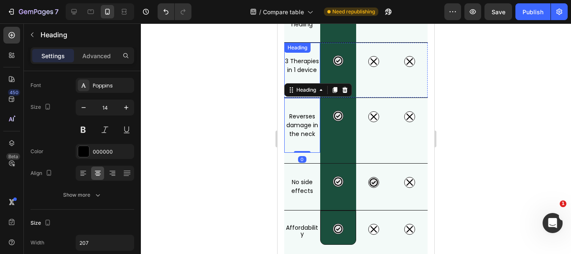
click at [304, 75] on h2 "3 Therapies in 1 device" at bounding box center [302, 65] width 36 height 19
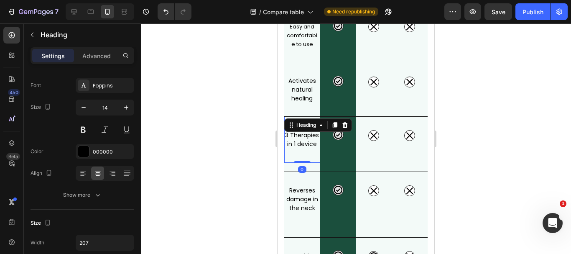
scroll to position [293, 0]
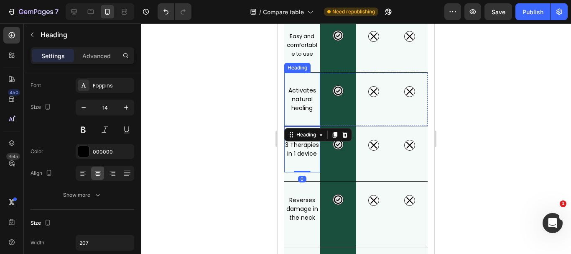
click at [301, 100] on h2 "Activates natural healing" at bounding box center [302, 99] width 36 height 26
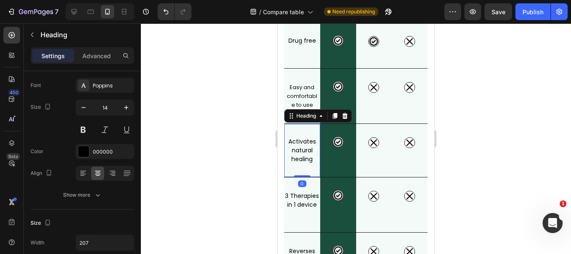
scroll to position [209, 0]
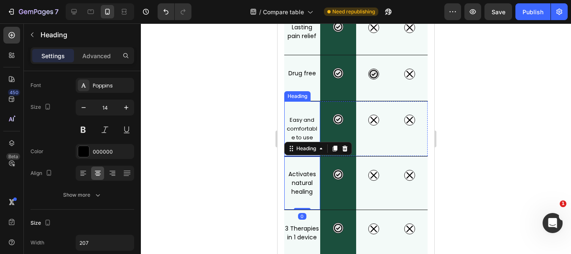
click at [301, 122] on h2 "Easy and comfortable to use" at bounding box center [302, 129] width 36 height 28
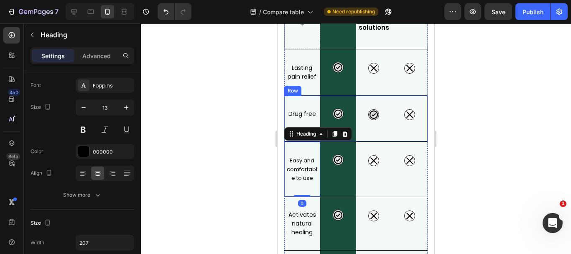
scroll to position [125, 0]
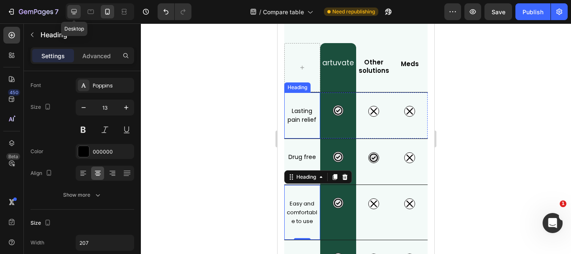
click at [74, 9] on icon at bounding box center [73, 11] width 5 height 5
type input "17"
type input "230"
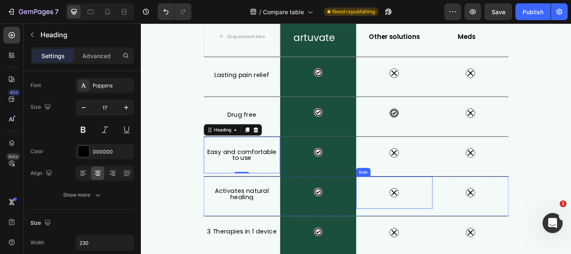
scroll to position [140, 0]
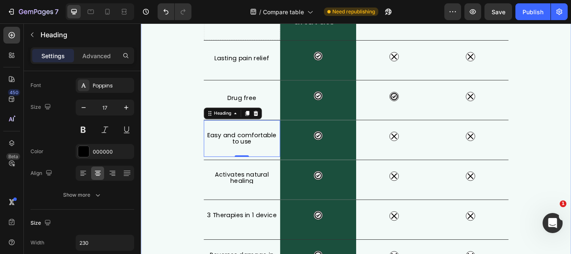
click at [571, 131] on div "What Makes FisioRest Better? Heading Let's compare Artuvate's FisioRest massage…" at bounding box center [392, 163] width 502 height 501
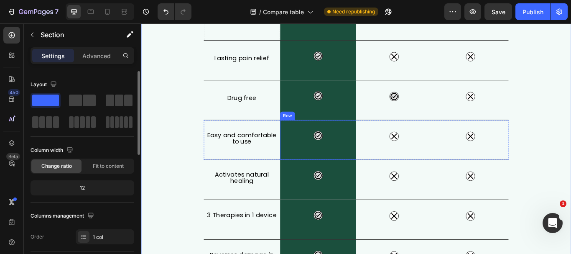
scroll to position [99, 0]
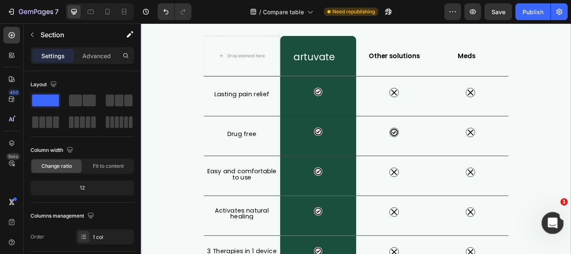
click at [550, 221] on icon "Open Intercom Messenger" at bounding box center [552, 222] width 14 height 14
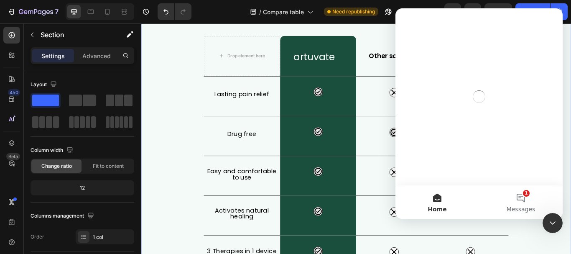
scroll to position [0, 0]
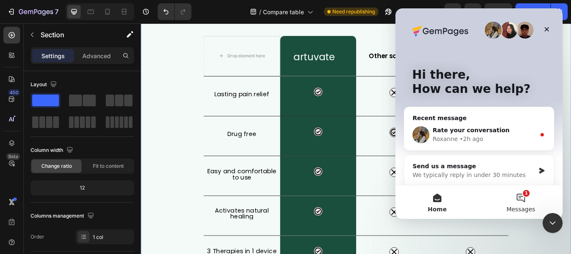
click at [519, 198] on button "1 Messages" at bounding box center [521, 201] width 84 height 33
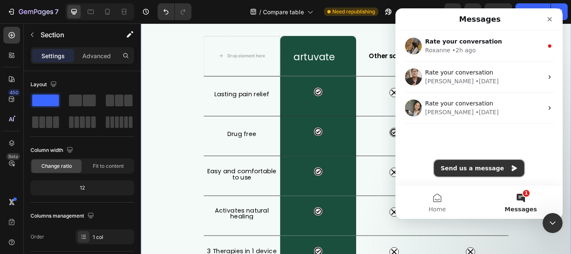
click at [468, 169] on button "Send us a message" at bounding box center [479, 168] width 90 height 17
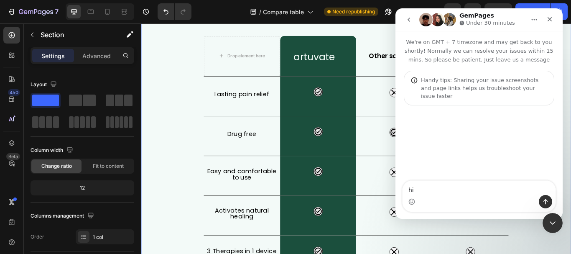
type textarea "hi"
type textarea "I ha"
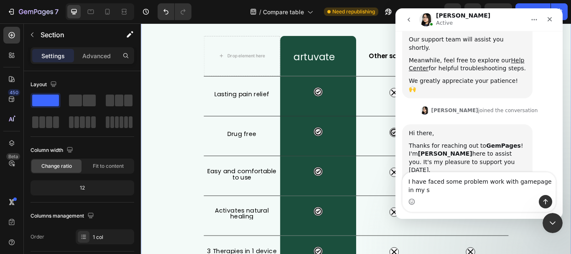
scroll to position [147, 0]
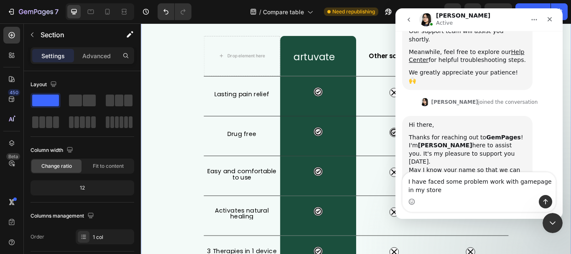
type textarea "I have faced some problem work with gamepage in my store."
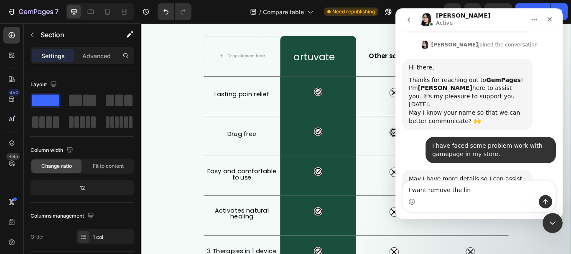
scroll to position [205, 0]
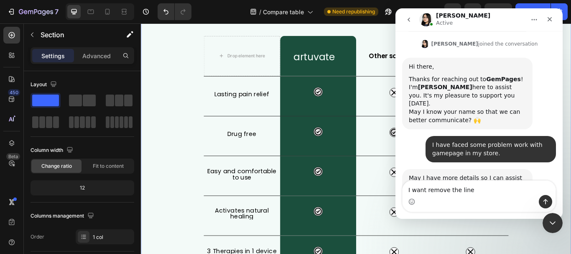
click at [424, 188] on textarea "I want remove the line" at bounding box center [479, 188] width 153 height 14
click at [477, 192] on textarea "I want to remove the line" at bounding box center [479, 188] width 153 height 14
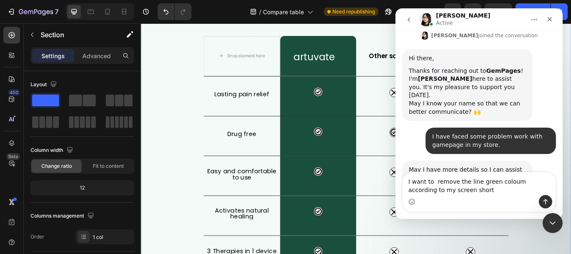
click at [477, 179] on textarea "I want to remove the line green coloum according to my screen short" at bounding box center [479, 183] width 153 height 23
click at [518, 182] on textarea "I want to remove the line in green coloum according to my screen short" at bounding box center [479, 183] width 153 height 23
drag, startPoint x: 461, startPoint y: 192, endPoint x: 521, endPoint y: 181, distance: 61.5
click at [522, 181] on textarea "I want to remove the line in green coloum. according to my screen short" at bounding box center [479, 183] width 153 height 23
type textarea "I want to remove the line in green coloum. Here I share you a screen short."
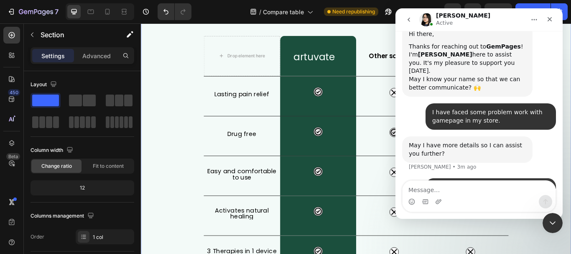
scroll to position [238, 0]
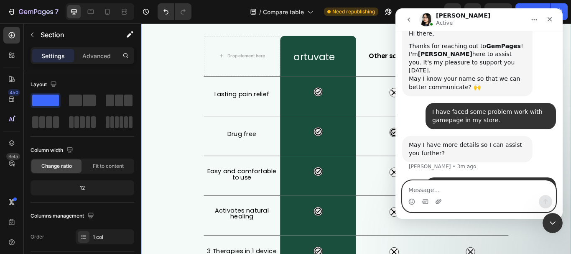
click at [440, 200] on icon "Upload attachment" at bounding box center [438, 201] width 7 height 7
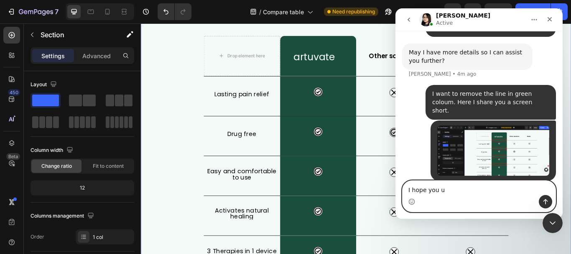
scroll to position [331, 0]
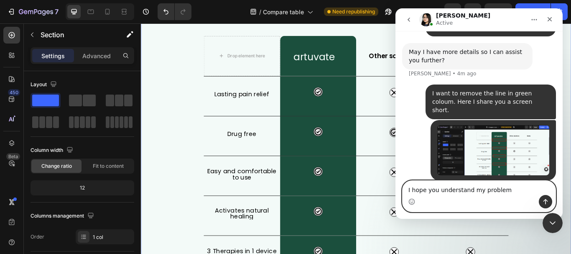
type textarea "I hope you understand my problem."
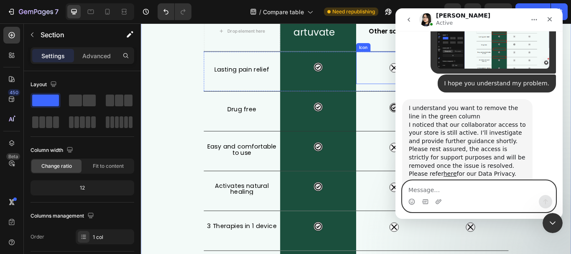
scroll to position [140, 0]
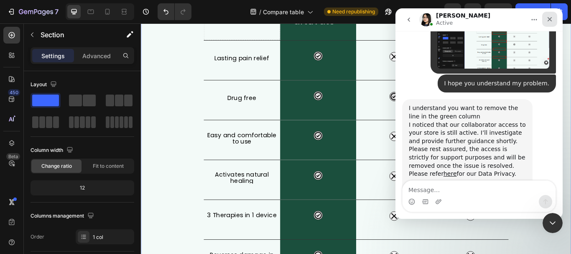
click at [549, 18] on icon "Close" at bounding box center [550, 19] width 5 height 5
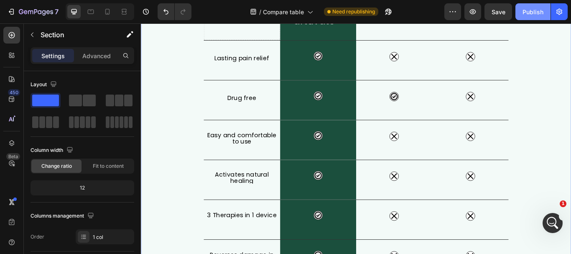
scroll to position [429, 0]
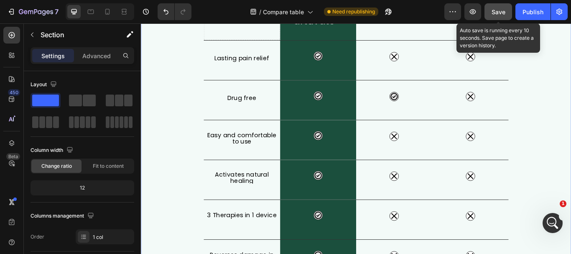
click at [495, 13] on span "Save" at bounding box center [499, 11] width 14 height 7
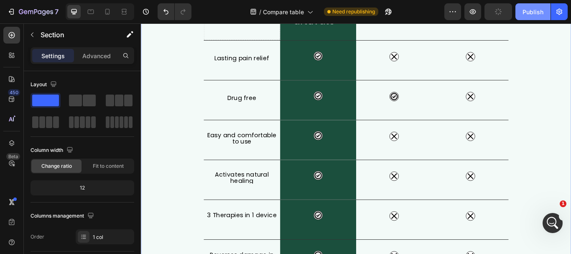
click at [538, 11] on div "Publish" at bounding box center [533, 12] width 21 height 9
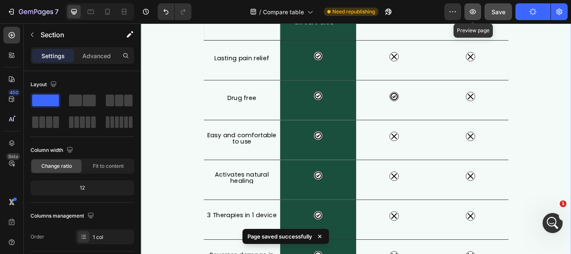
click at [474, 12] on icon "button" at bounding box center [473, 12] width 8 height 8
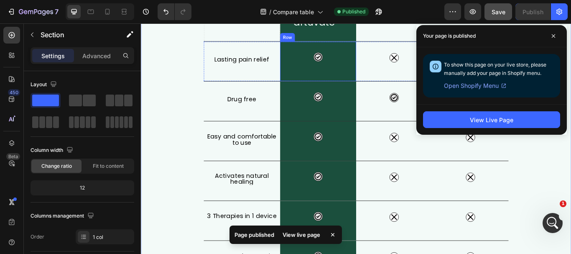
scroll to position [140, 0]
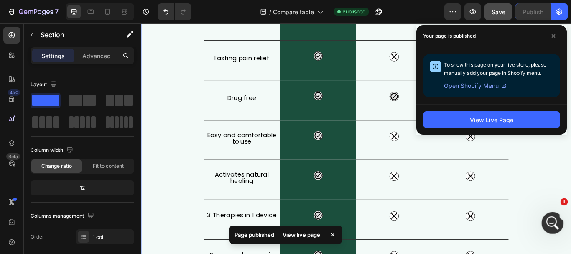
click at [561, 220] on div "Open Intercom Messenger" at bounding box center [552, 222] width 28 height 28
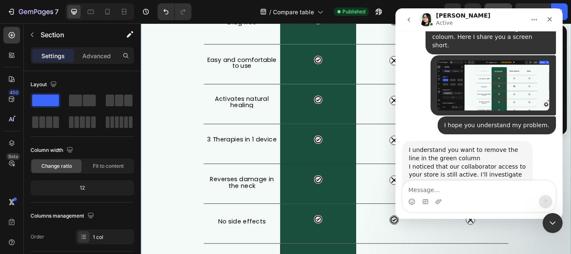
scroll to position [224, 0]
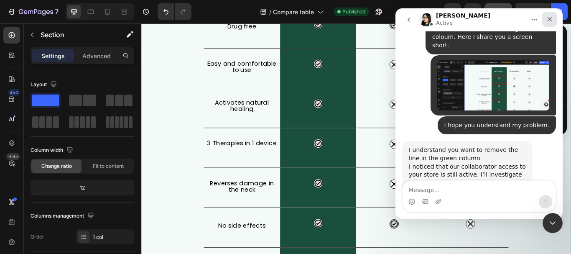
click at [555, 20] on div "Close" at bounding box center [549, 19] width 15 height 15
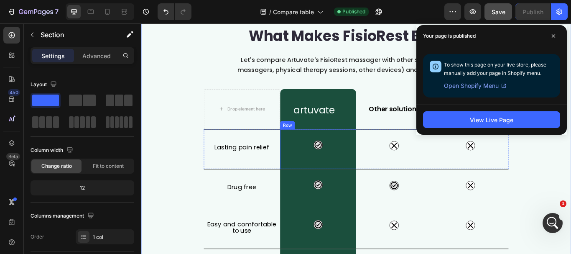
scroll to position [15, 0]
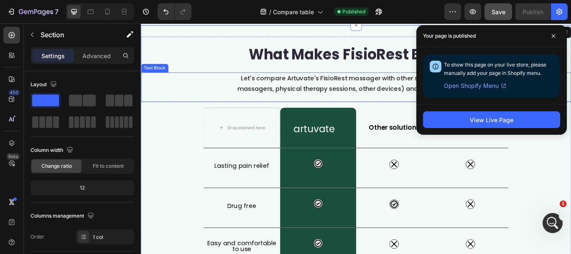
click at [361, 91] on span "Let's compare Artuvate's FisioRest massager with other solutions (such as massa…" at bounding box center [391, 93] width 277 height 22
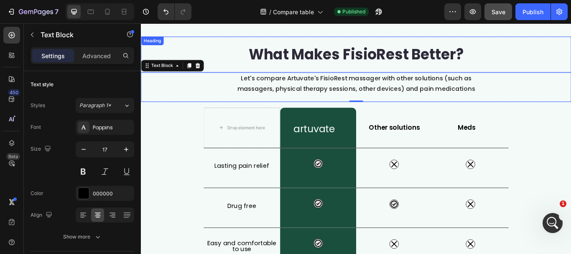
click at [365, 62] on h2 "What Makes FisioRest Better?" at bounding box center [391, 60] width 293 height 32
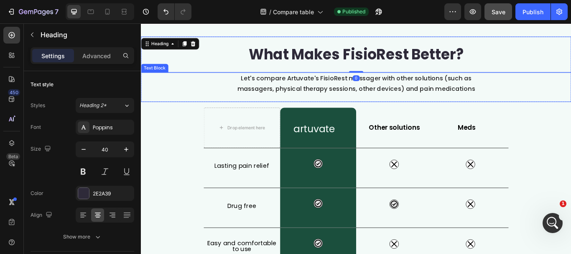
click at [365, 92] on p "Let's compare Artuvate's FisioRest massager with other solutions (such as massa…" at bounding box center [391, 94] width 291 height 24
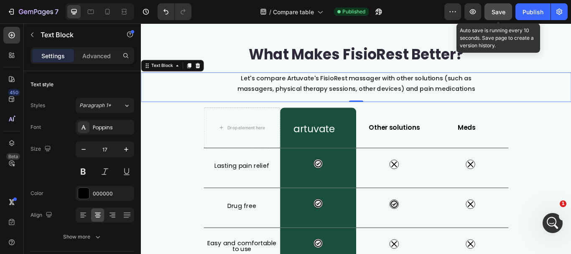
click at [497, 11] on span "Save" at bounding box center [499, 11] width 14 height 7
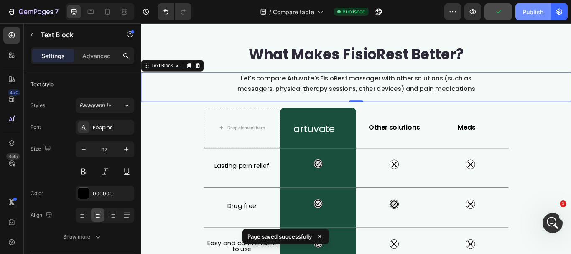
click at [531, 9] on div "Publish" at bounding box center [533, 12] width 21 height 9
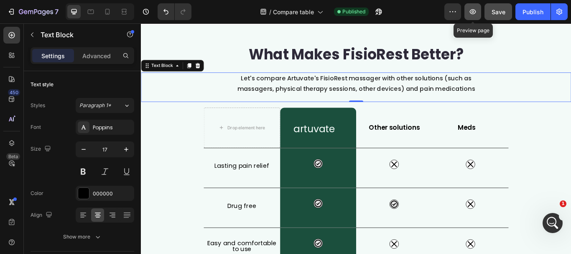
click at [471, 12] on icon "button" at bounding box center [473, 11] width 6 height 5
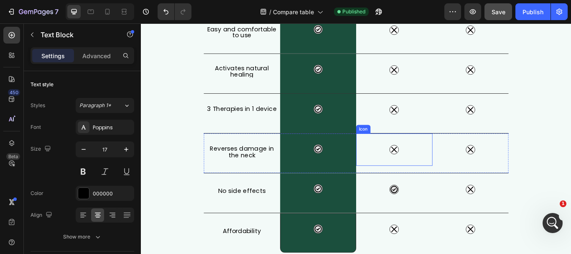
scroll to position [308, 0]
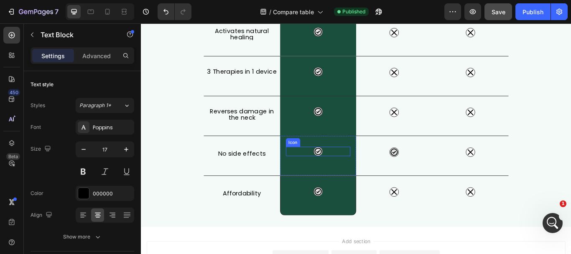
click at [343, 175] on icon at bounding box center [347, 173] width 8 height 8
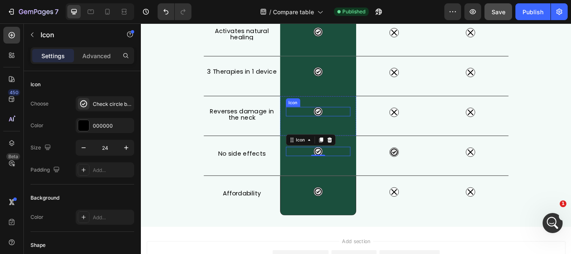
click at [347, 122] on icon at bounding box center [347, 126] width 10 height 10
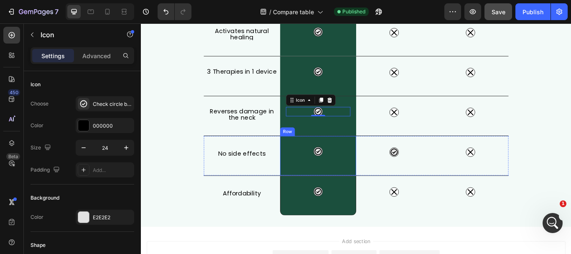
click at [342, 173] on icon at bounding box center [347, 173] width 10 height 10
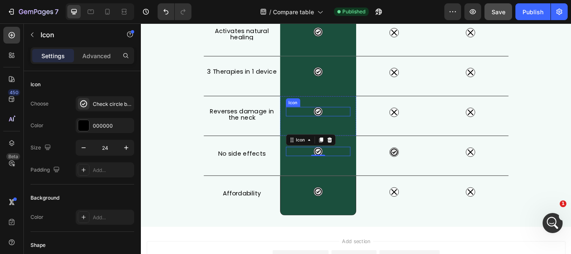
click at [347, 124] on icon at bounding box center [347, 126] width 8 height 8
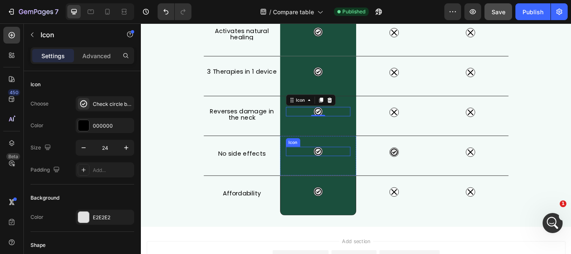
click at [344, 175] on icon at bounding box center [347, 173] width 10 height 10
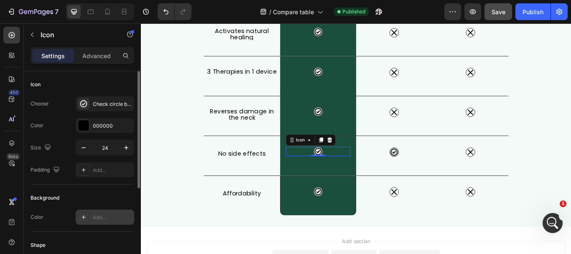
click at [93, 215] on div "Add..." at bounding box center [112, 218] width 39 height 8
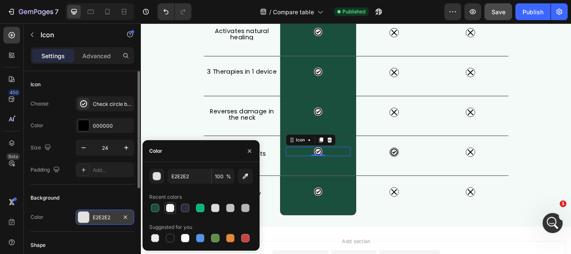
click at [170, 208] on div at bounding box center [170, 208] width 8 height 8
click at [184, 238] on div at bounding box center [185, 238] width 8 height 8
click at [153, 240] on div at bounding box center [155, 238] width 8 height 8
type input "000000"
type input "0"
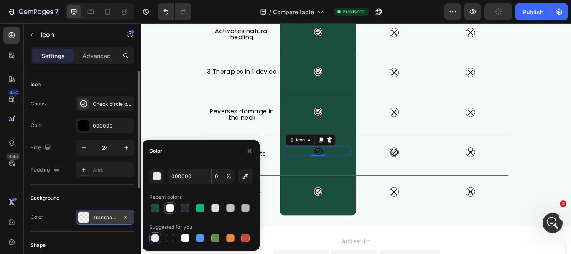
click at [168, 208] on div at bounding box center [170, 208] width 8 height 8
type input "F3FAF8"
type input "100"
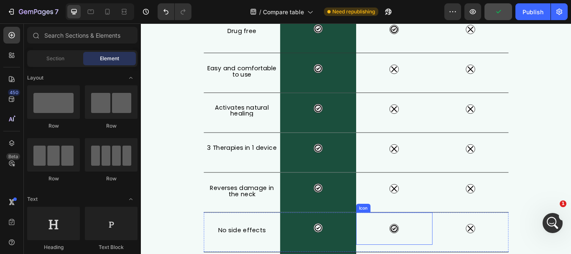
scroll to position [182, 0]
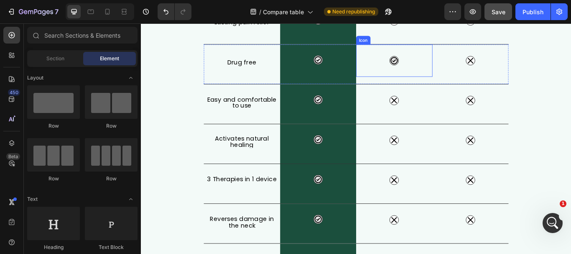
click at [434, 66] on icon at bounding box center [436, 67] width 8 height 8
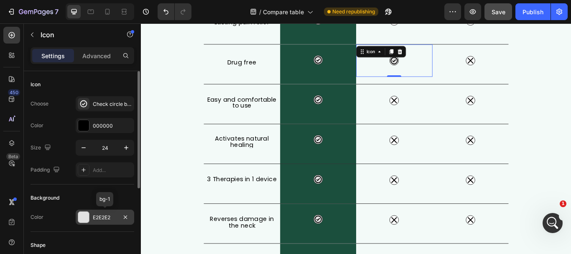
click at [88, 219] on div at bounding box center [83, 217] width 11 height 11
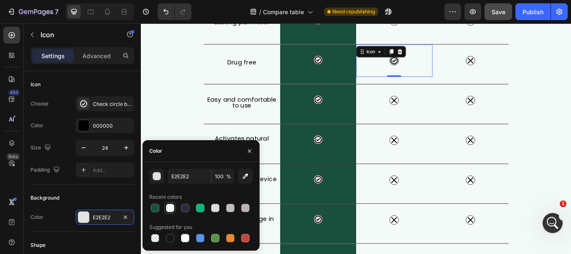
click at [169, 209] on div at bounding box center [170, 208] width 8 height 8
type input "F3FAF8"
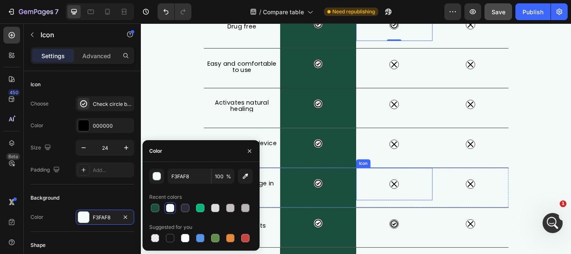
scroll to position [266, 0]
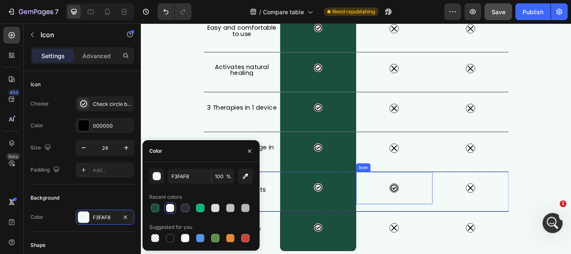
click at [437, 217] on icon at bounding box center [436, 215] width 10 height 10
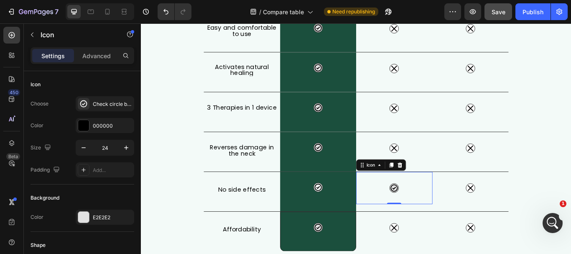
click at [437, 217] on icon at bounding box center [436, 215] width 10 height 10
click at [85, 214] on div at bounding box center [83, 217] width 11 height 11
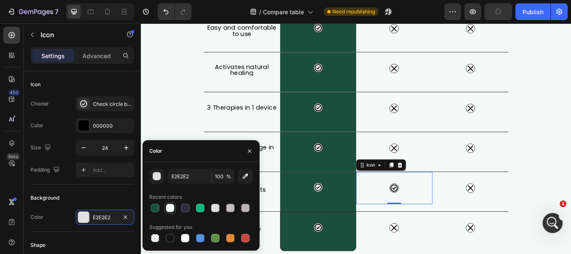
click at [169, 206] on div at bounding box center [170, 208] width 8 height 8
type input "F3FAF8"
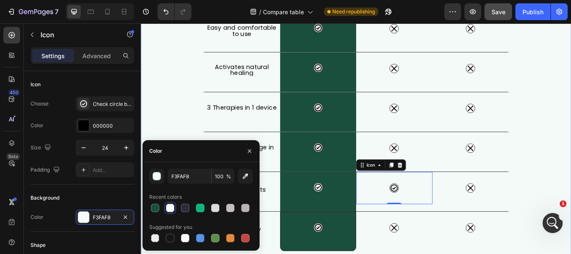
click at [571, 160] on div "What Makes FisioRest Better? Heading Let's compare Artuvate's FisioRest massage…" at bounding box center [392, 38] width 502 height 501
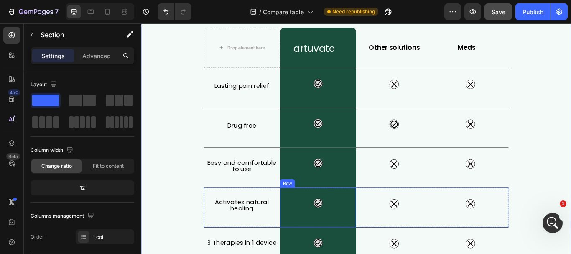
scroll to position [57, 0]
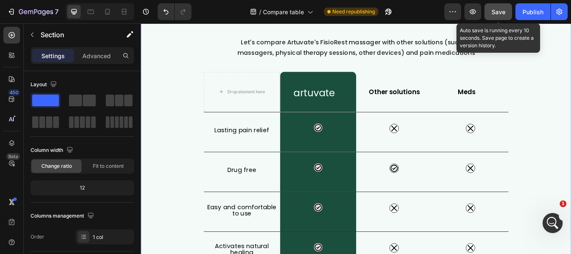
click at [502, 13] on span "Save" at bounding box center [499, 11] width 14 height 7
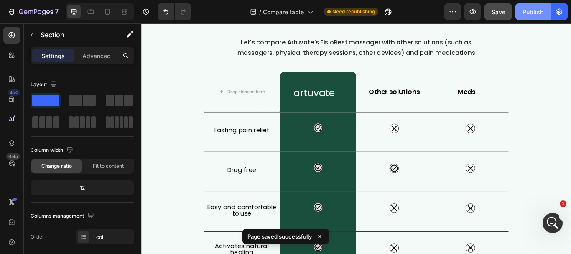
click at [532, 10] on div "Publish" at bounding box center [533, 12] width 21 height 9
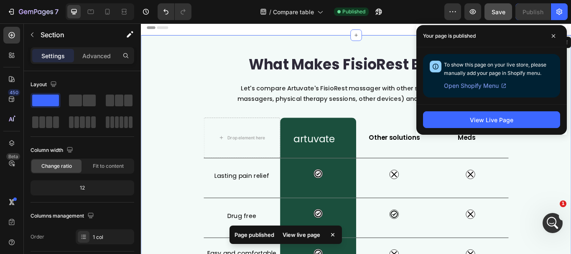
scroll to position [0, 0]
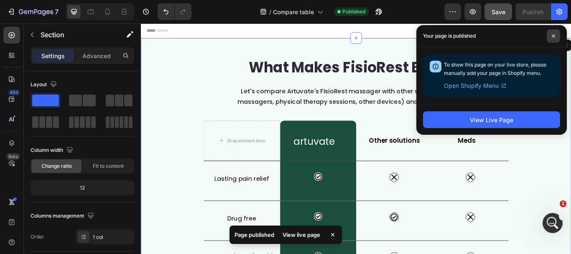
click at [553, 34] on icon at bounding box center [554, 36] width 4 height 4
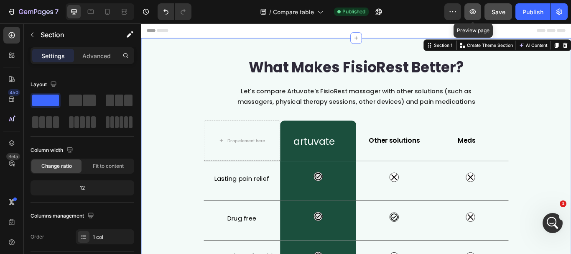
click at [472, 12] on icon "button" at bounding box center [473, 11] width 6 height 5
click at [553, 221] on icon "Open Intercom Messenger" at bounding box center [552, 222] width 14 height 14
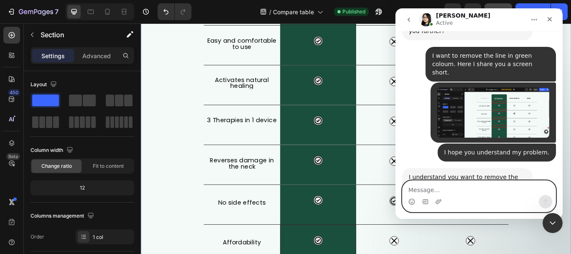
scroll to position [345, 0]
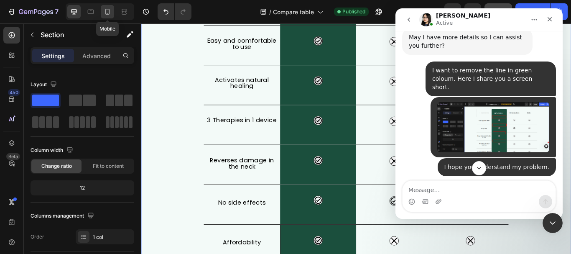
click at [112, 13] on div at bounding box center [107, 11] width 13 height 13
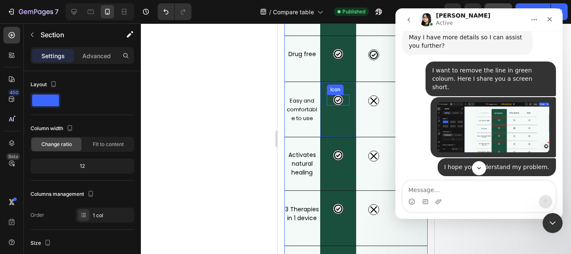
scroll to position [209, 0]
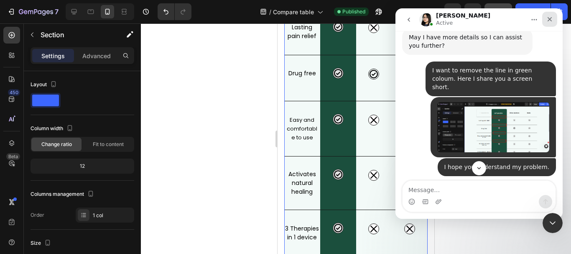
click at [544, 21] on div "Close" at bounding box center [549, 19] width 15 height 15
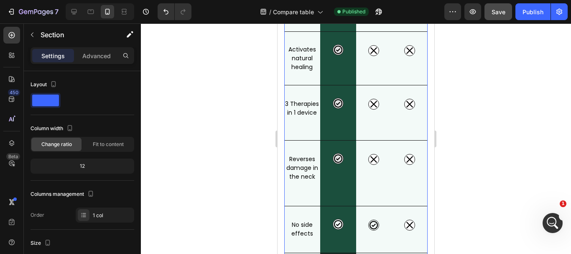
scroll to position [335, 0]
click at [343, 185] on div "Icon Row" at bounding box center [338, 172] width 36 height 65
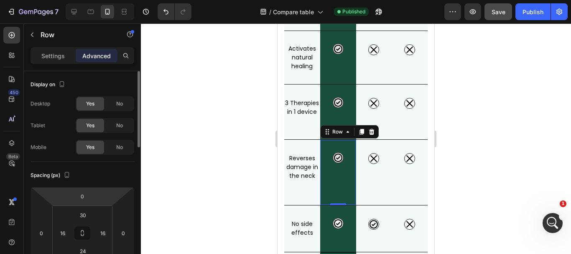
scroll to position [84, 0]
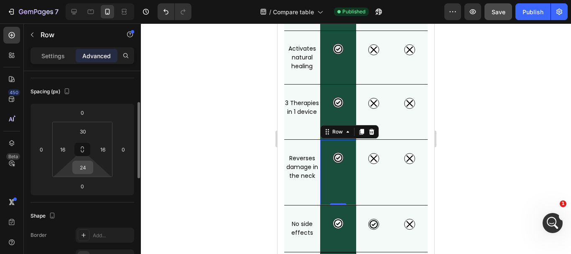
click at [85, 169] on input "24" at bounding box center [82, 167] width 17 height 13
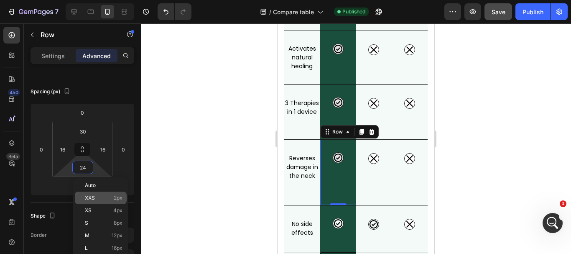
click at [106, 199] on p "XXS 2px" at bounding box center [104, 198] width 38 height 6
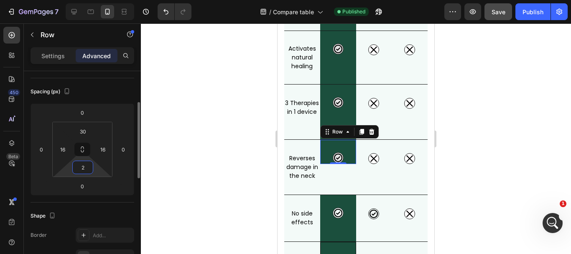
click at [89, 168] on input "2" at bounding box center [82, 167] width 17 height 13
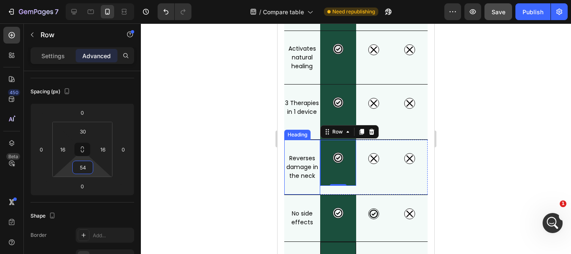
type input "5"
type input "6"
type input "75"
click at [487, 174] on div at bounding box center [356, 138] width 430 height 230
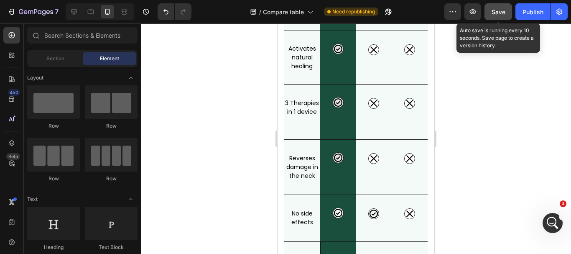
click at [493, 12] on span "Save" at bounding box center [499, 11] width 14 height 7
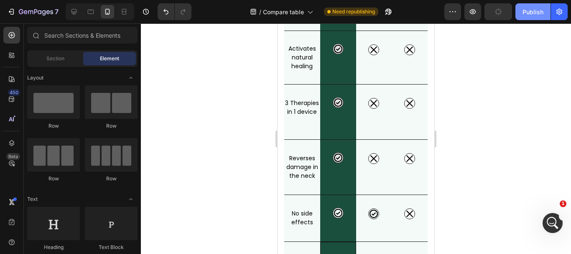
click at [533, 9] on div "Publish" at bounding box center [533, 12] width 21 height 9
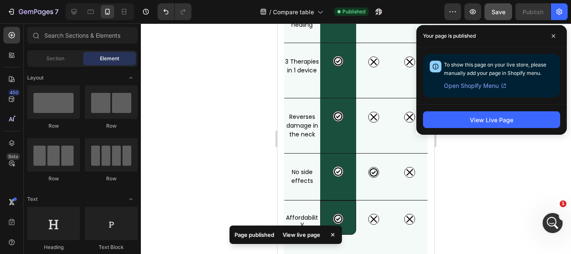
scroll to position [376, 0]
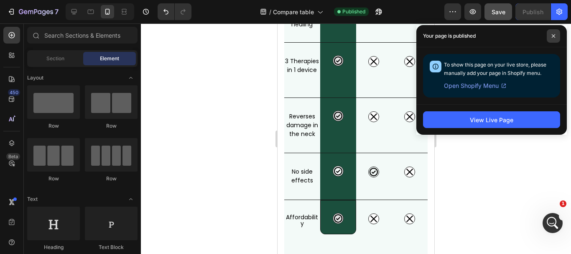
click at [555, 33] on span at bounding box center [553, 35] width 13 height 13
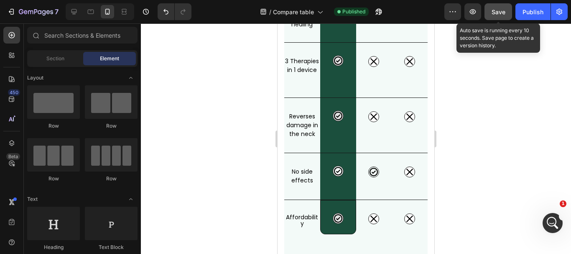
click at [495, 6] on button "Save" at bounding box center [499, 11] width 28 height 17
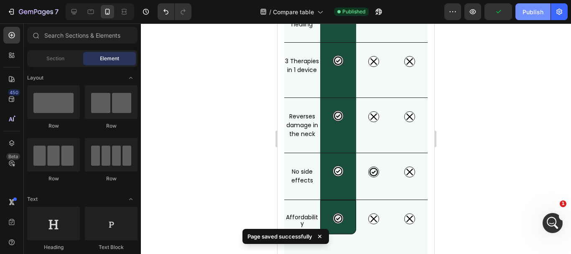
click at [526, 6] on button "Publish" at bounding box center [533, 11] width 35 height 17
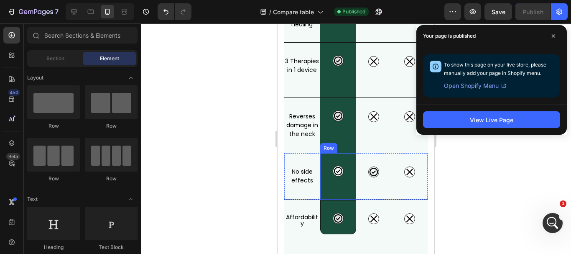
click at [337, 189] on div "Icon Row" at bounding box center [338, 176] width 36 height 46
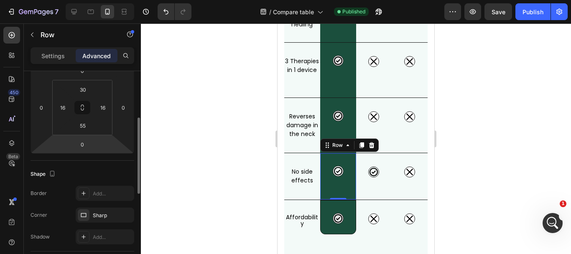
scroll to position [84, 0]
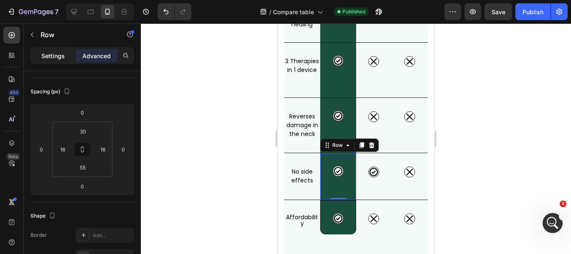
click at [60, 59] on p "Settings" at bounding box center [52, 55] width 23 height 9
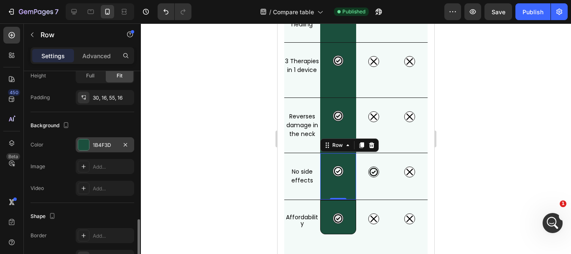
scroll to position [251, 0]
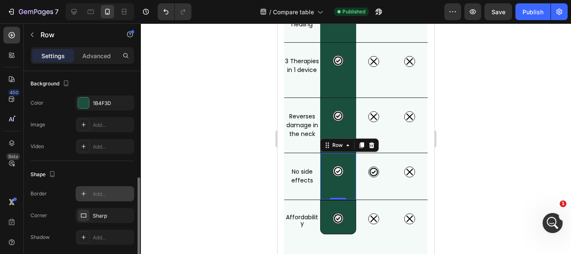
click at [107, 190] on div "Add..." at bounding box center [112, 194] width 39 height 8
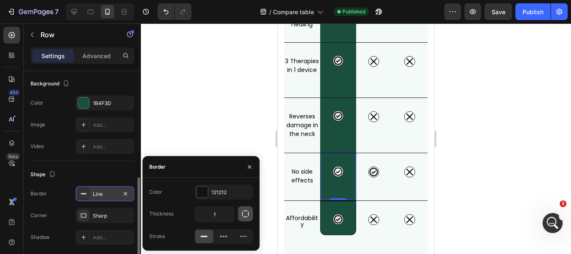
click at [250, 213] on button "button" at bounding box center [245, 213] width 15 height 15
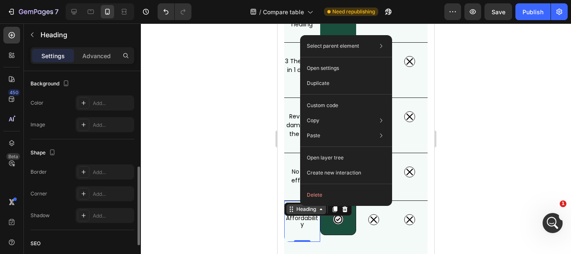
scroll to position [0, 0]
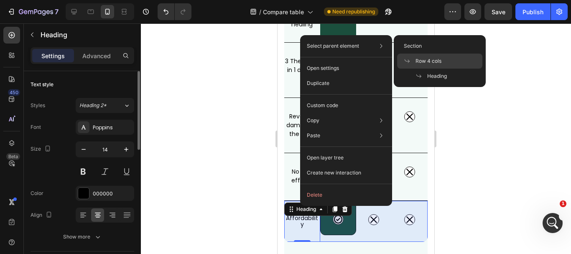
click at [422, 61] on span "Row 4 cols" at bounding box center [429, 61] width 26 height 8
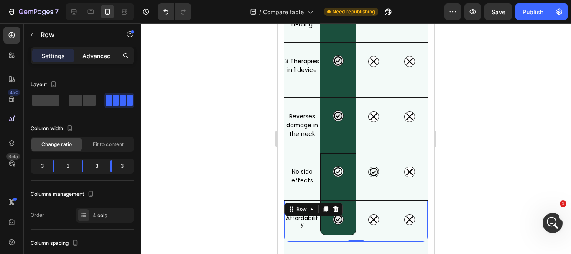
click at [90, 53] on p "Advanced" at bounding box center [96, 55] width 28 height 9
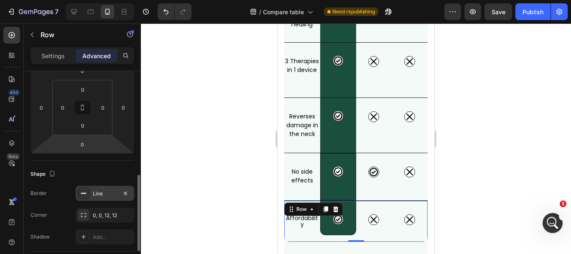
scroll to position [167, 0]
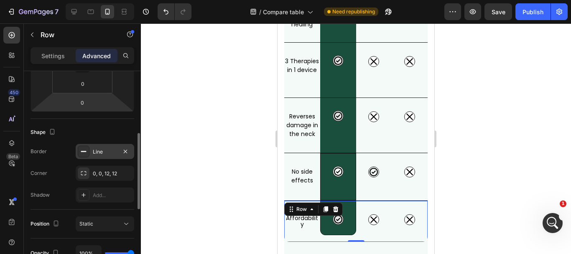
click at [110, 150] on div "Line" at bounding box center [105, 152] width 24 height 8
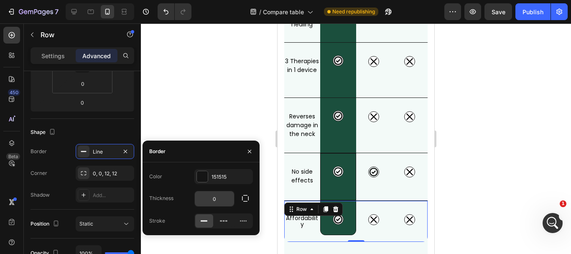
click at [223, 200] on input "0" at bounding box center [214, 198] width 39 height 15
click at [247, 150] on icon "button" at bounding box center [249, 151] width 7 height 7
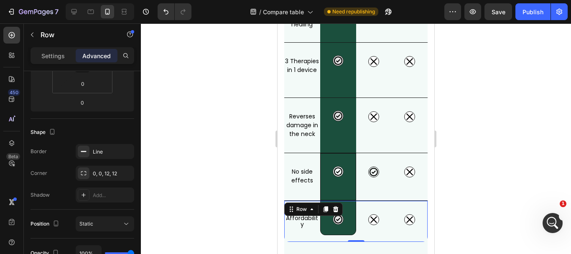
click at [463, 183] on div at bounding box center [356, 138] width 430 height 230
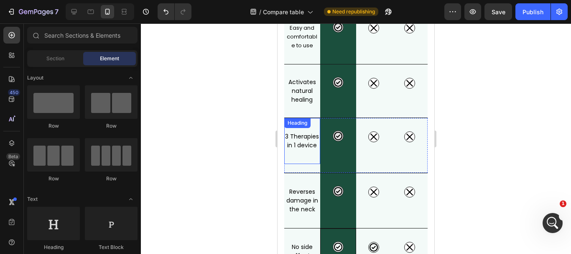
scroll to position [293, 0]
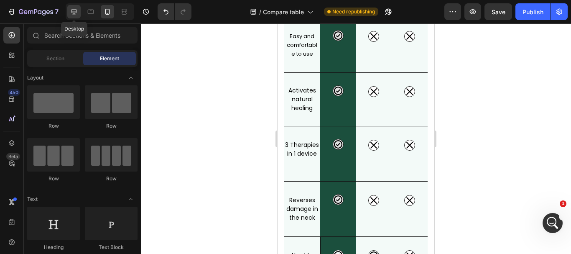
click at [75, 14] on icon at bounding box center [73, 11] width 5 height 5
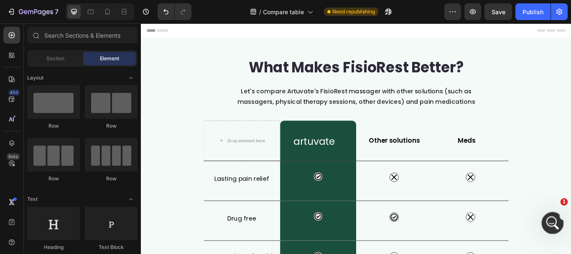
click at [550, 217] on icon "Open Intercom Messenger" at bounding box center [552, 222] width 14 height 14
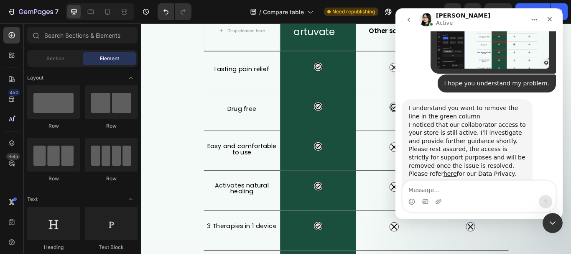
scroll to position [125, 0]
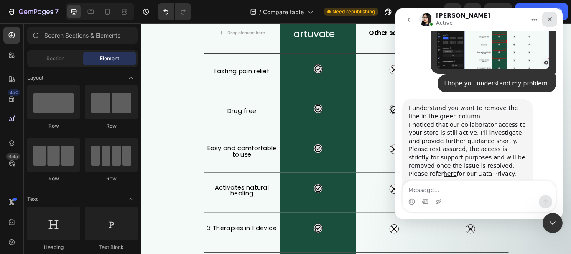
click at [549, 15] on div "Close" at bounding box center [549, 19] width 15 height 15
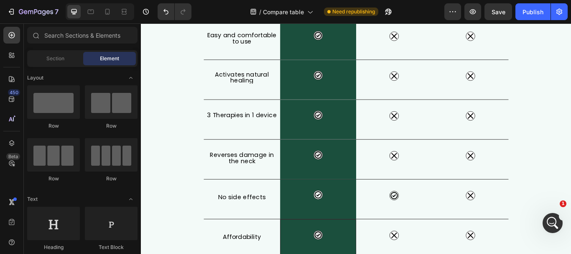
scroll to position [251, 0]
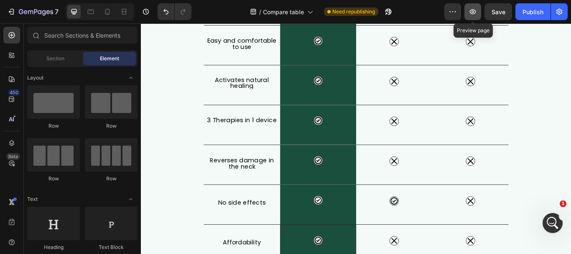
click at [473, 9] on icon "button" at bounding box center [473, 12] width 8 height 8
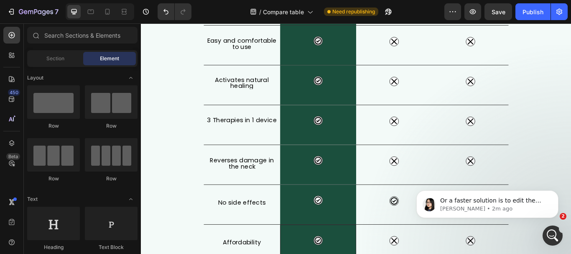
scroll to position [631, 0]
click at [550, 215] on div "Or a faster solution is to edit the color of the line to match the green color …" at bounding box center [487, 204] width 142 height 28
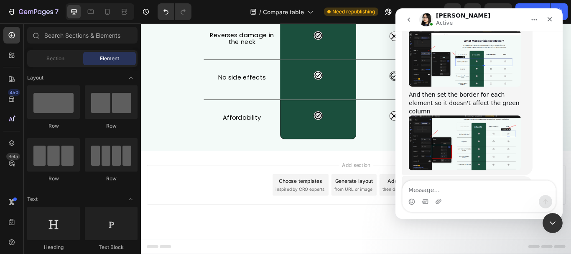
scroll to position [603, 0]
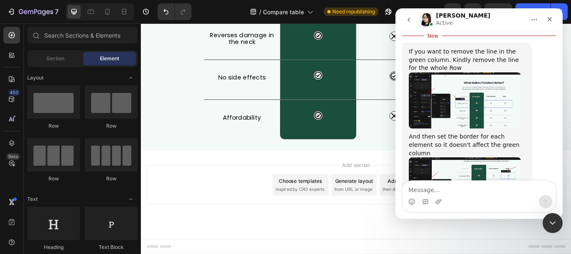
click at [457, 77] on img "Pauline says…" at bounding box center [465, 100] width 112 height 56
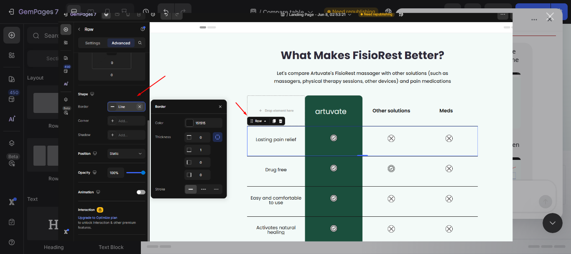
click at [549, 16] on div "Close" at bounding box center [550, 17] width 8 height 8
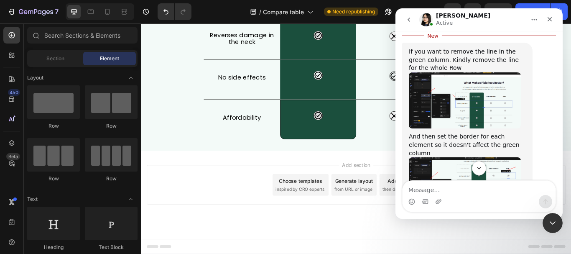
click at [463, 157] on img "Pauline says…" at bounding box center [465, 184] width 112 height 55
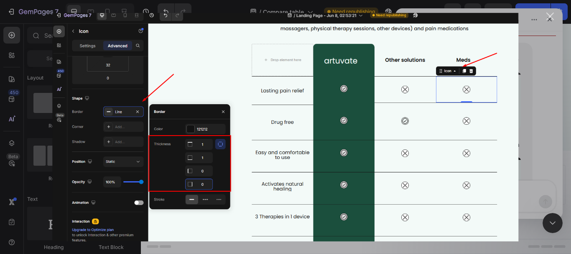
click at [552, 18] on div "Close" at bounding box center [550, 17] width 8 height 8
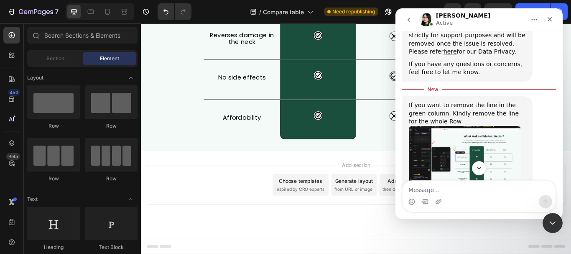
scroll to position [562, 0]
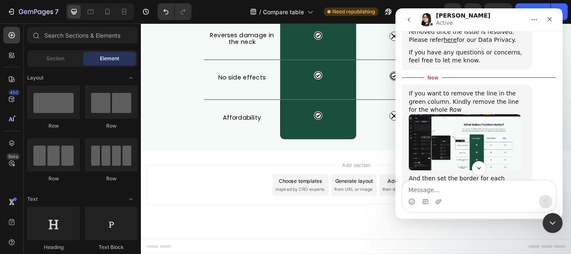
click at [494, 116] on img "Pauline says…" at bounding box center [465, 142] width 112 height 56
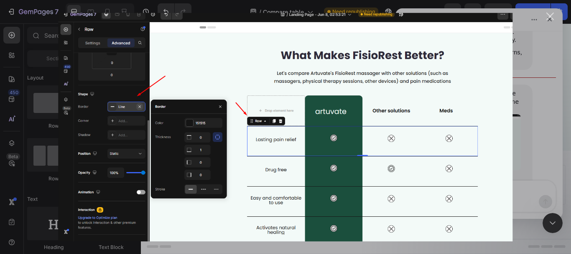
click at [548, 16] on div "Close" at bounding box center [550, 17] width 8 height 8
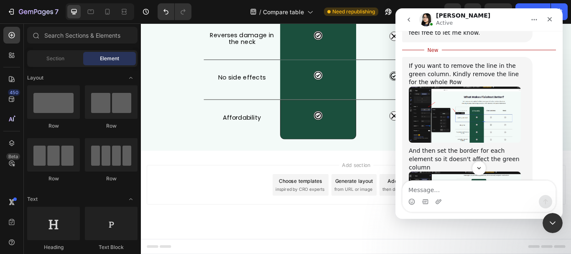
scroll to position [603, 0]
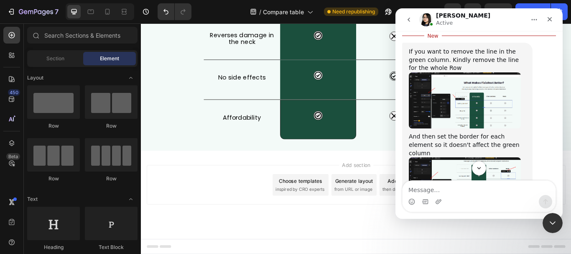
click at [481, 157] on img "Pauline says…" at bounding box center [465, 184] width 112 height 55
